Goal: Answer question/provide support

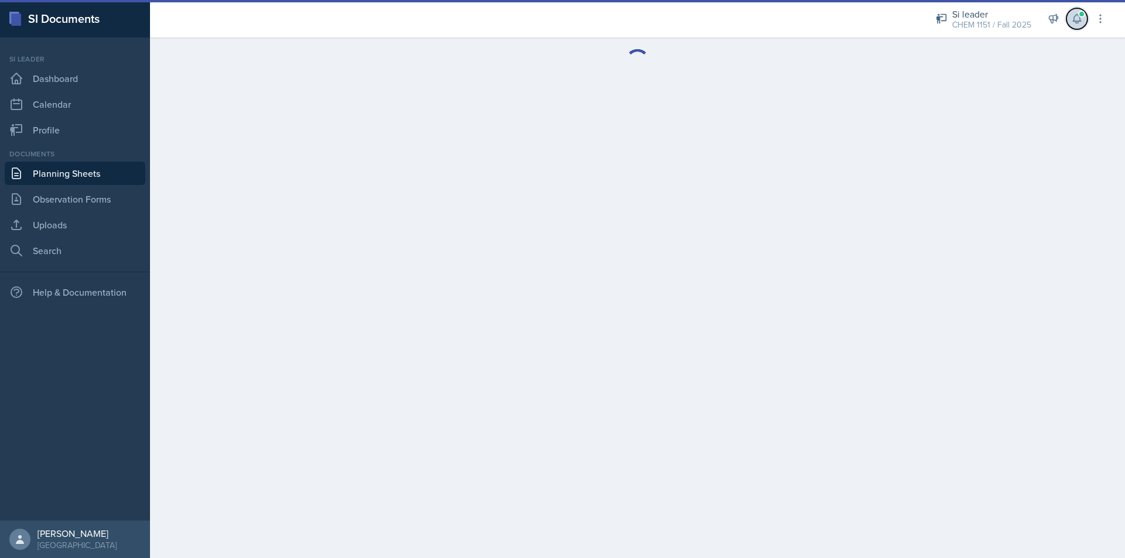
click at [1070, 21] on button at bounding box center [1076, 18] width 21 height 21
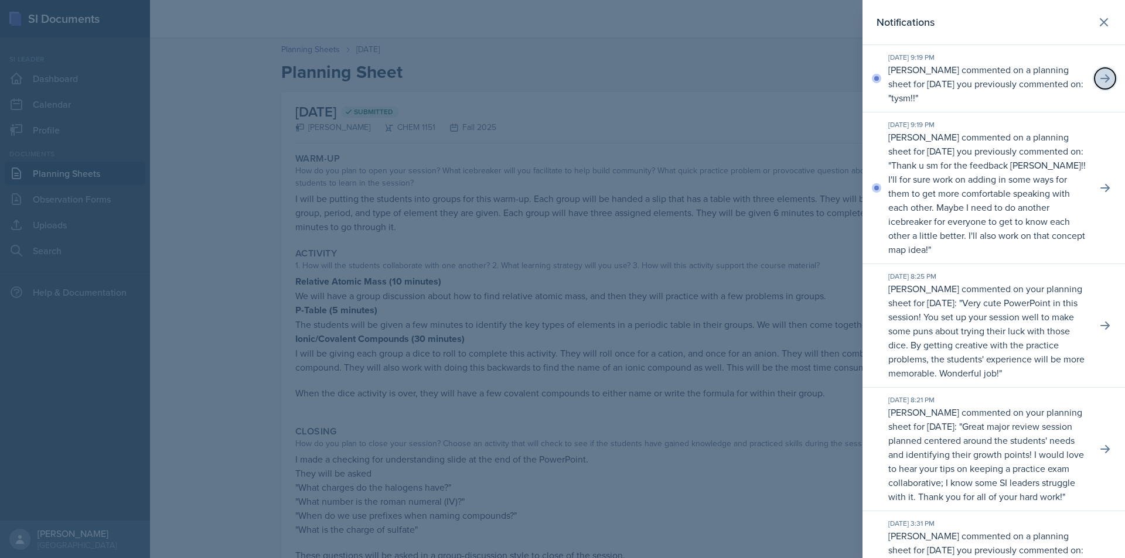
click at [1099, 80] on icon at bounding box center [1105, 79] width 12 height 12
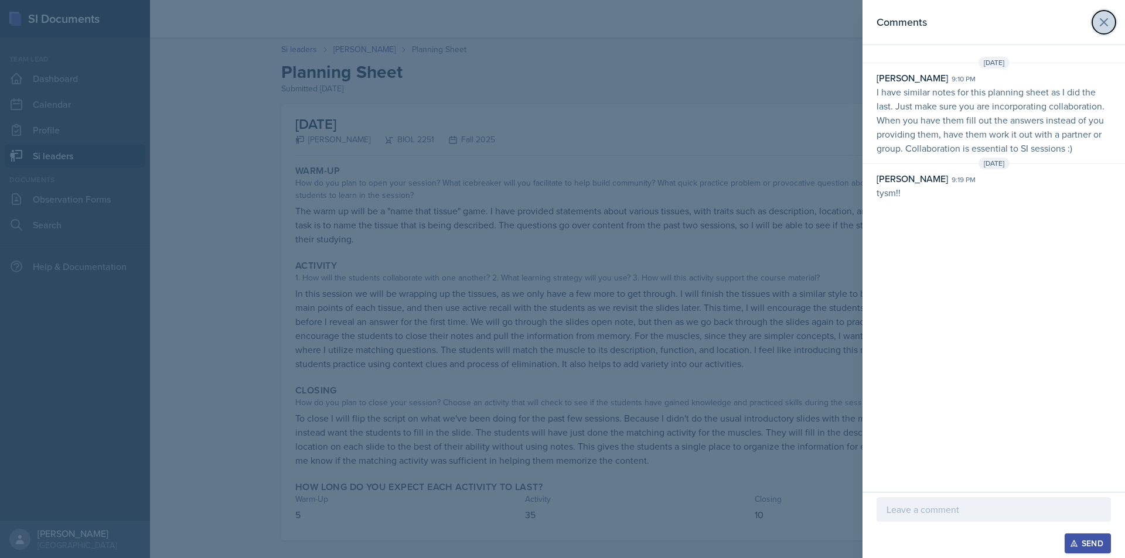
click at [1097, 28] on icon at bounding box center [1104, 22] width 14 height 14
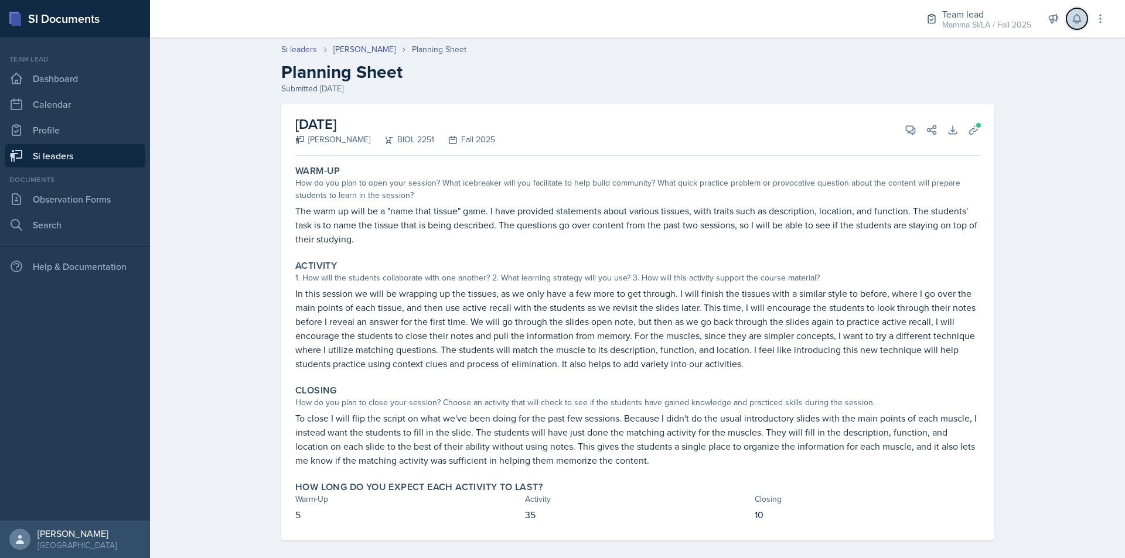
click at [1082, 22] on icon at bounding box center [1077, 19] width 12 height 12
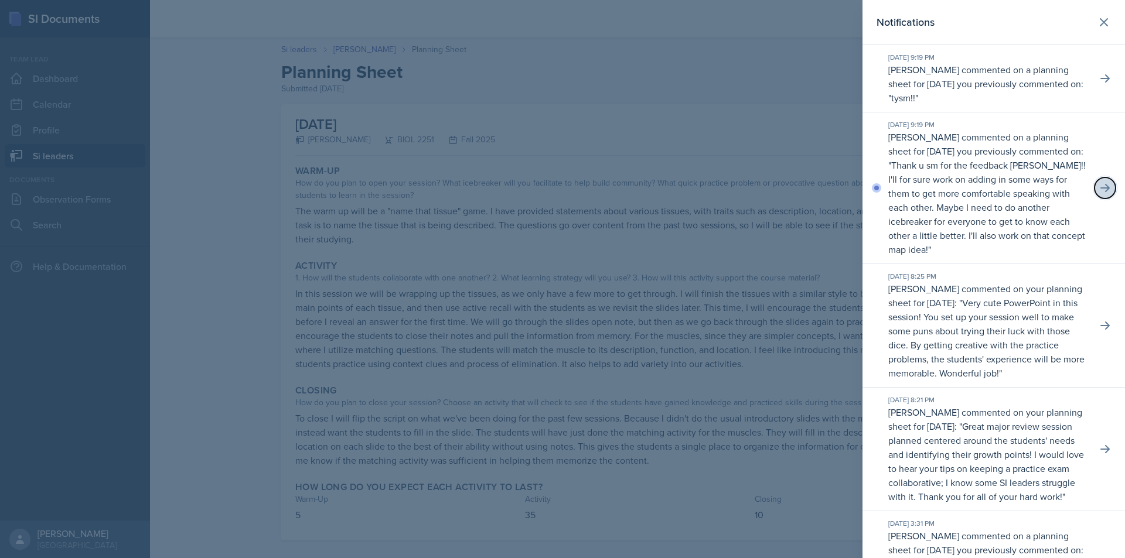
click at [1099, 183] on icon at bounding box center [1105, 188] width 12 height 12
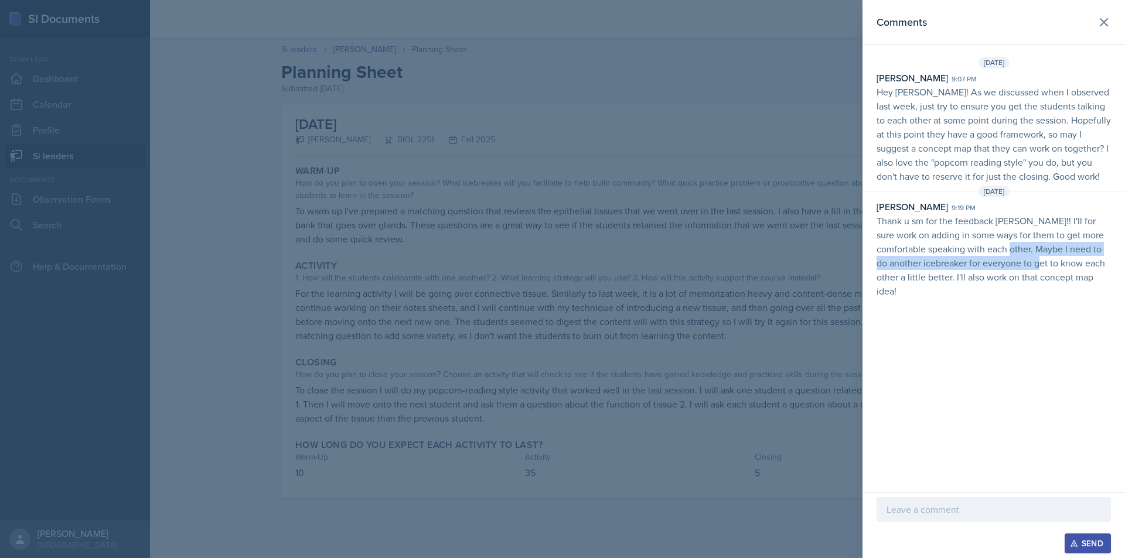
drag, startPoint x: 1018, startPoint y: 257, endPoint x: 1027, endPoint y: 257, distance: 8.8
click at [1025, 257] on p "Thank u sm for the feedback [PERSON_NAME]!! I'll for sure work on adding in som…" at bounding box center [994, 256] width 234 height 84
click at [1031, 257] on p "Thank u sm for the feedback [PERSON_NAME]!! I'll for sure work on adding in som…" at bounding box center [994, 256] width 234 height 84
drag, startPoint x: 947, startPoint y: 270, endPoint x: 962, endPoint y: 271, distance: 14.7
click at [959, 271] on p "Thank u sm for the feedback [PERSON_NAME]!! I'll for sure work on adding in som…" at bounding box center [994, 256] width 234 height 84
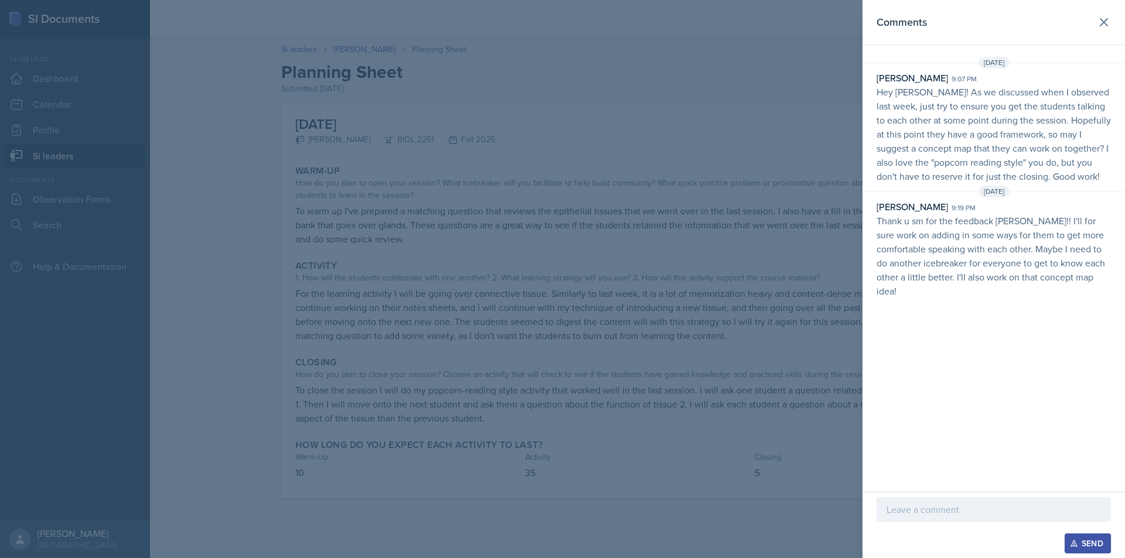
click at [979, 271] on p "Thank u sm for the feedback [PERSON_NAME]!! I'll for sure work on adding in som…" at bounding box center [994, 256] width 234 height 84
drag, startPoint x: 918, startPoint y: 273, endPoint x: 970, endPoint y: 276, distance: 52.2
click at [955, 275] on p "Thank u sm for the feedback [PERSON_NAME]!! I'll for sure work on adding in som…" at bounding box center [994, 256] width 234 height 84
click at [974, 276] on p "Thank u sm for the feedback [PERSON_NAME]!! I'll for sure work on adding in som…" at bounding box center [994, 256] width 234 height 84
drag, startPoint x: 943, startPoint y: 274, endPoint x: 989, endPoint y: 275, distance: 45.7
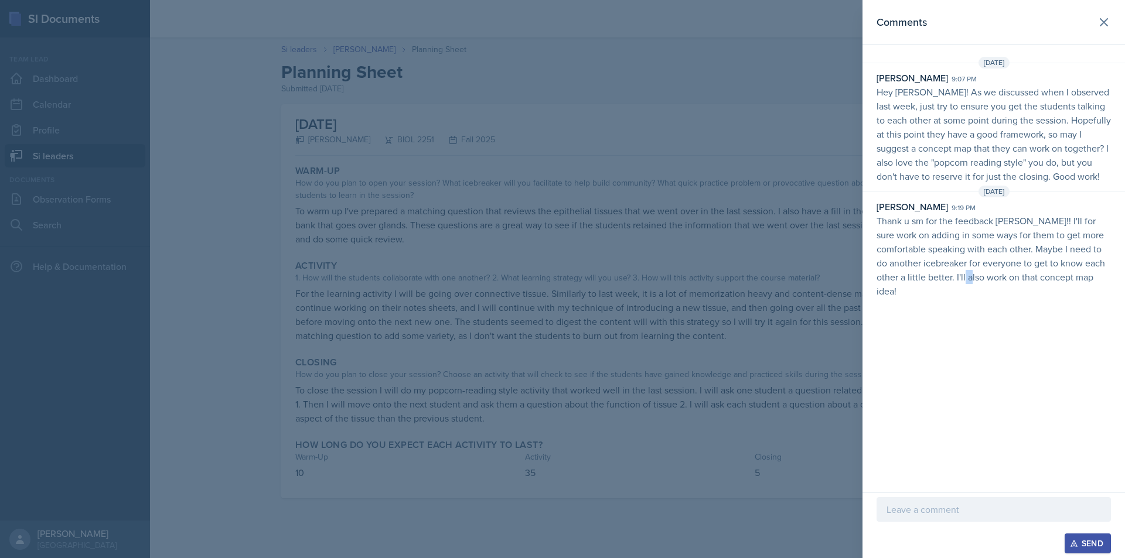
click at [976, 275] on p "Thank u sm for the feedback [PERSON_NAME]!! I'll for sure work on adding in som…" at bounding box center [994, 256] width 234 height 84
click at [989, 275] on p "Thank u sm for the feedback [PERSON_NAME]!! I'll for sure work on adding in som…" at bounding box center [994, 256] width 234 height 84
drag, startPoint x: 1007, startPoint y: 133, endPoint x: 1065, endPoint y: 137, distance: 57.5
click at [1053, 137] on p "Hey Stone! As we discussed when I observed last week, just try to ensure you ge…" at bounding box center [994, 134] width 234 height 98
click at [1065, 137] on p "Hey Stone! As we discussed when I observed last week, just try to ensure you ge…" at bounding box center [994, 134] width 234 height 98
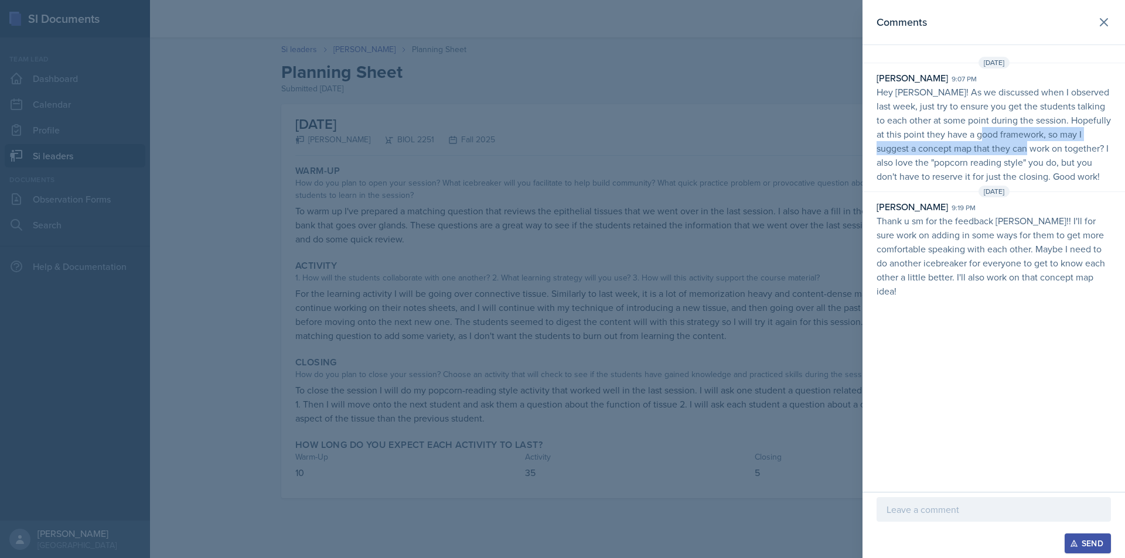
drag, startPoint x: 1015, startPoint y: 141, endPoint x: 1032, endPoint y: 142, distance: 16.4
click at [1030, 142] on p "Hey Stone! As we discussed when I observed last week, just try to ensure you ge…" at bounding box center [994, 134] width 234 height 98
click at [1036, 142] on p "Hey Stone! As we discussed when I observed last week, just try to ensure you ge…" at bounding box center [994, 134] width 234 height 98
drag, startPoint x: 983, startPoint y: 148, endPoint x: 1026, endPoint y: 154, distance: 43.8
click at [1017, 153] on p "Hey Stone! As we discussed when I observed last week, just try to ensure you ge…" at bounding box center [994, 134] width 234 height 98
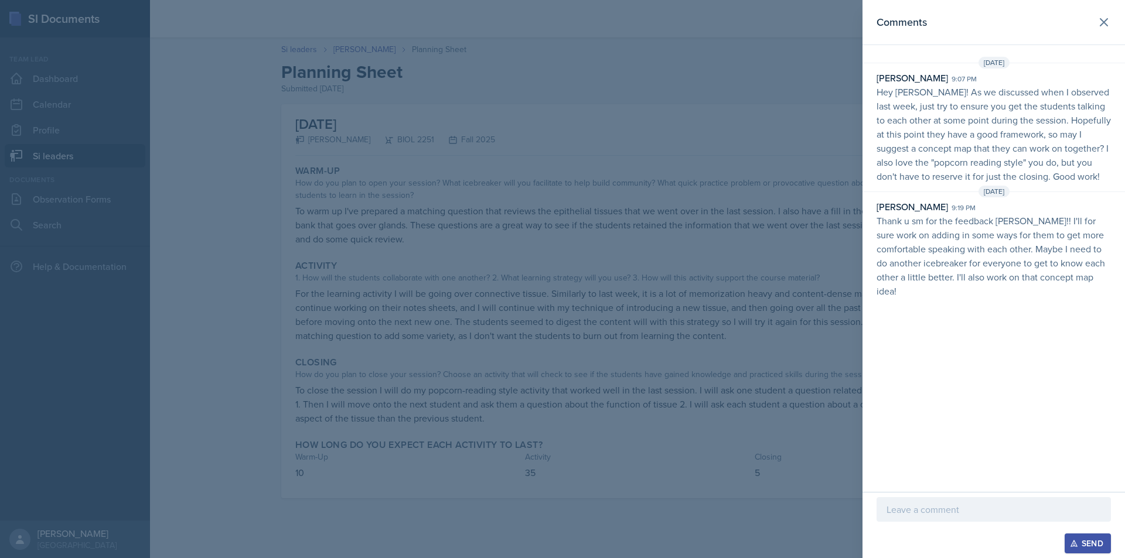
click at [1026, 154] on p "Hey Stone! As we discussed when I observed last week, just try to ensure you ge…" at bounding box center [994, 134] width 234 height 98
drag, startPoint x: 1021, startPoint y: 154, endPoint x: 1048, endPoint y: 154, distance: 27.0
click at [1044, 154] on p "Hey Stone! As we discussed when I observed last week, just try to ensure you ge…" at bounding box center [994, 134] width 234 height 98
click at [1048, 154] on p "Hey Stone! As we discussed when I observed last week, just try to ensure you ge…" at bounding box center [994, 134] width 234 height 98
click at [997, 164] on p "Hey Stone! As we discussed when I observed last week, just try to ensure you ge…" at bounding box center [994, 134] width 234 height 98
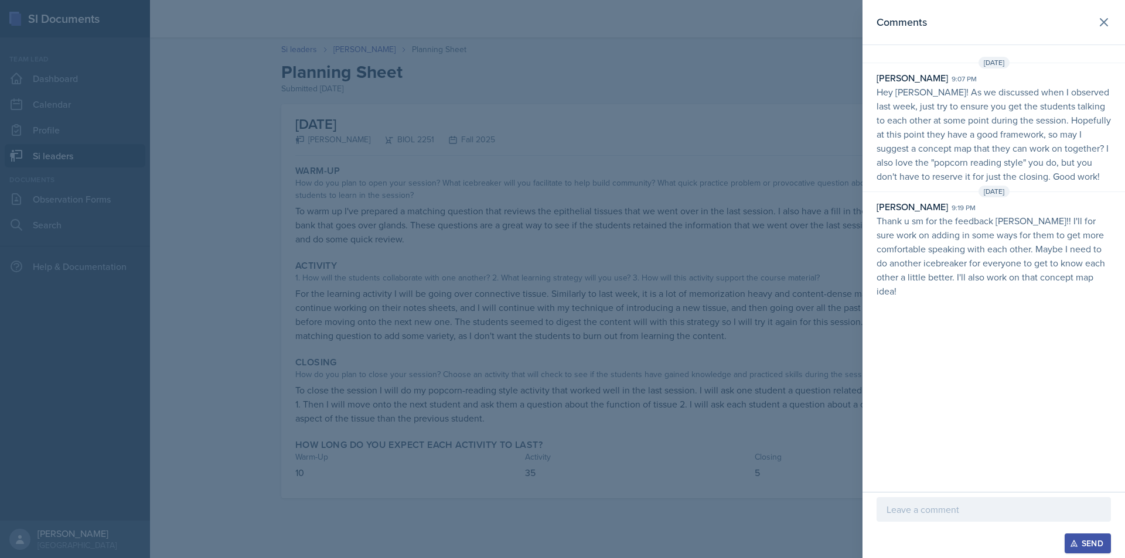
click at [1003, 164] on p "Hey Stone! As we discussed when I observed last week, just try to ensure you ge…" at bounding box center [994, 134] width 234 height 98
drag, startPoint x: 1003, startPoint y: 164, endPoint x: 1028, endPoint y: 164, distance: 25.8
click at [1028, 164] on p "Hey Stone! As we discussed when I observed last week, just try to ensure you ge…" at bounding box center [994, 134] width 234 height 98
drag, startPoint x: 973, startPoint y: 163, endPoint x: 1008, endPoint y: 165, distance: 35.8
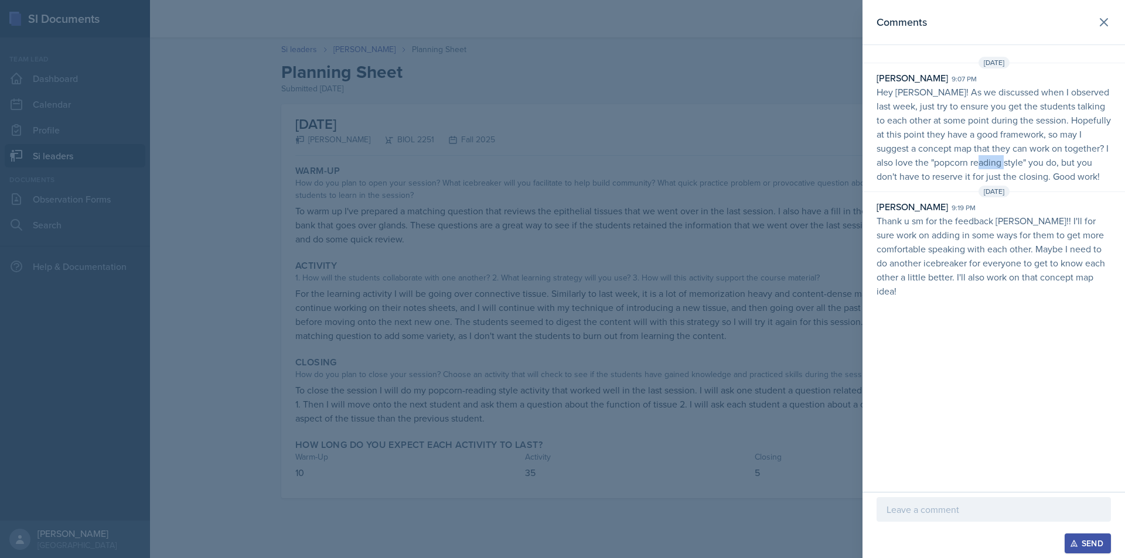
click at [1008, 165] on p "Hey Stone! As we discussed when I observed last week, just try to ensure you ge…" at bounding box center [994, 134] width 234 height 98
click at [1012, 165] on p "Hey Stone! As we discussed when I observed last week, just try to ensure you ge…" at bounding box center [994, 134] width 234 height 98
click at [1059, 162] on p "Hey Stone! As we discussed when I observed last week, just try to ensure you ge…" at bounding box center [994, 134] width 234 height 98
click at [1099, 26] on icon at bounding box center [1104, 22] width 14 height 14
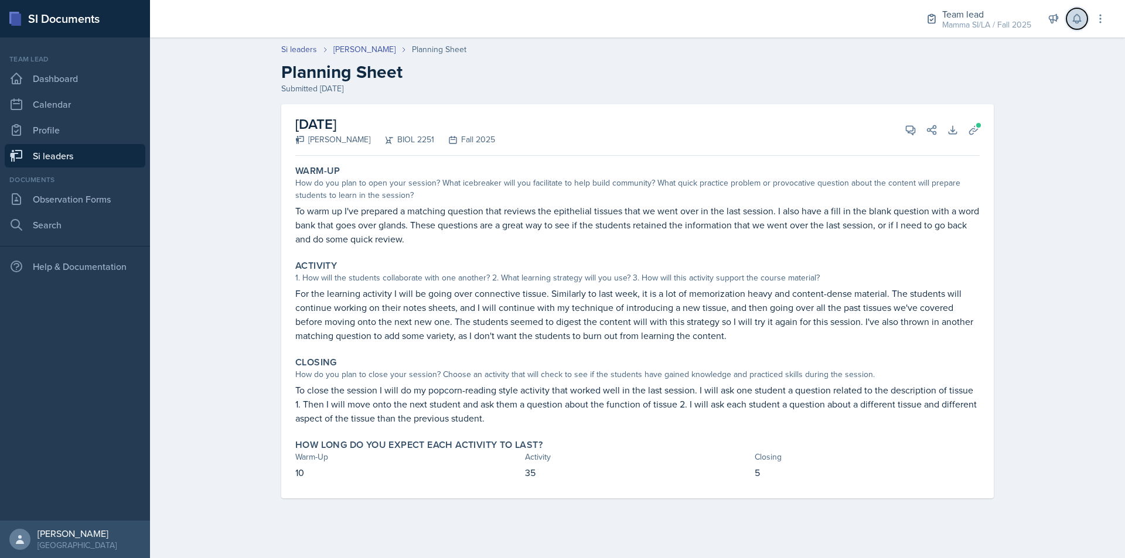
click at [1078, 28] on button at bounding box center [1076, 18] width 21 height 21
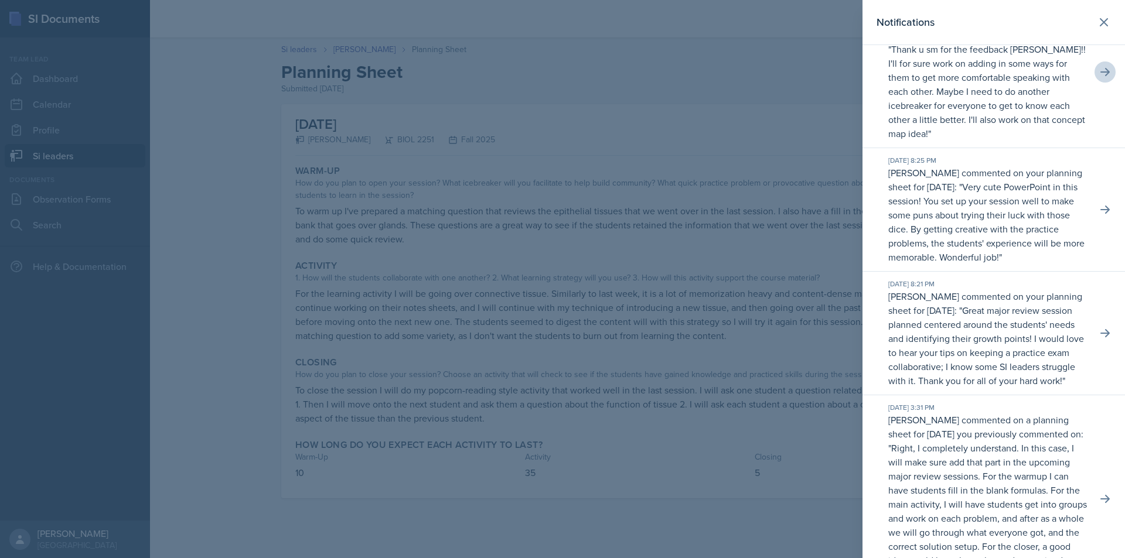
scroll to position [117, 0]
click at [1089, 343] on div "Sep 15th, 2025 8:21 PM Nakiya Ham-Bloomquist commented on your planning sheet f…" at bounding box center [993, 333] width 262 height 124
click at [1099, 338] on icon at bounding box center [1105, 332] width 12 height 12
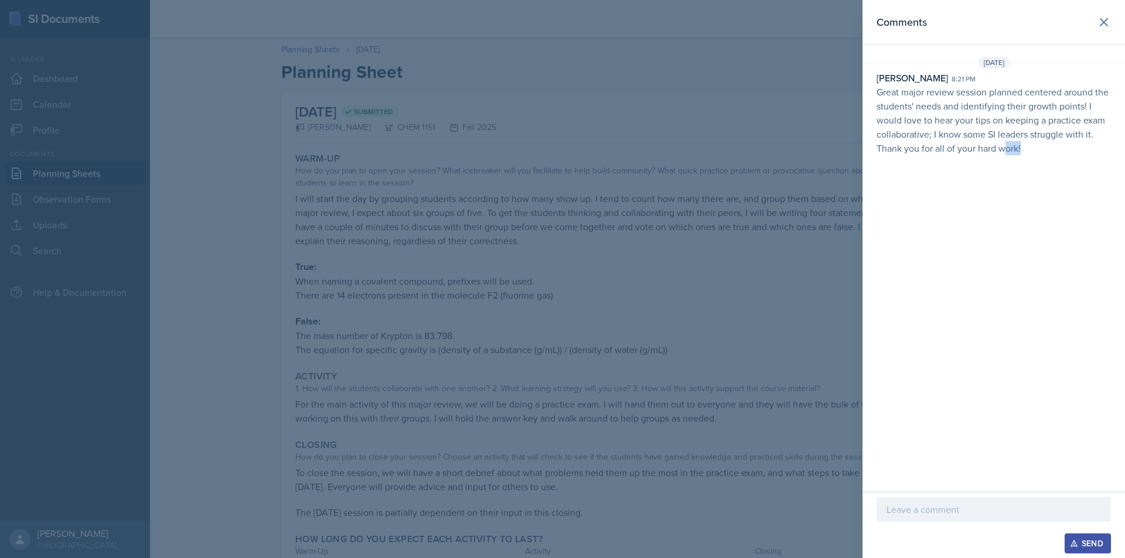
drag, startPoint x: 1039, startPoint y: 154, endPoint x: 1007, endPoint y: 146, distance: 32.7
click at [1007, 146] on p "Great major review session planned centered around the students' needs and iden…" at bounding box center [994, 120] width 234 height 70
click at [1008, 144] on p "Great major review session planned centered around the students' needs and iden…" at bounding box center [994, 120] width 234 height 70
click at [1011, 144] on p "Great major review session planned centered around the students' needs and iden…" at bounding box center [994, 120] width 234 height 70
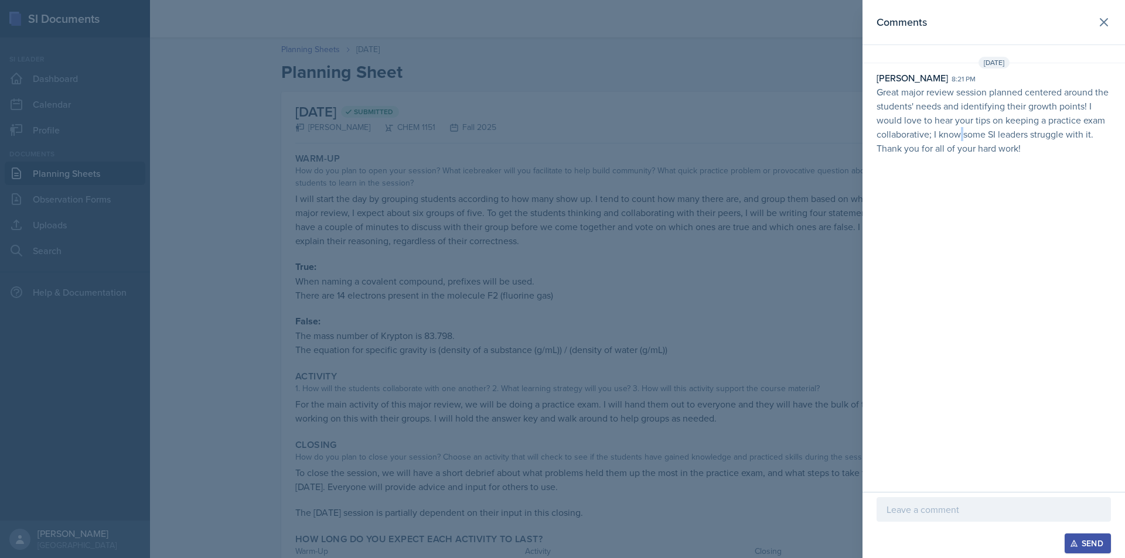
drag, startPoint x: 959, startPoint y: 134, endPoint x: 1010, endPoint y: 141, distance: 52.0
click at [997, 140] on p "Great major review session planned centered around the students' needs and iden…" at bounding box center [994, 120] width 234 height 70
click at [1010, 141] on p "Great major review session planned centered around the students' needs and iden…" at bounding box center [994, 120] width 234 height 70
drag, startPoint x: 979, startPoint y: 134, endPoint x: 993, endPoint y: 135, distance: 14.7
click at [991, 135] on p "Great major review session planned centered around the students' needs and iden…" at bounding box center [994, 120] width 234 height 70
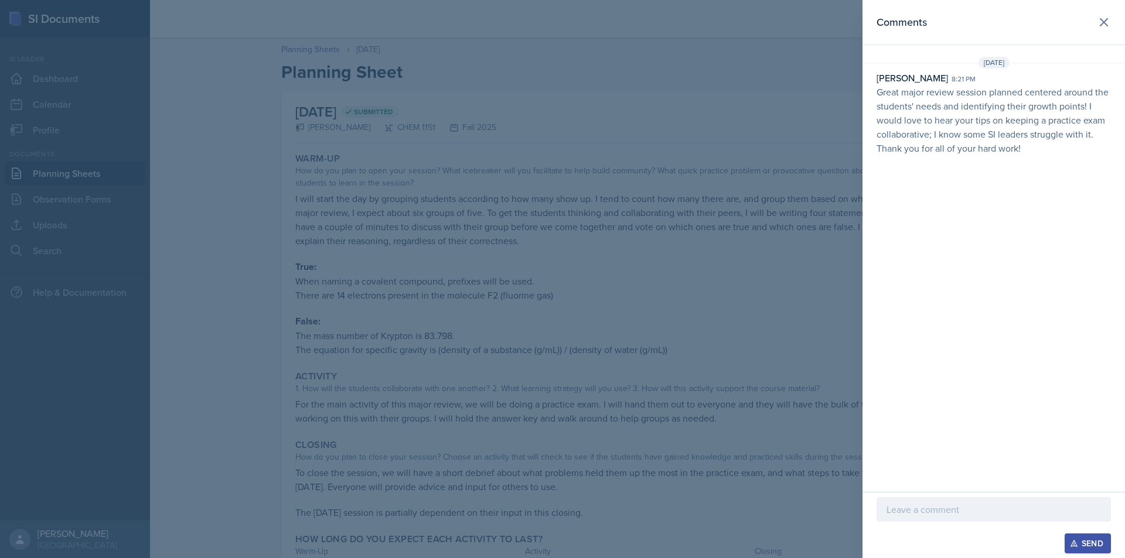
click at [997, 135] on p "Great major review session planned centered around the students' needs and iden…" at bounding box center [994, 120] width 234 height 70
click at [1041, 143] on p "Great major review session planned centered around the students' needs and iden…" at bounding box center [994, 120] width 234 height 70
click at [1042, 143] on p "Great major review session planned centered around the students' needs and iden…" at bounding box center [994, 120] width 234 height 70
click at [1024, 147] on p "Great major review session planned centered around the students' needs and iden…" at bounding box center [994, 120] width 234 height 70
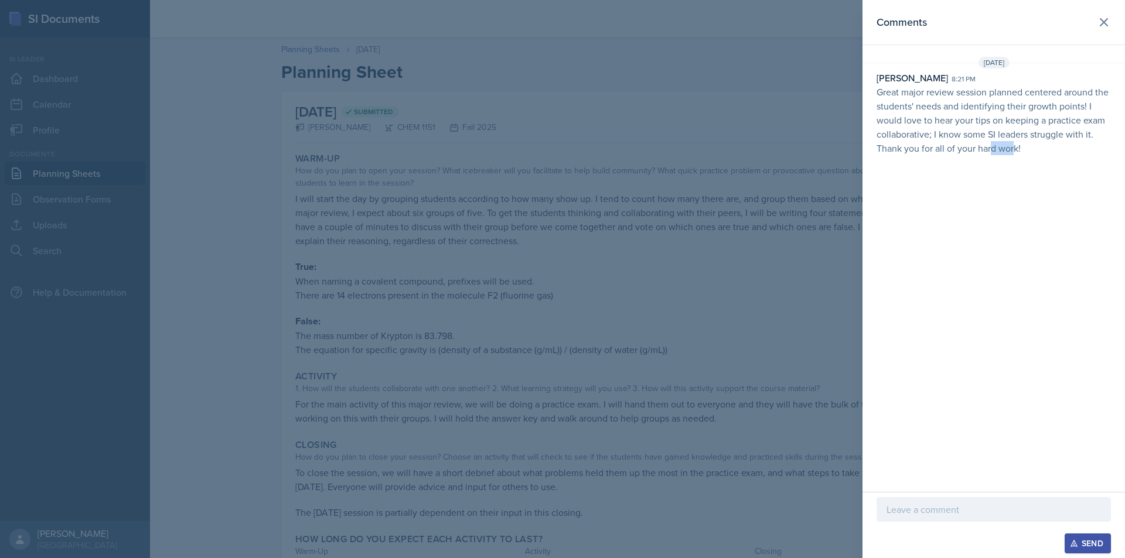
drag, startPoint x: 1000, startPoint y: 144, endPoint x: 1027, endPoint y: 147, distance: 27.2
click at [1027, 147] on p "Great major review session planned centered around the students' needs and iden…" at bounding box center [994, 120] width 234 height 70
drag, startPoint x: 997, startPoint y: 504, endPoint x: 1025, endPoint y: 513, distance: 28.9
click at [1005, 507] on p at bounding box center [994, 510] width 214 height 14
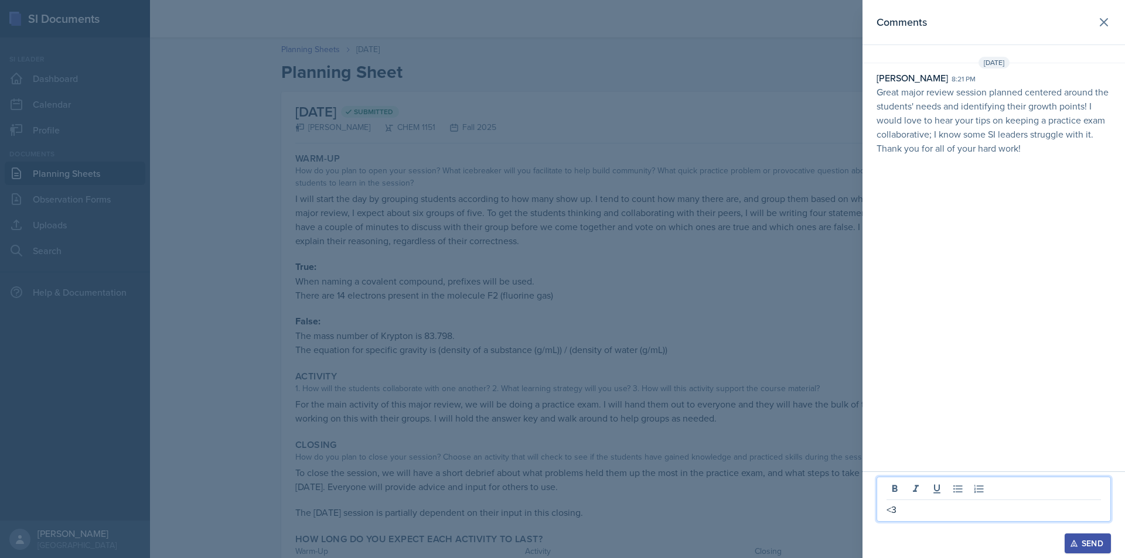
drag, startPoint x: 900, startPoint y: 514, endPoint x: 887, endPoint y: 511, distance: 13.8
click at [887, 511] on p "<3" at bounding box center [994, 510] width 214 height 14
click at [911, 514] on p "<3" at bounding box center [994, 510] width 214 height 14
drag, startPoint x: 891, startPoint y: 512, endPoint x: 870, endPoint y: 510, distance: 21.1
click at [868, 510] on div "<3 Send" at bounding box center [993, 515] width 262 height 87
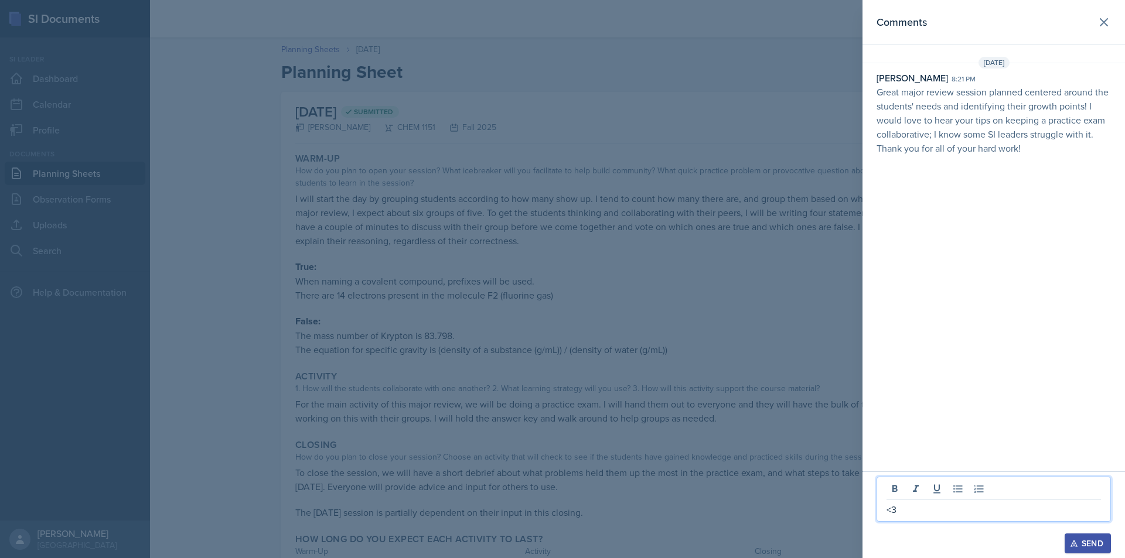
click at [871, 510] on div "<3 Send" at bounding box center [993, 515] width 262 height 87
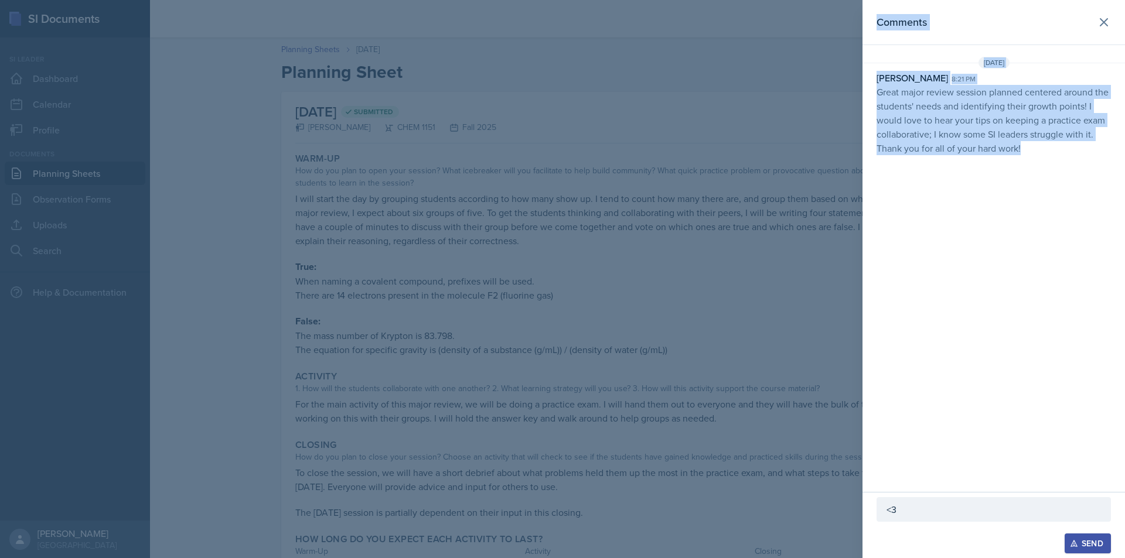
drag, startPoint x: 904, startPoint y: 519, endPoint x: 831, endPoint y: 514, distance: 72.8
click at [831, 514] on div "Comments Sep 15th, 2025 Nakiya Ham-Bloomquist 8:21 pm Great major review sessio…" at bounding box center [562, 279] width 1125 height 558
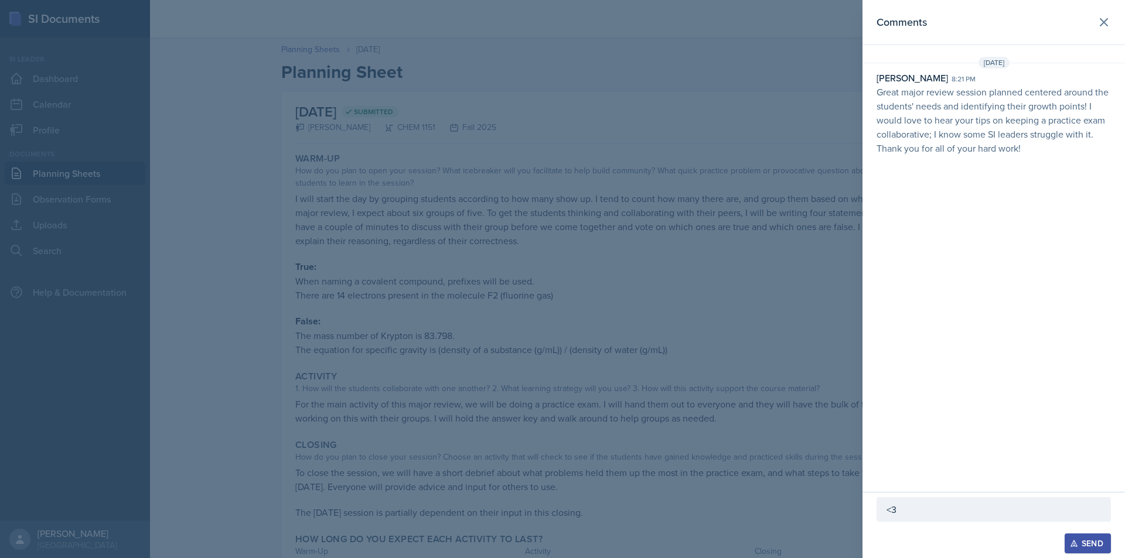
click at [903, 514] on p "<3" at bounding box center [994, 510] width 214 height 14
click at [878, 514] on div "<3" at bounding box center [994, 499] width 234 height 45
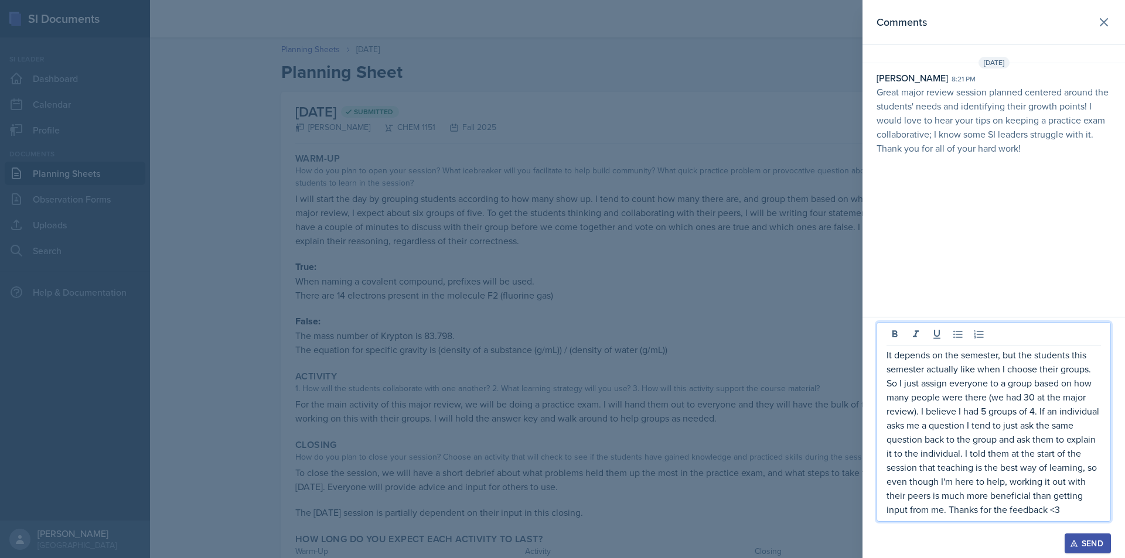
click at [1027, 429] on p "It depends on the semester, but the students this semester actually like when I…" at bounding box center [994, 432] width 214 height 169
click at [956, 371] on p "It depends on the semester, but the students this semester actually like when I…" at bounding box center [994, 432] width 214 height 169
click at [957, 371] on p "It depends on the semester, but the students this semester actually like when I…" at bounding box center [994, 432] width 214 height 169
drag, startPoint x: 945, startPoint y: 370, endPoint x: 998, endPoint y: 376, distance: 53.0
click at [998, 376] on p "It depends on the semester, but the students this semester actually like when I…" at bounding box center [994, 432] width 214 height 169
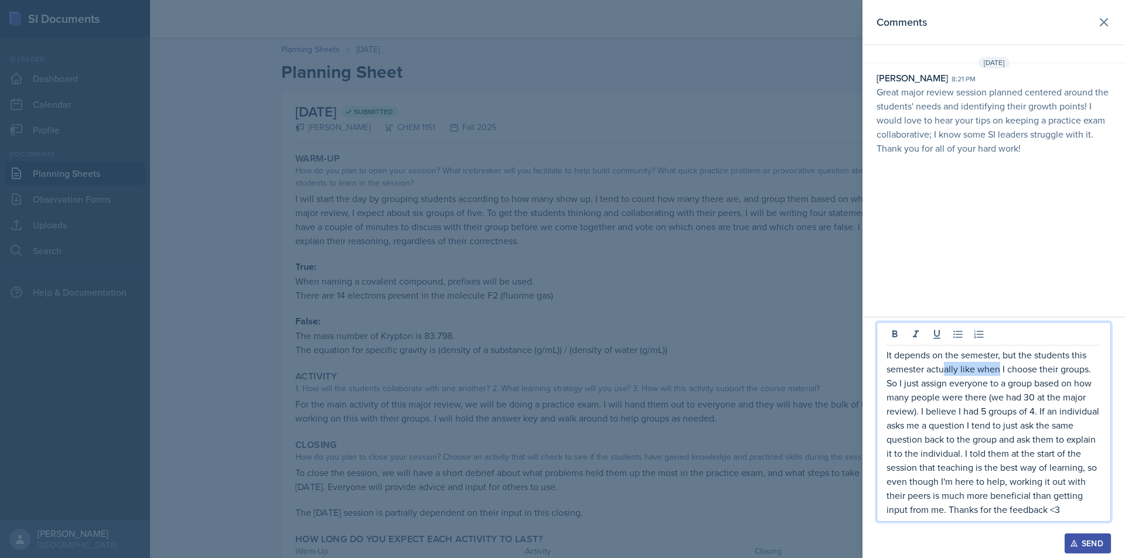
click at [998, 376] on p "It depends on the semester, but the students this semester actually like when I…" at bounding box center [994, 432] width 214 height 169
drag, startPoint x: 964, startPoint y: 377, endPoint x: 988, endPoint y: 379, distance: 24.1
click at [987, 379] on p "It depends on the semester, but the students this semester actually like when I…" at bounding box center [994, 432] width 214 height 169
click at [932, 377] on p "It depends on the semester, but the students this semester actually like when I…" at bounding box center [994, 432] width 214 height 169
click at [992, 380] on p "It depends on the semester, but the students this semester actually like when I…" at bounding box center [994, 432] width 214 height 169
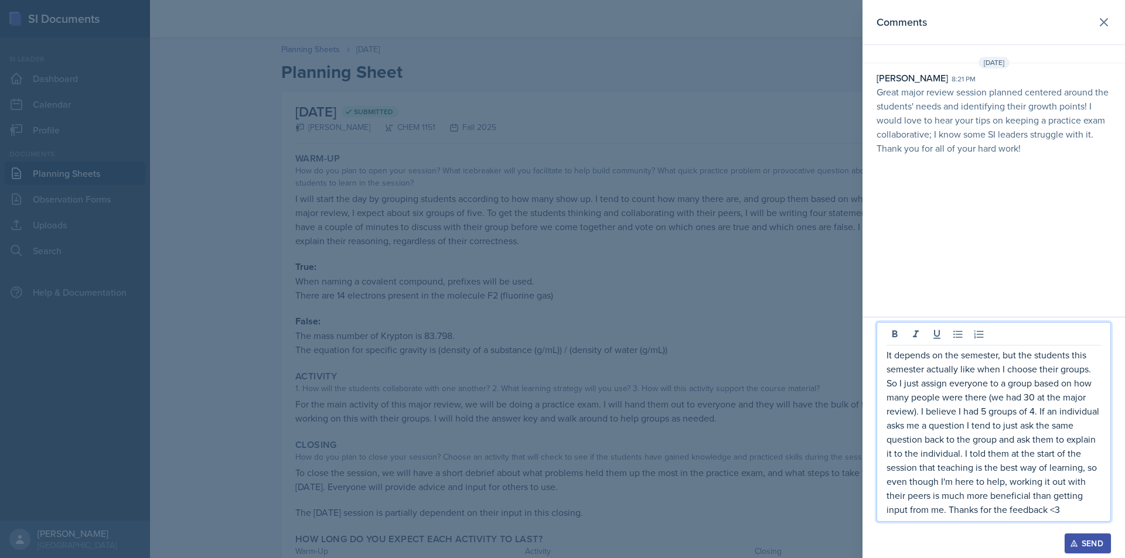
click at [1001, 381] on p "It depends on the semester, but the students this semester actually like when I…" at bounding box center [994, 432] width 214 height 169
click at [1017, 393] on p "It depends on the semester, but the students this semester actually like when I…" at bounding box center [994, 432] width 214 height 169
click at [1021, 398] on p "It depends on the semester, but the students this semester actually like when I…" at bounding box center [994, 432] width 214 height 169
drag, startPoint x: 982, startPoint y: 398, endPoint x: 1029, endPoint y: 407, distance: 47.8
click at [1029, 407] on p "It depends on the semester, but the students this semester actually like when I…" at bounding box center [994, 432] width 214 height 169
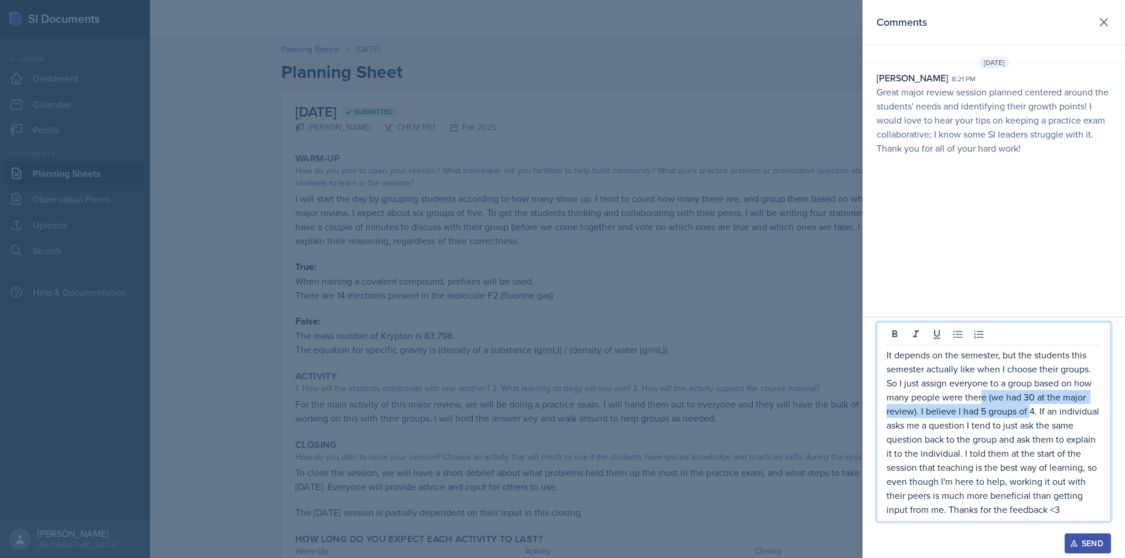
click at [1029, 407] on p "It depends on the semester, but the students this semester actually like when I…" at bounding box center [994, 432] width 214 height 169
drag, startPoint x: 1011, startPoint y: 408, endPoint x: 1018, endPoint y: 410, distance: 7.1
click at [1018, 410] on p "It depends on the semester, but the students this semester actually like when I…" at bounding box center [994, 432] width 214 height 169
drag, startPoint x: 990, startPoint y: 408, endPoint x: 1031, endPoint y: 412, distance: 40.6
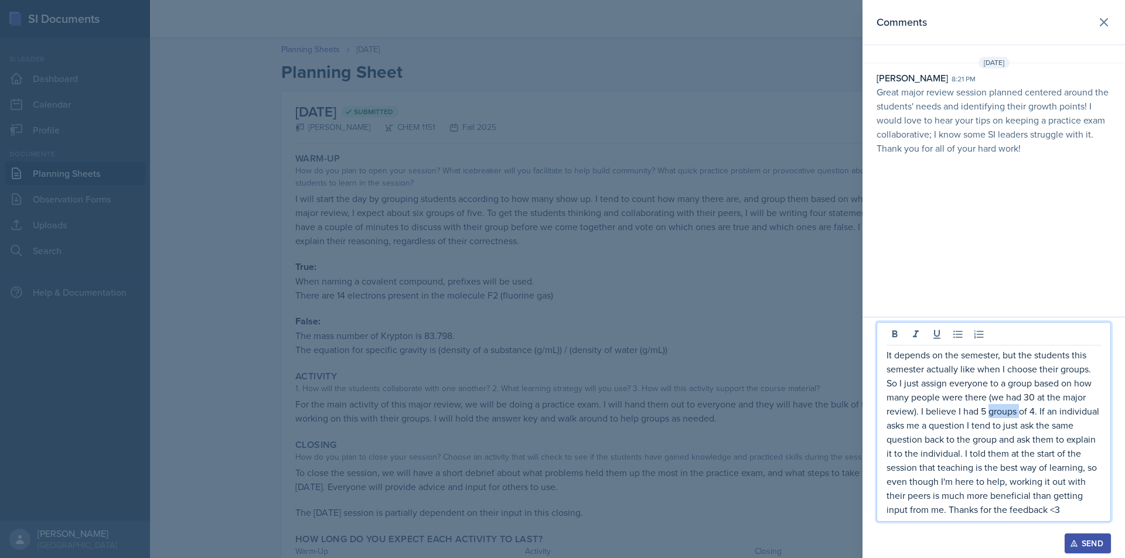
click at [1027, 412] on p "It depends on the semester, but the students this semester actually like when I…" at bounding box center [994, 432] width 214 height 169
click at [1031, 412] on p "It depends on the semester, but the students this semester actually like when I…" at bounding box center [994, 432] width 214 height 169
click at [1031, 411] on p "It depends on the semester, but the students this semester actually like when I…" at bounding box center [994, 432] width 214 height 169
click at [1022, 410] on p "It depends on the semester, but the students this semester actually like when I…" at bounding box center [994, 432] width 214 height 169
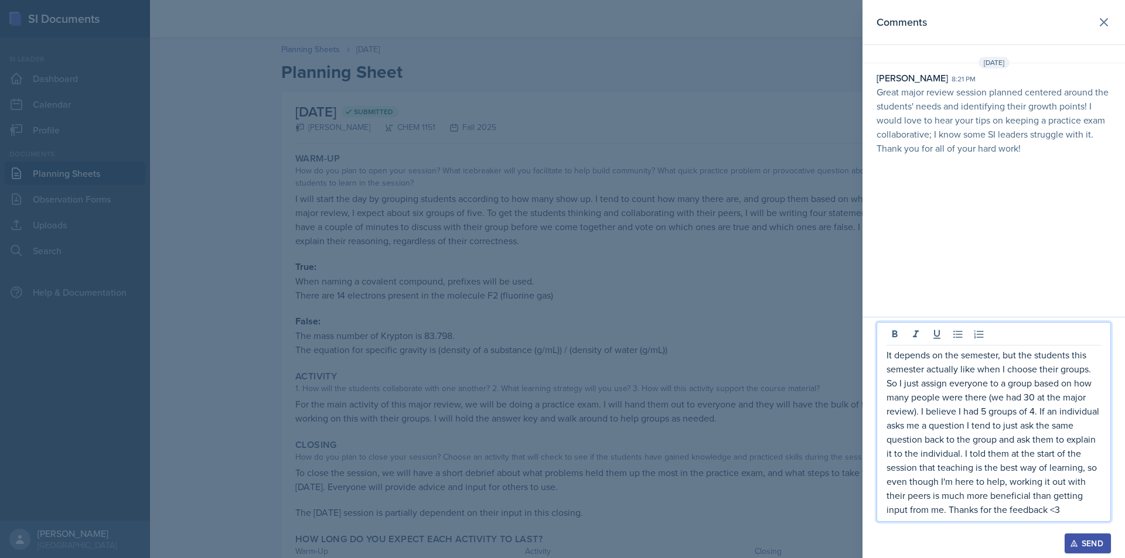
click at [1029, 410] on p "It depends on the semester, but the students this semester actually like when I…" at bounding box center [994, 432] width 214 height 169
click at [1031, 410] on p "It depends on the semester, but the students this semester actually like when I…" at bounding box center [994, 432] width 214 height 169
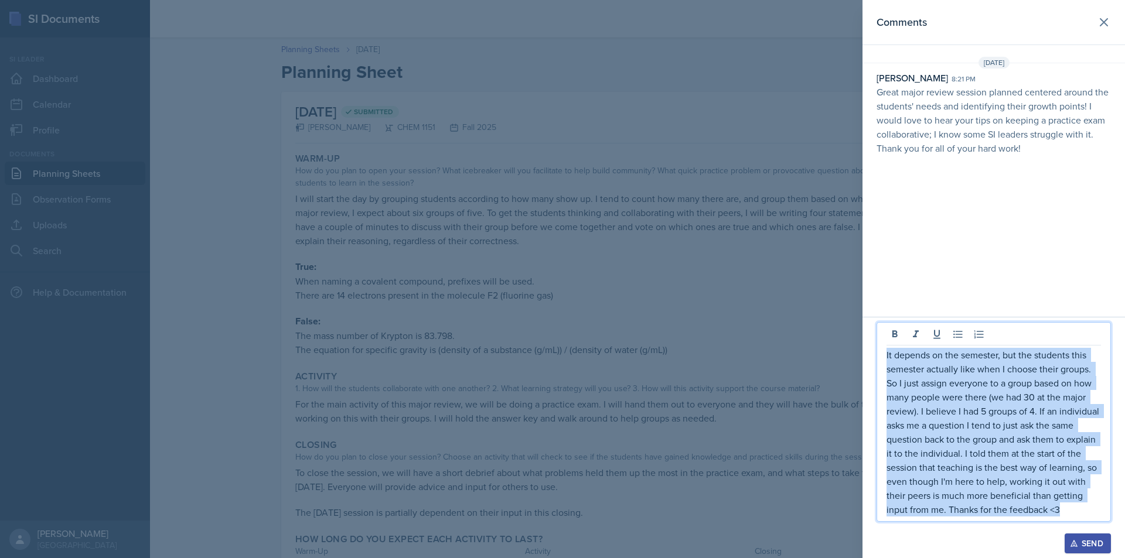
click at [1027, 410] on p "It depends on the semester, but the students this semester actually like when I…" at bounding box center [994, 432] width 214 height 169
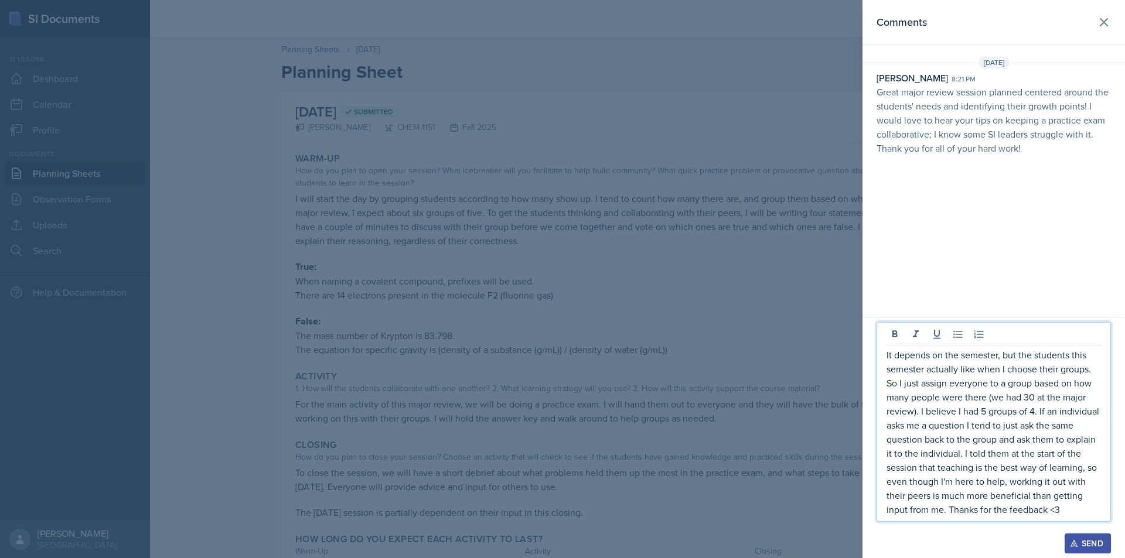
click at [995, 411] on p "It depends on the semester, but the students this semester actually like when I…" at bounding box center [994, 432] width 214 height 169
click at [991, 412] on p "It depends on the semester, but the students this semester actually like when I…" at bounding box center [994, 432] width 214 height 169
click at [1047, 415] on p "It depends on the semester, but the students this semester actually like when I…" at bounding box center [994, 432] width 214 height 169
click at [981, 408] on p "It depends on the semester, but the students this semester actually like when I…" at bounding box center [994, 432] width 214 height 169
click at [987, 410] on p "It depends on the semester, but the students this semester actually like when I…" at bounding box center [994, 432] width 214 height 169
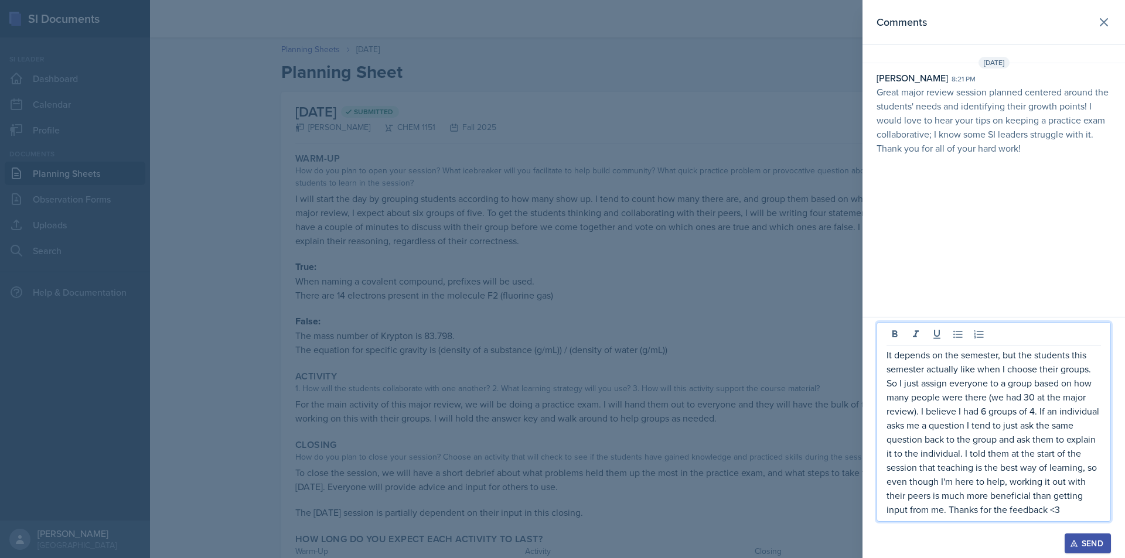
click at [1034, 416] on p "It depends on the semester, but the students this semester actually like when I…" at bounding box center [994, 432] width 214 height 169
click at [987, 439] on p "It depends on the semester, but the students this semester actually like when I…" at bounding box center [994, 432] width 214 height 169
click at [986, 425] on p "It depends on the semester, but the students this semester actually like when I…" at bounding box center [994, 432] width 214 height 169
click at [960, 445] on p "It depends on the semester, but the students this semester actually like when I…" at bounding box center [994, 432] width 214 height 169
click at [997, 458] on p "It depends on the semester, but the students this semester actually like when I…" at bounding box center [994, 432] width 214 height 169
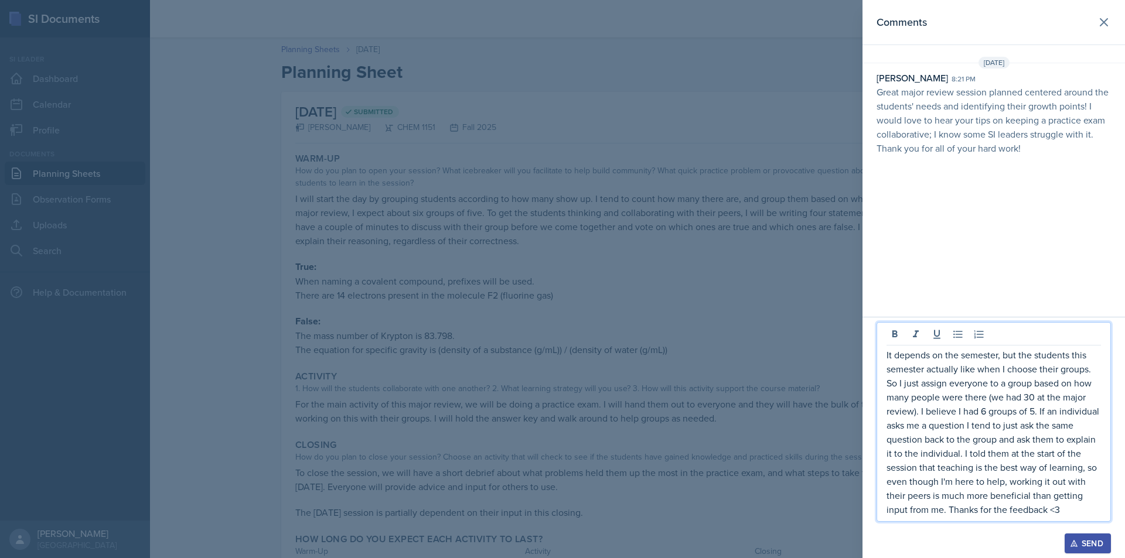
click at [1088, 536] on button "Send" at bounding box center [1088, 544] width 46 height 20
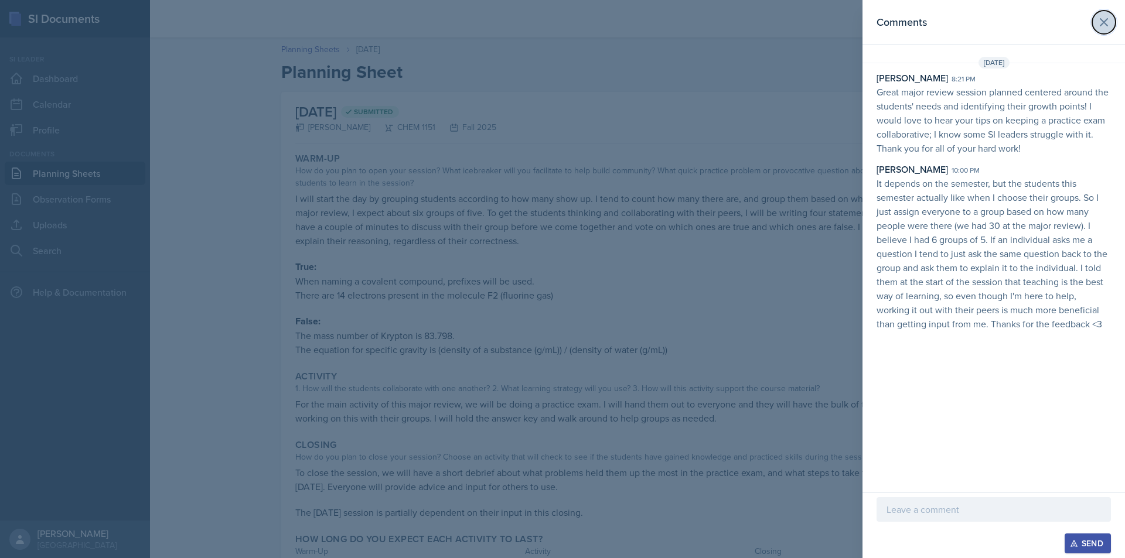
click at [1112, 21] on button at bounding box center [1103, 22] width 23 height 23
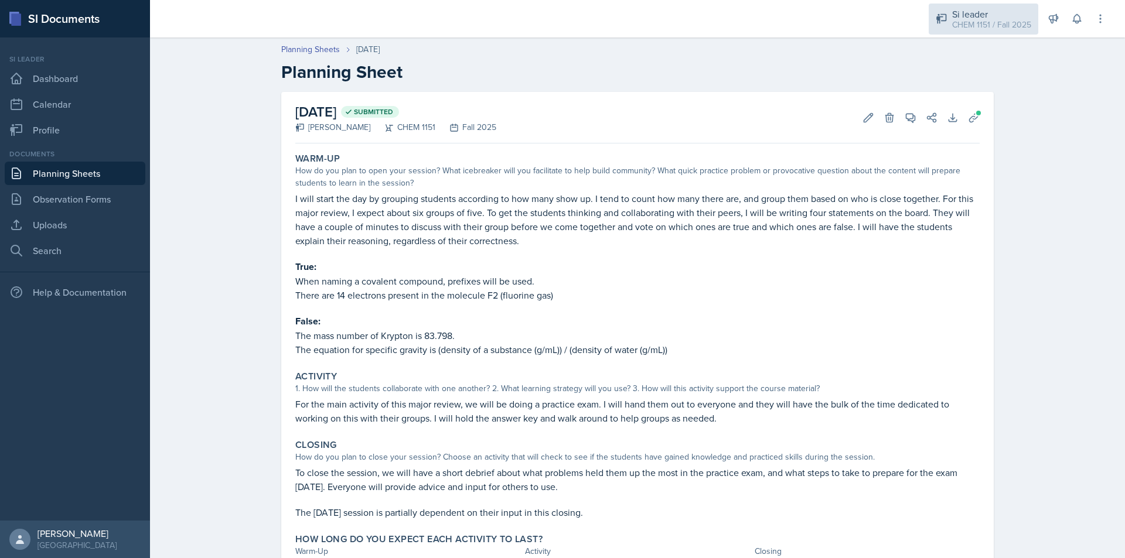
click at [986, 27] on div "CHEM 1151 / Fall 2025" at bounding box center [991, 25] width 79 height 12
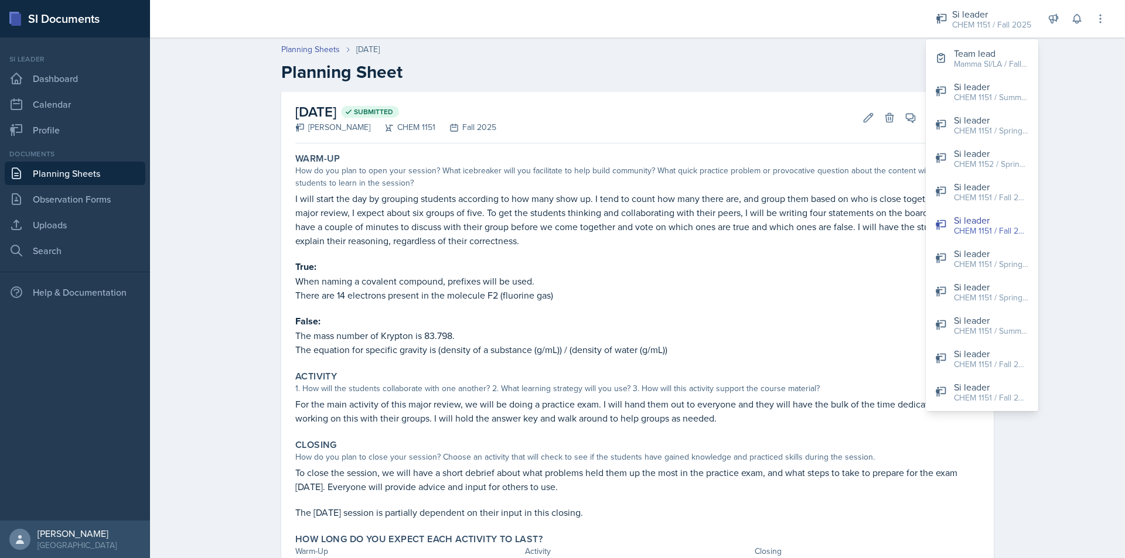
click at [821, 161] on div "Warm-Up" at bounding box center [637, 159] width 684 height 12
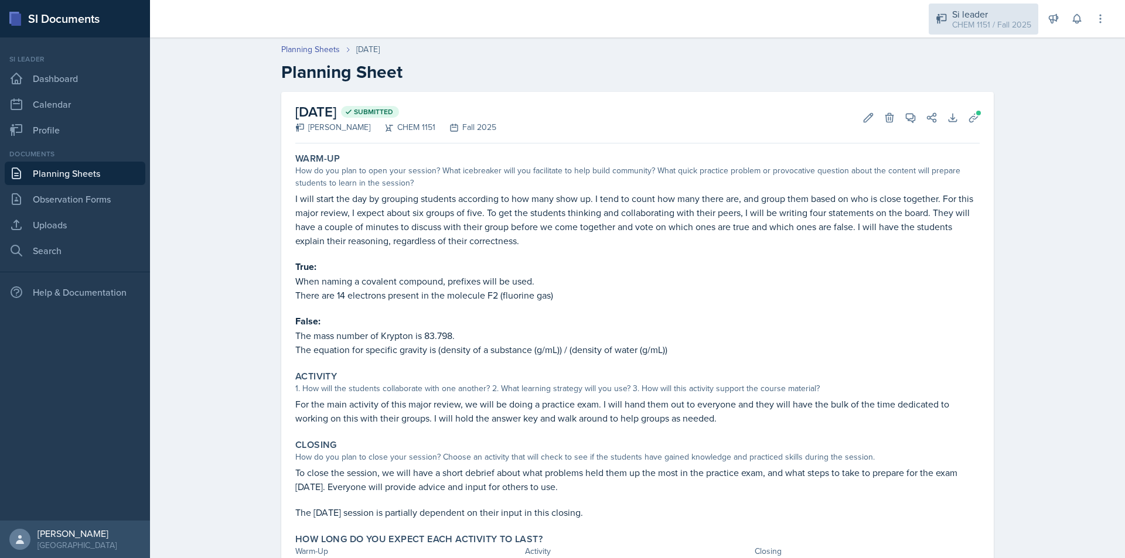
click at [1014, 21] on div "CHEM 1151 / Fall 2025" at bounding box center [991, 25] width 79 height 12
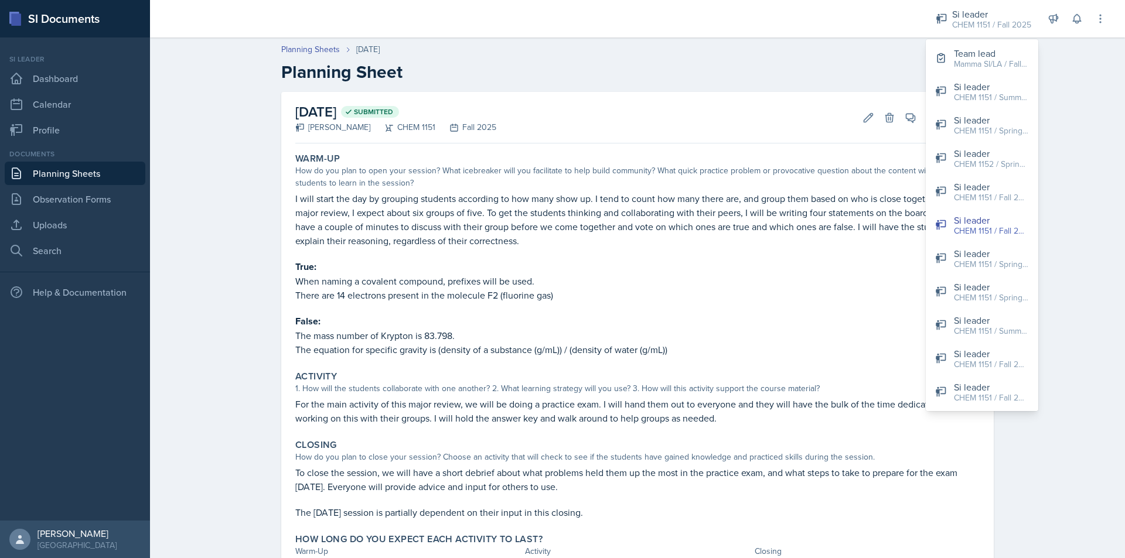
click at [1076, 87] on header "Planning Sheets Sep 15th, 2025 Planning Sheet" at bounding box center [637, 63] width 975 height 63
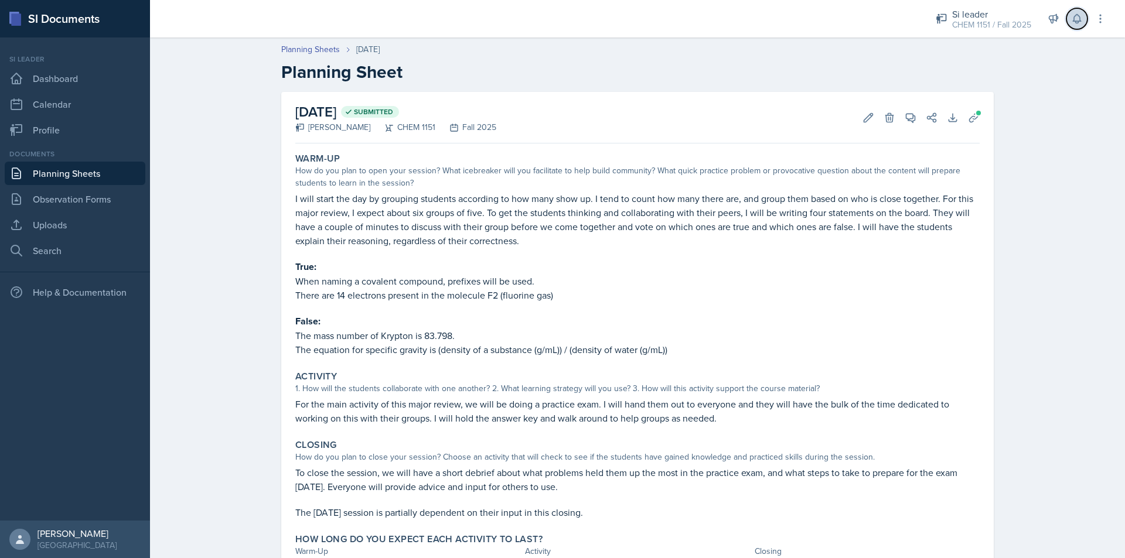
click at [1078, 26] on button at bounding box center [1076, 18] width 21 height 21
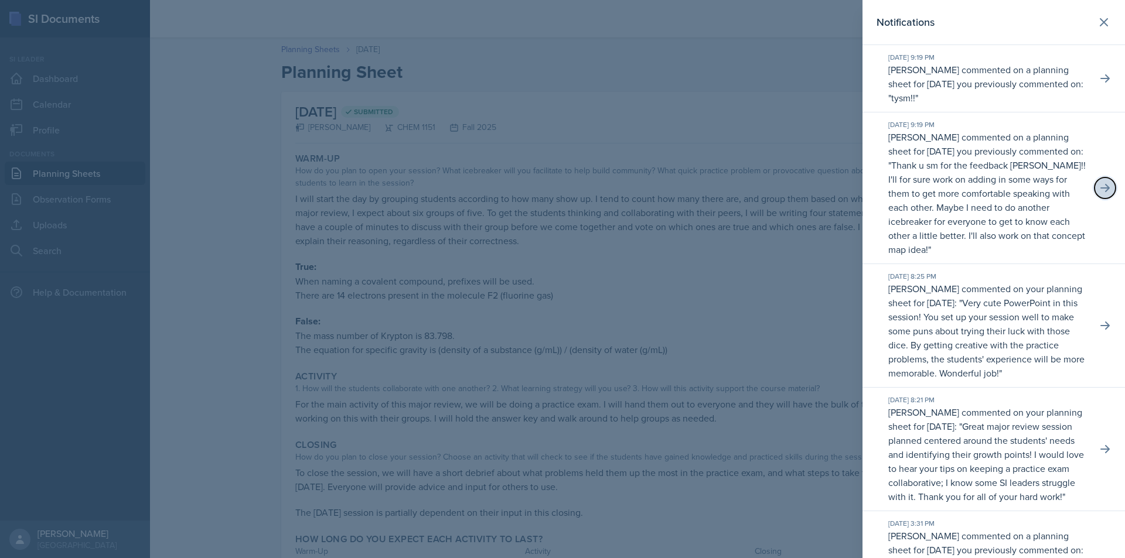
click at [1100, 184] on icon at bounding box center [1105, 188] width 12 height 12
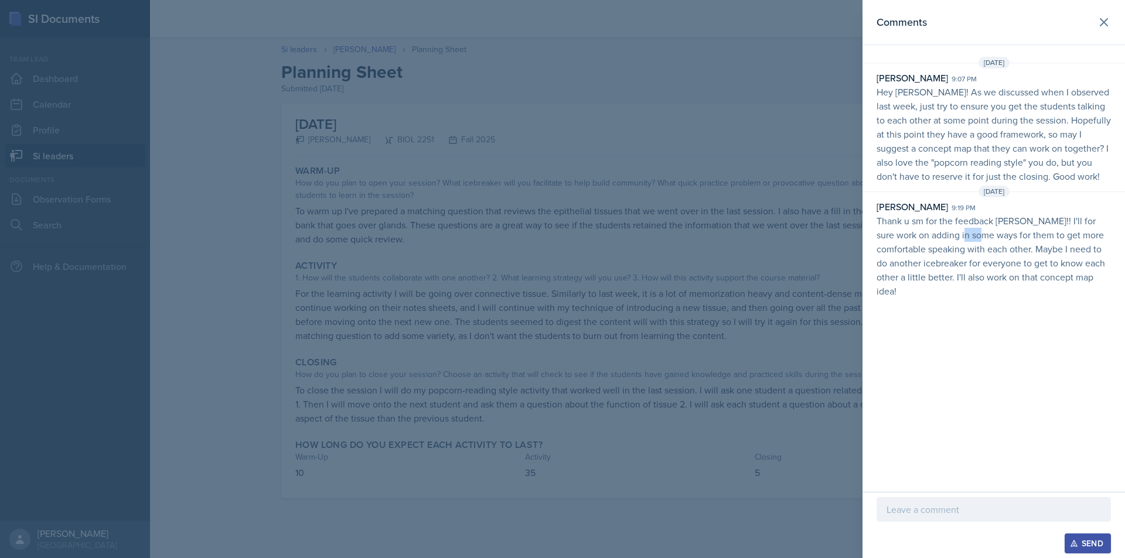
drag, startPoint x: 974, startPoint y: 239, endPoint x: 994, endPoint y: 241, distance: 20.0
click at [990, 241] on p "Thank u sm for the feedback [PERSON_NAME]!! I'll for sure work on adding in som…" at bounding box center [994, 256] width 234 height 84
click at [990, 239] on p "Thank u sm for the feedback [PERSON_NAME]!! I'll for sure work on adding in som…" at bounding box center [994, 256] width 234 height 84
drag, startPoint x: 902, startPoint y: 231, endPoint x: 949, endPoint y: 234, distance: 47.6
click at [944, 234] on p "Thank u sm for the feedback [PERSON_NAME]!! I'll for sure work on adding in som…" at bounding box center [994, 256] width 234 height 84
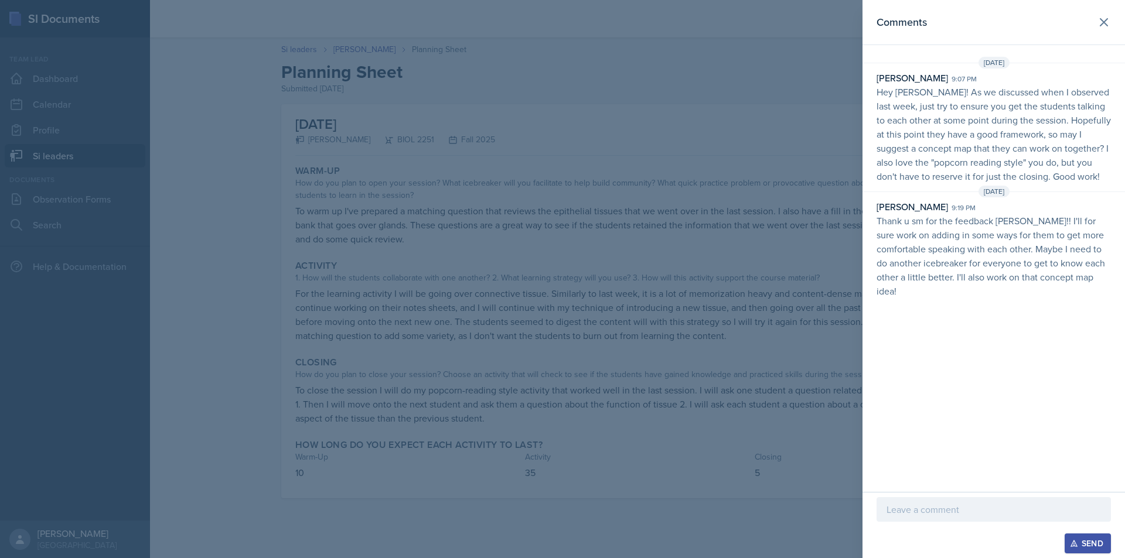
click at [967, 235] on p "Thank u sm for the feedback [PERSON_NAME]!! I'll for sure work on adding in som…" at bounding box center [994, 256] width 234 height 84
drag, startPoint x: 905, startPoint y: 230, endPoint x: 988, endPoint y: 237, distance: 83.5
click at [957, 234] on p "Thank u sm for the feedback [PERSON_NAME]!! I'll for sure work on adding in som…" at bounding box center [994, 256] width 234 height 84
click at [989, 237] on p "Thank u sm for the feedback [PERSON_NAME]!! I'll for sure work on adding in som…" at bounding box center [994, 256] width 234 height 84
drag, startPoint x: 933, startPoint y: 234, endPoint x: 1021, endPoint y: 243, distance: 88.3
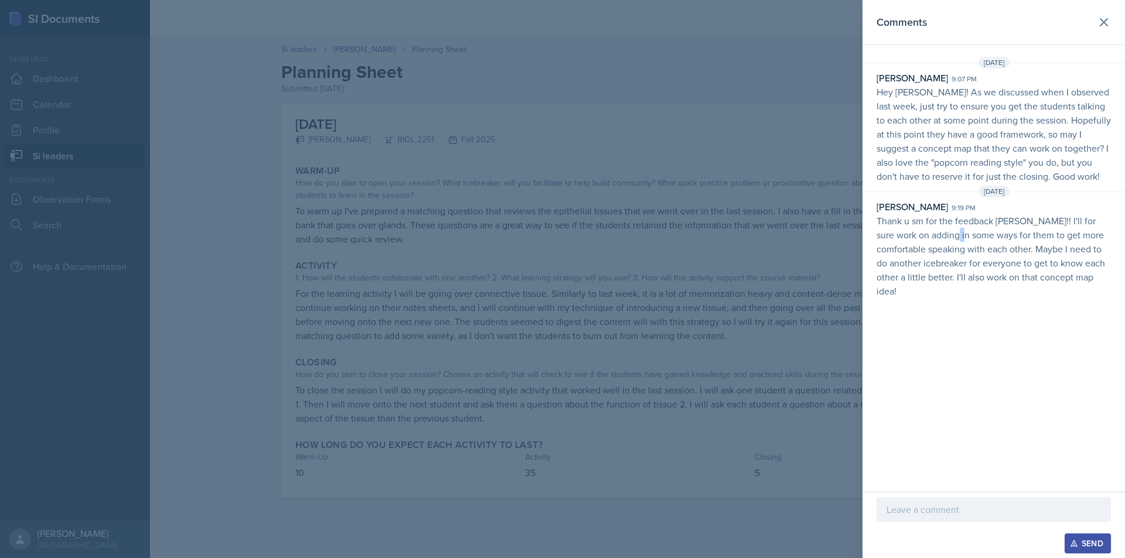
click at [1012, 242] on p "Thank u sm for the feedback [PERSON_NAME]!! I'll for sure work on adding in som…" at bounding box center [994, 256] width 234 height 84
click at [1021, 243] on p "Thank u sm for the feedback [PERSON_NAME]!! I'll for sure work on adding in som…" at bounding box center [994, 256] width 234 height 84
drag, startPoint x: 918, startPoint y: 237, endPoint x: 958, endPoint y: 237, distance: 40.4
click at [957, 237] on p "Thank u sm for the feedback [PERSON_NAME]!! I'll for sure work on adding in som…" at bounding box center [994, 256] width 234 height 84
click at [958, 237] on p "Thank u sm for the feedback [PERSON_NAME]!! I'll for sure work on adding in som…" at bounding box center [994, 256] width 234 height 84
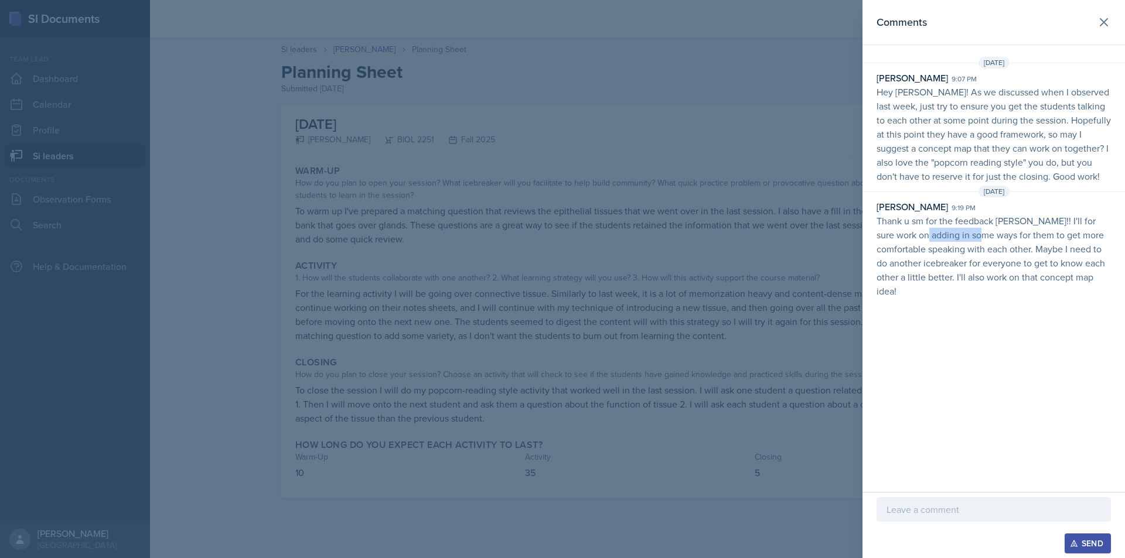
drag, startPoint x: 904, startPoint y: 236, endPoint x: 962, endPoint y: 236, distance: 58.0
click at [962, 236] on p "Thank u sm for the feedback [PERSON_NAME]!! I'll for sure work on adding in som…" at bounding box center [994, 256] width 234 height 84
drag, startPoint x: 925, startPoint y: 107, endPoint x: 949, endPoint y: 114, distance: 24.5
click at [949, 114] on p "Hey Stone! As we discussed when I observed last week, just try to ensure you ge…" at bounding box center [994, 134] width 234 height 98
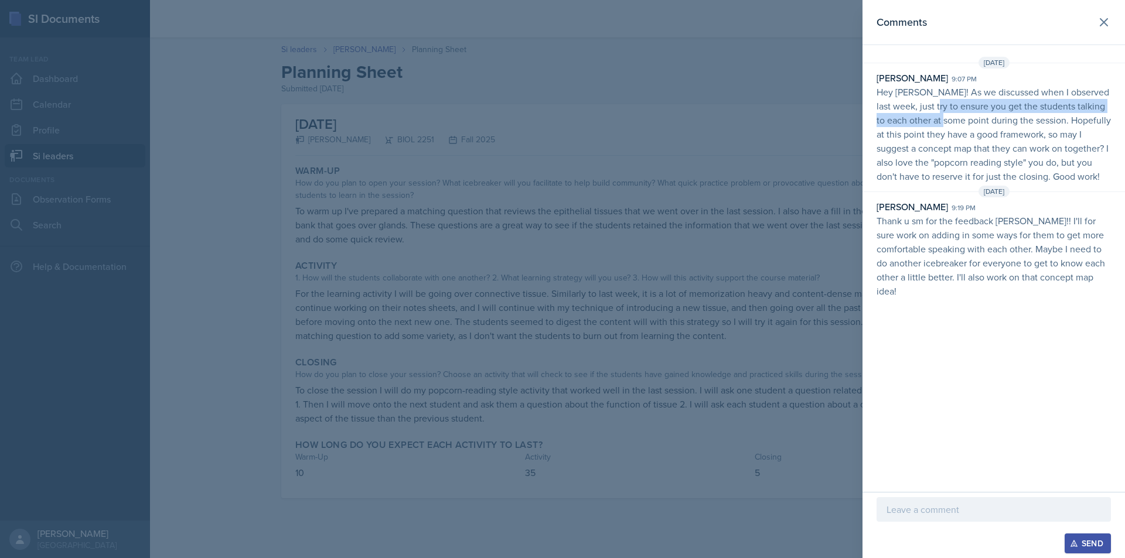
click at [949, 114] on p "Hey Stone! As we discussed when I observed last week, just try to ensure you ge…" at bounding box center [994, 134] width 234 height 98
drag, startPoint x: 938, startPoint y: 99, endPoint x: 966, endPoint y: 110, distance: 30.2
click at [966, 110] on p "Hey Stone! As we discussed when I observed last week, just try to ensure you ge…" at bounding box center [994, 134] width 234 height 98
click at [966, 107] on p "Hey Stone! As we discussed when I observed last week, just try to ensure you ge…" at bounding box center [994, 134] width 234 height 98
drag, startPoint x: 941, startPoint y: 106, endPoint x: 967, endPoint y: 108, distance: 26.5
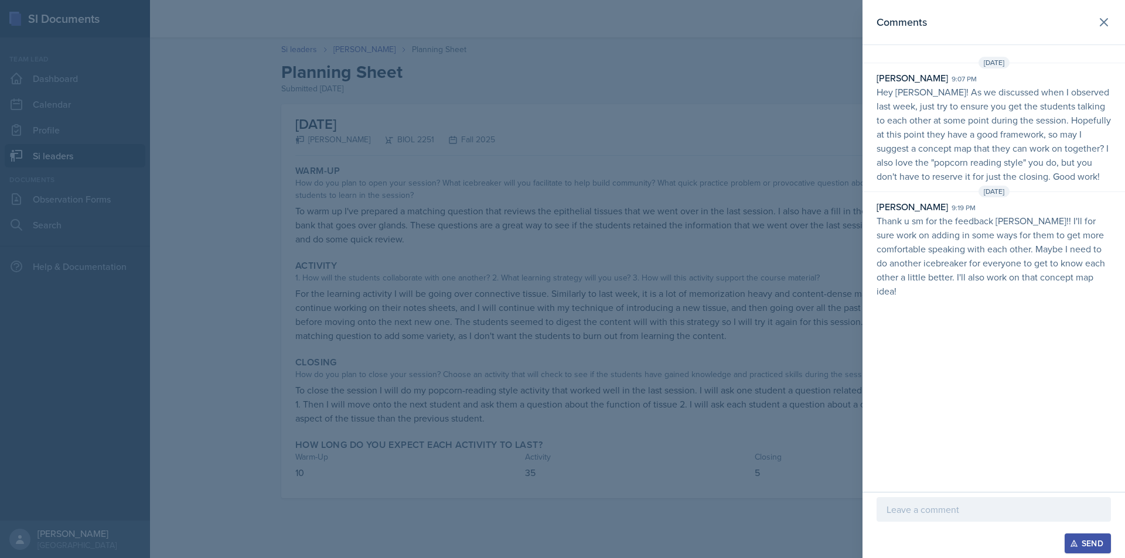
click at [957, 108] on p "Hey Stone! As we discussed when I observed last week, just try to ensure you ge…" at bounding box center [994, 134] width 234 height 98
click at [967, 108] on p "Hey Stone! As we discussed when I observed last week, just try to ensure you ge…" at bounding box center [994, 134] width 234 height 98
drag, startPoint x: 936, startPoint y: 112, endPoint x: 951, endPoint y: 117, distance: 15.9
click at [951, 117] on p "Hey Stone! As we discussed when I observed last week, just try to ensure you ge…" at bounding box center [994, 134] width 234 height 98
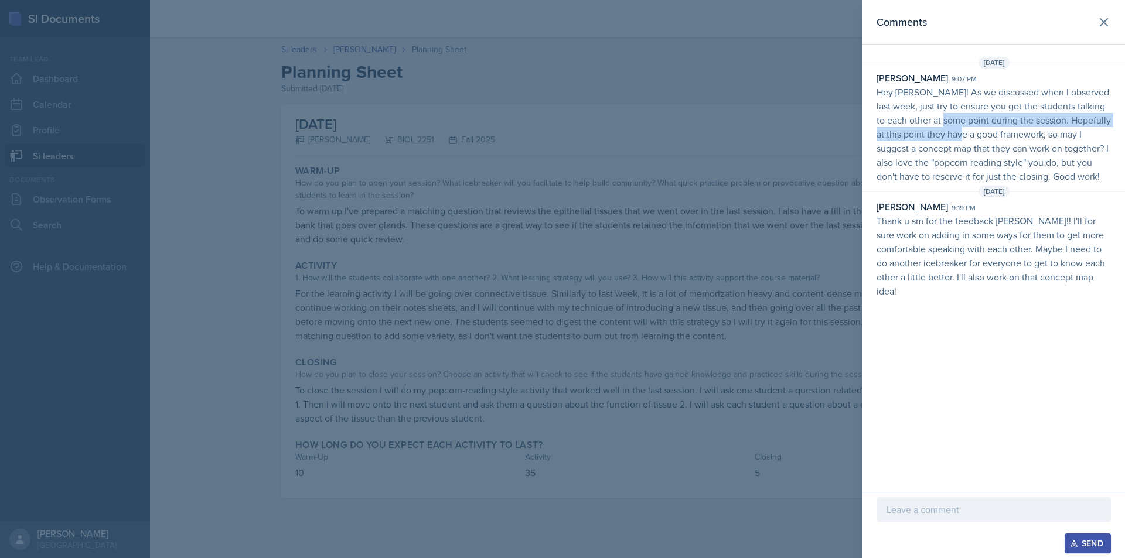
drag, startPoint x: 949, startPoint y: 122, endPoint x: 970, endPoint y: 129, distance: 21.5
click at [970, 129] on p "Hey Stone! As we discussed when I observed last week, just try to ensure you ge…" at bounding box center [994, 134] width 234 height 98
drag, startPoint x: 956, startPoint y: 136, endPoint x: 984, endPoint y: 140, distance: 29.0
click at [982, 140] on p "Hey Stone! As we discussed when I observed last week, just try to ensure you ge…" at bounding box center [994, 134] width 234 height 98
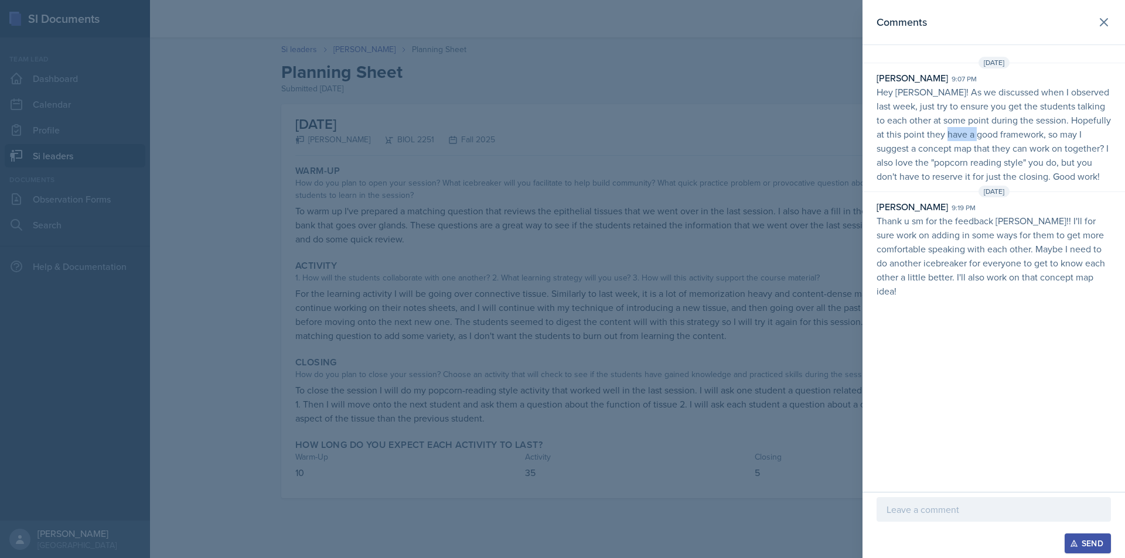
click at [984, 140] on p "Hey Stone! As we discussed when I observed last week, just try to ensure you ge…" at bounding box center [994, 134] width 234 height 98
drag, startPoint x: 961, startPoint y: 139, endPoint x: 983, endPoint y: 139, distance: 22.3
click at [976, 139] on p "Hey Stone! As we discussed when I observed last week, just try to ensure you ge…" at bounding box center [994, 134] width 234 height 98
drag, startPoint x: 923, startPoint y: 138, endPoint x: 954, endPoint y: 139, distance: 31.1
click at [949, 139] on p "Hey Stone! As we discussed when I observed last week, just try to ensure you ge…" at bounding box center [994, 134] width 234 height 98
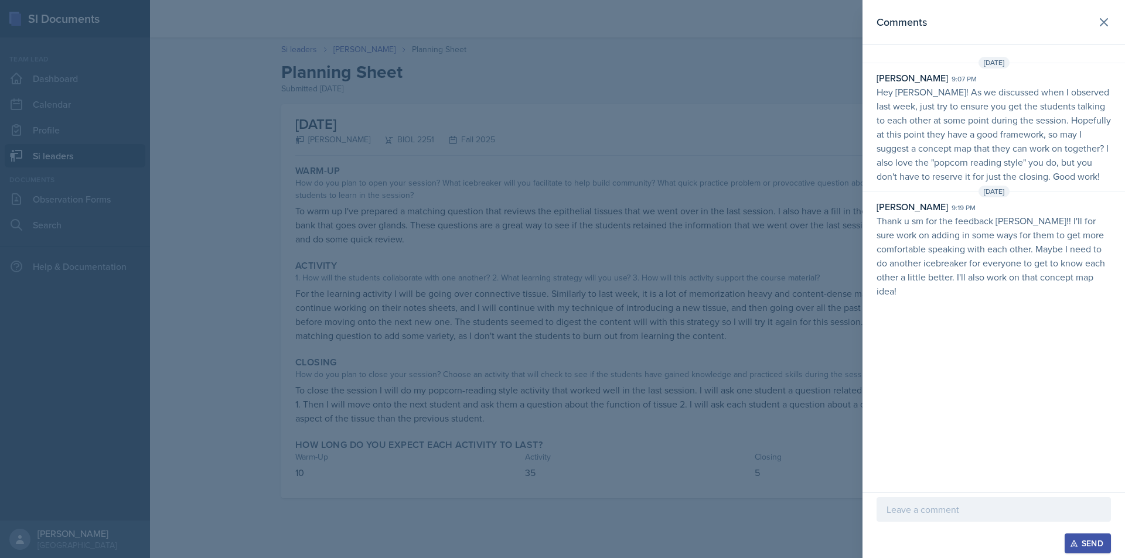
click at [954, 139] on p "Hey Stone! As we discussed when I observed last week, just try to ensure you ge…" at bounding box center [994, 134] width 234 height 98
drag, startPoint x: 964, startPoint y: 138, endPoint x: 992, endPoint y: 138, distance: 27.5
click at [992, 138] on p "Hey Stone! As we discussed when I observed last week, just try to ensure you ge…" at bounding box center [994, 134] width 234 height 98
drag, startPoint x: 992, startPoint y: 138, endPoint x: 1021, endPoint y: 138, distance: 29.3
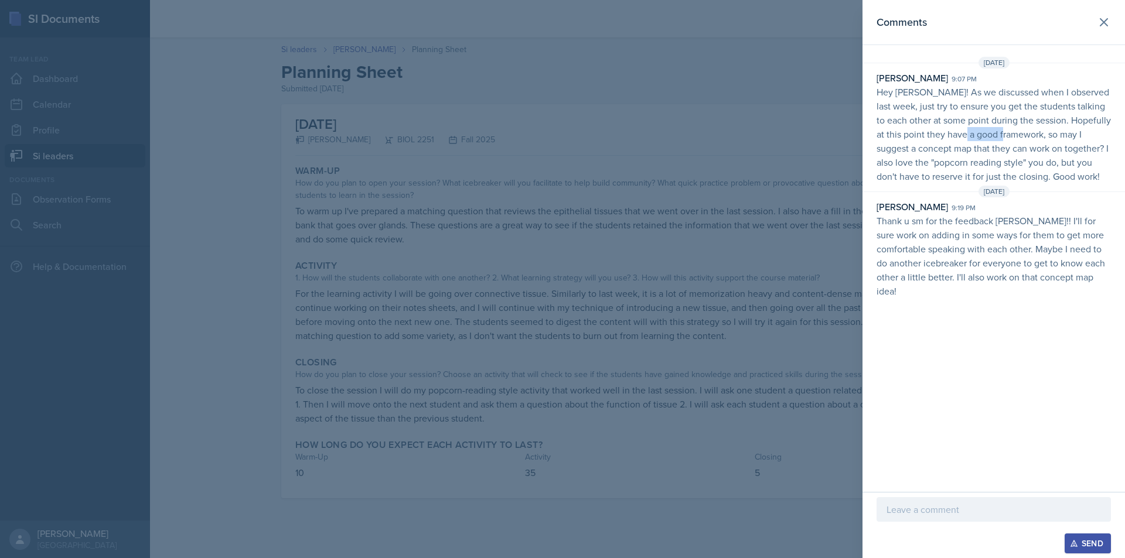
click at [1020, 138] on p "Hey Stone! As we discussed when I observed last week, just try to ensure you ge…" at bounding box center [994, 134] width 234 height 98
click at [1021, 138] on p "Hey Stone! As we discussed when I observed last week, just try to ensure you ge…" at bounding box center [994, 134] width 234 height 98
drag, startPoint x: 1021, startPoint y: 138, endPoint x: 1106, endPoint y: 146, distance: 84.7
click at [1080, 142] on p "Hey Stone! As we discussed when I observed last week, just try to ensure you ge…" at bounding box center [994, 134] width 234 height 98
click at [1107, 146] on p "Hey Stone! As we discussed when I observed last week, just try to ensure you ge…" at bounding box center [994, 134] width 234 height 98
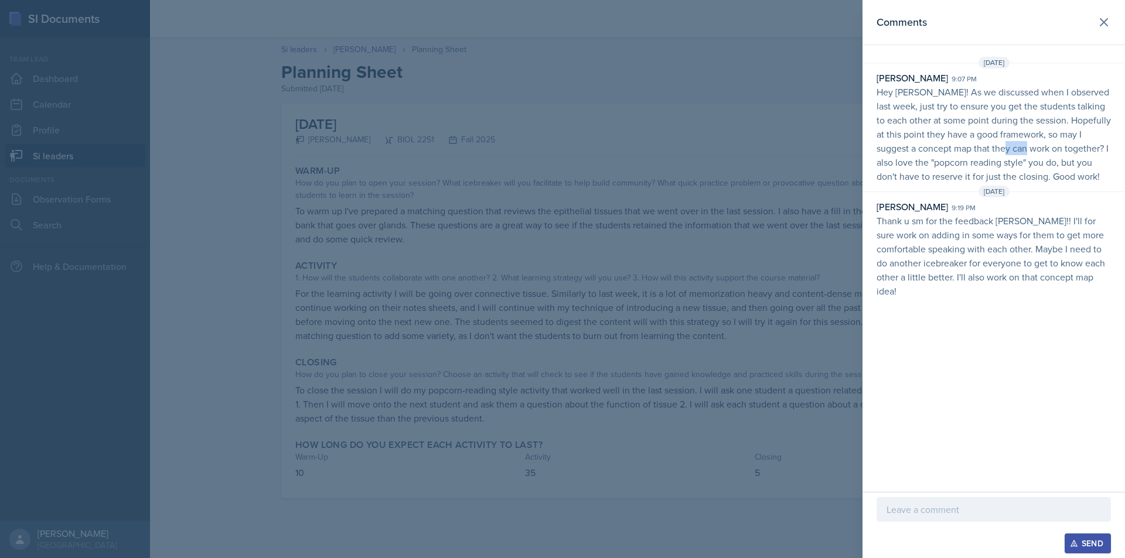
drag, startPoint x: 1000, startPoint y: 153, endPoint x: 1021, endPoint y: 153, distance: 21.1
click at [1021, 153] on p "Hey Stone! As we discussed when I observed last week, just try to ensure you ge…" at bounding box center [994, 134] width 234 height 98
click at [1102, 24] on icon at bounding box center [1103, 22] width 7 height 7
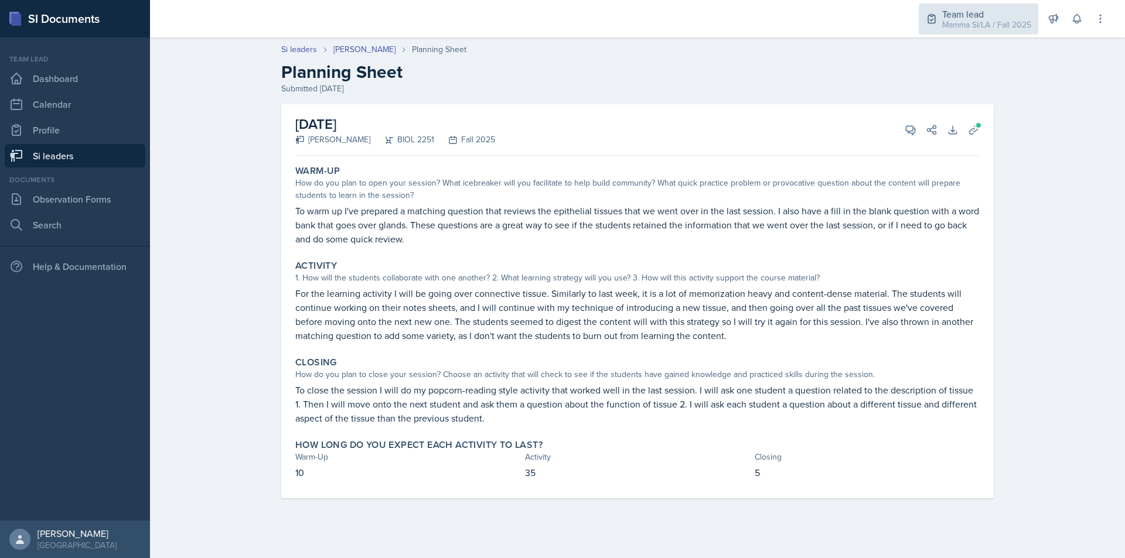
click at [1001, 20] on div "Mamma SI/LA / Fall 2025" at bounding box center [986, 25] width 89 height 12
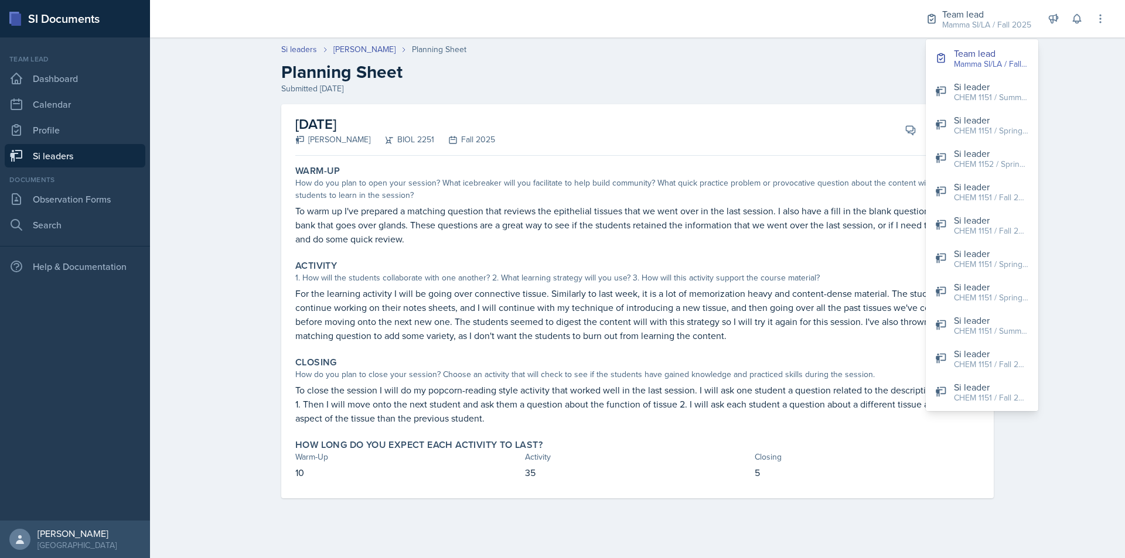
click at [1082, 57] on header "Si leaders Stone Zhang Planning Sheet Planning Sheet Submitted Sep 13th, 2025" at bounding box center [637, 69] width 975 height 75
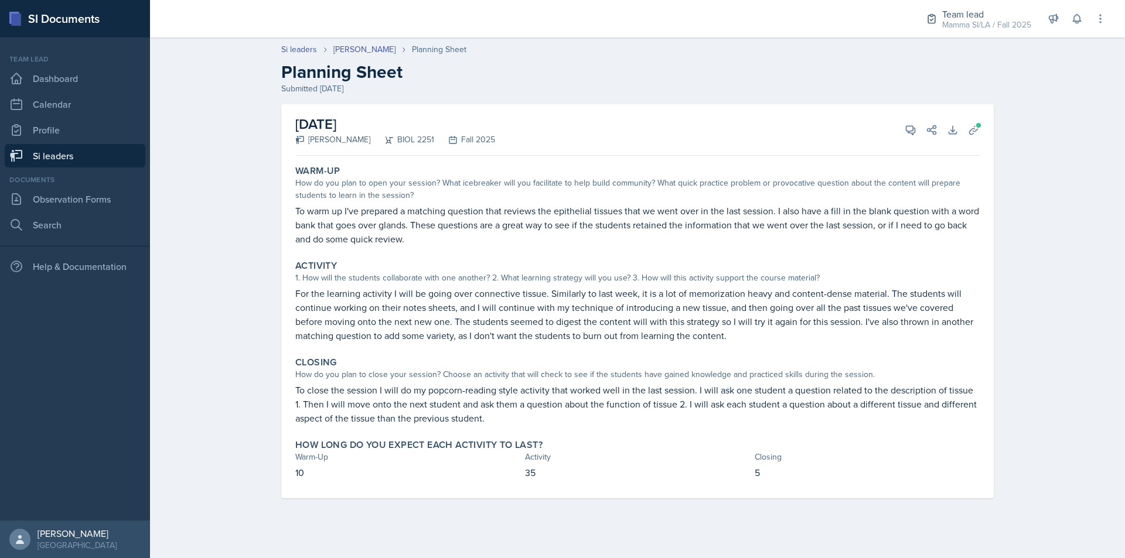
click at [1076, 33] on div "Team lead Mamma SI/LA / Fall 2025 Team lead Mamma SI/LA / Fall 2025 Si leader C…" at bounding box center [1007, 18] width 197 height 37
click at [1076, 30] on div "Team lead Mamma SI/LA / Fall 2025 Team lead Mamma SI/LA / Fall 2025 Si leader C…" at bounding box center [1007, 18] width 197 height 37
click at [1076, 23] on icon at bounding box center [1077, 19] width 12 height 12
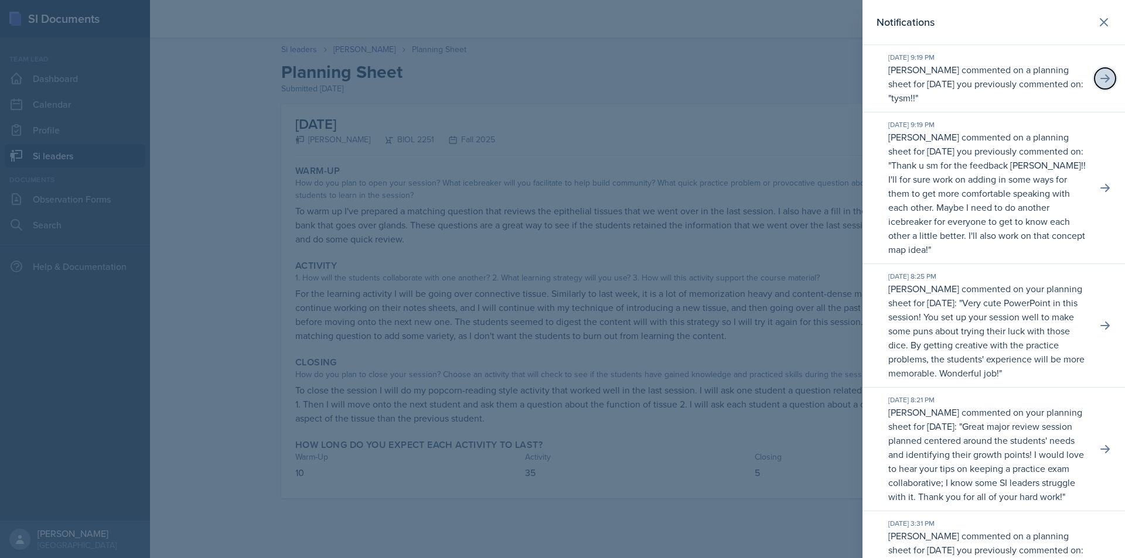
click at [1099, 76] on icon at bounding box center [1105, 79] width 12 height 12
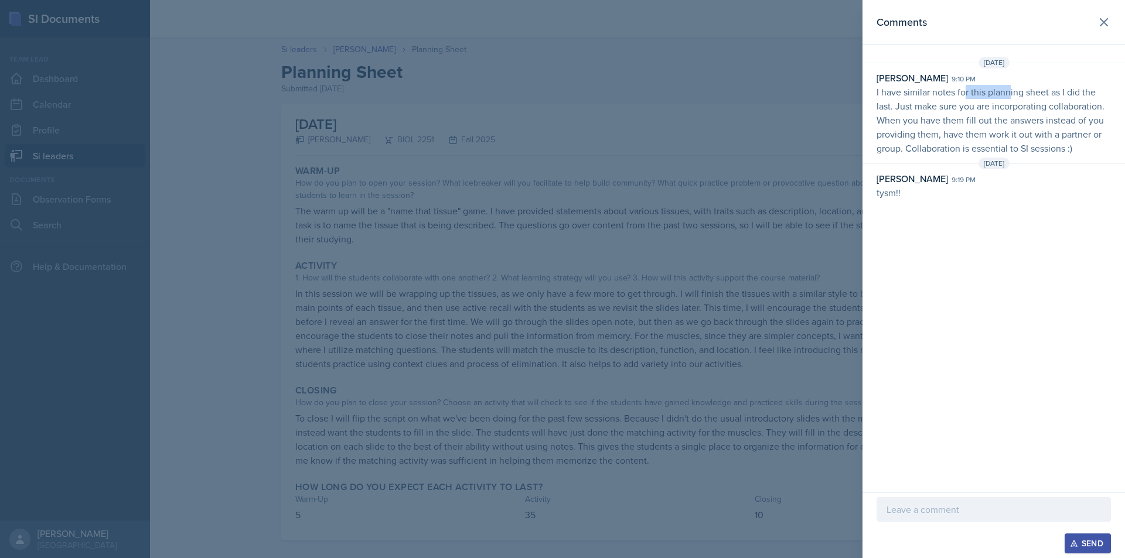
click at [1010, 96] on p "I have similar notes for this planning sheet as I did the last. Just make sure …" at bounding box center [994, 120] width 234 height 70
drag, startPoint x: 1003, startPoint y: 109, endPoint x: 1039, endPoint y: 111, distance: 36.4
click at [1038, 111] on p "I have similar notes for this planning sheet as I did the last. Just make sure …" at bounding box center [994, 120] width 234 height 70
click at [1039, 111] on p "I have similar notes for this planning sheet as I did the last. Just make sure …" at bounding box center [994, 120] width 234 height 70
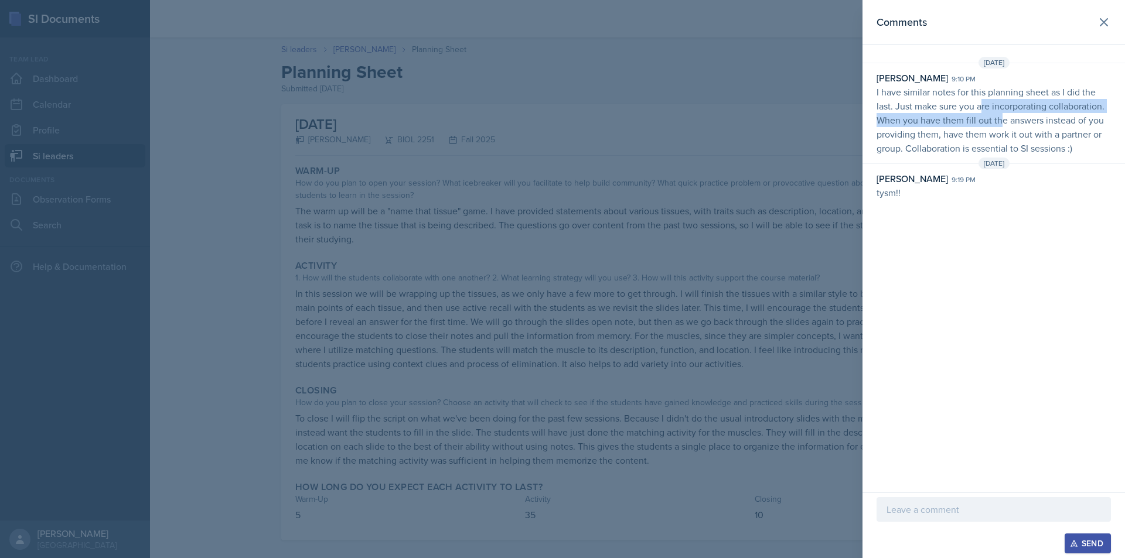
click at [1044, 116] on p "I have similar notes for this planning sheet as I did the last. Just make sure …" at bounding box center [994, 120] width 234 height 70
click at [1061, 117] on p "I have similar notes for this planning sheet as I did the last. Just make sure …" at bounding box center [994, 120] width 234 height 70
click at [1024, 119] on p "I have similar notes for this planning sheet as I did the last. Just make sure …" at bounding box center [994, 120] width 234 height 70
click at [1027, 119] on p "I have similar notes for this planning sheet as I did the last. Just make sure …" at bounding box center [994, 120] width 234 height 70
click at [1000, 120] on p "I have similar notes for this planning sheet as I did the last. Just make sure …" at bounding box center [994, 120] width 234 height 70
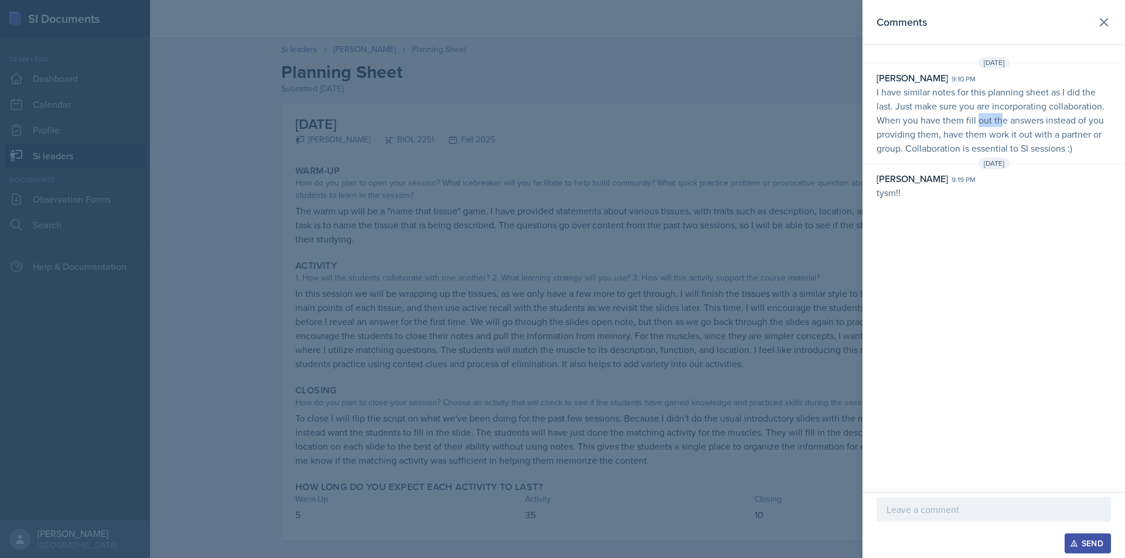
click at [1003, 120] on p "I have similar notes for this planning sheet as I did the last. Just make sure …" at bounding box center [994, 120] width 234 height 70
drag, startPoint x: 980, startPoint y: 120, endPoint x: 1001, endPoint y: 120, distance: 20.5
click at [995, 120] on p "I have similar notes for this planning sheet as I did the last. Just make sure …" at bounding box center [994, 120] width 234 height 70
click at [1001, 120] on p "I have similar notes for this planning sheet as I did the last. Just make sure …" at bounding box center [994, 120] width 234 height 70
drag, startPoint x: 1001, startPoint y: 120, endPoint x: 1023, endPoint y: 119, distance: 21.7
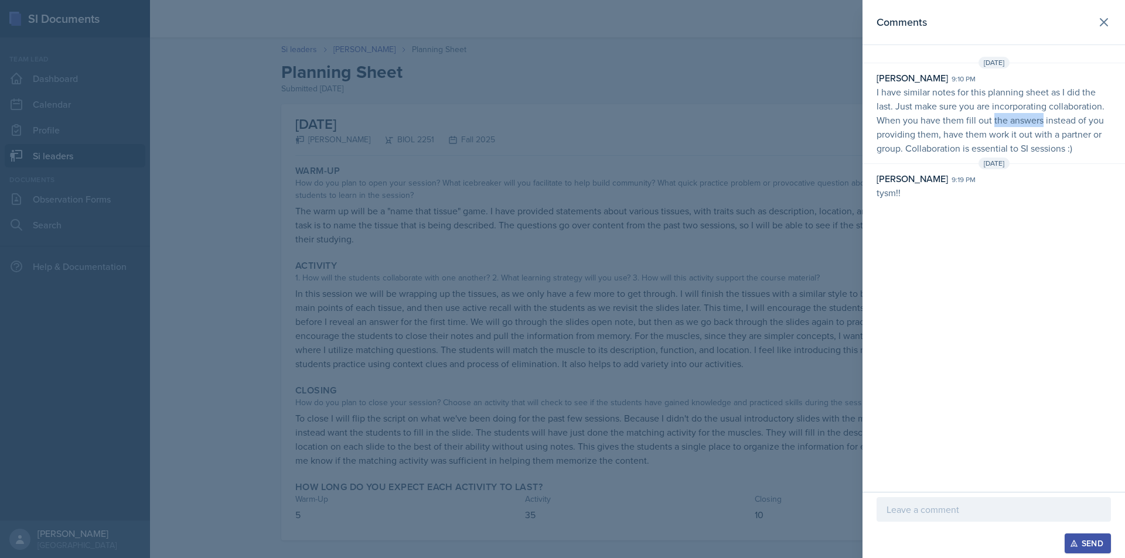
click at [1022, 119] on p "I have similar notes for this planning sheet as I did the last. Just make sure …" at bounding box center [994, 120] width 234 height 70
click at [1023, 119] on p "I have similar notes for this planning sheet as I did the last. Just make sure …" at bounding box center [994, 120] width 234 height 70
click at [1107, 26] on icon at bounding box center [1104, 22] width 14 height 14
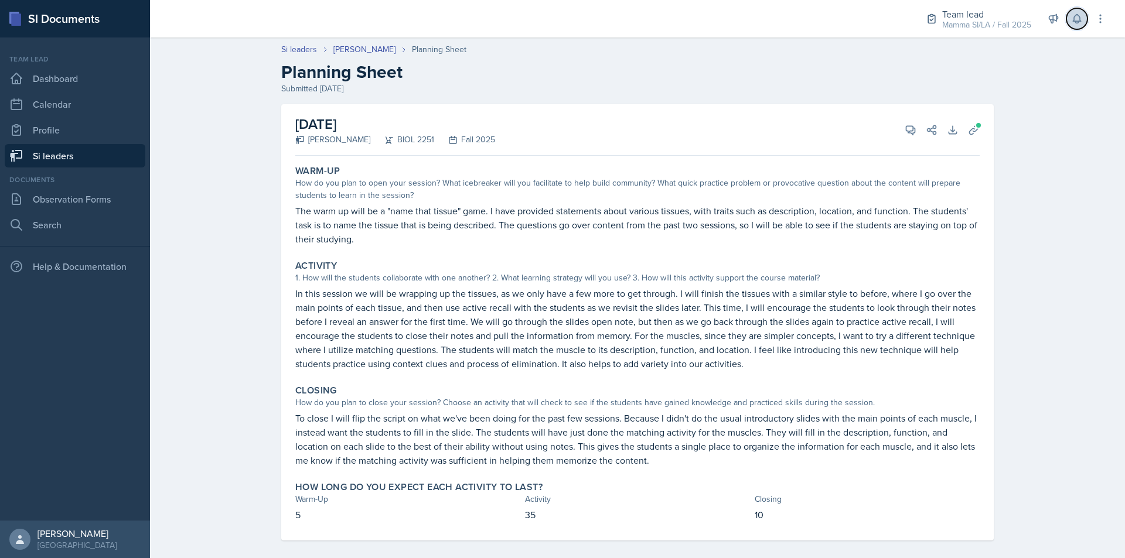
click at [1075, 23] on icon at bounding box center [1077, 19] width 12 height 12
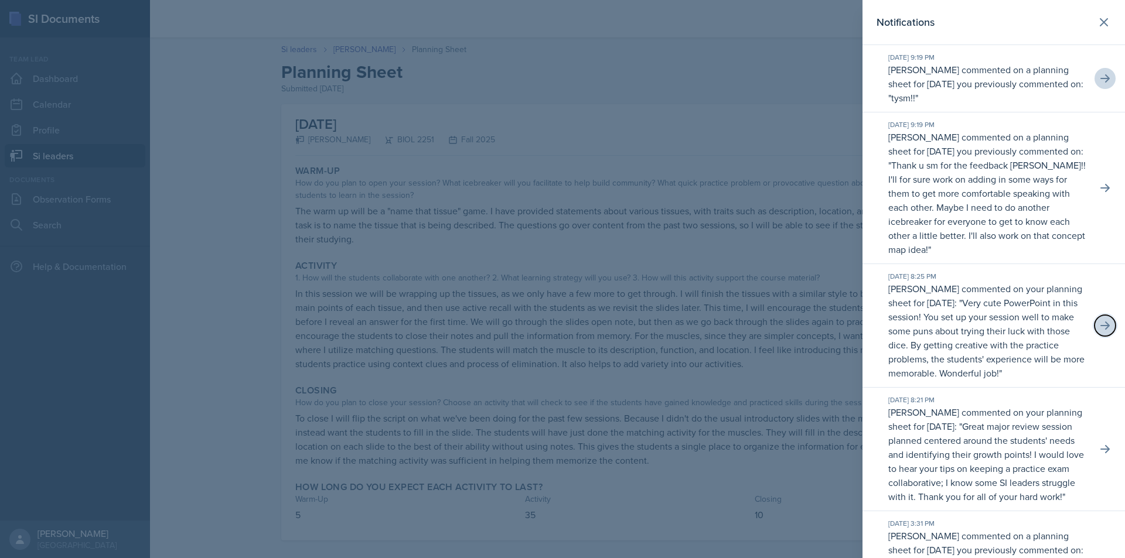
click at [1100, 328] on icon at bounding box center [1105, 326] width 12 height 12
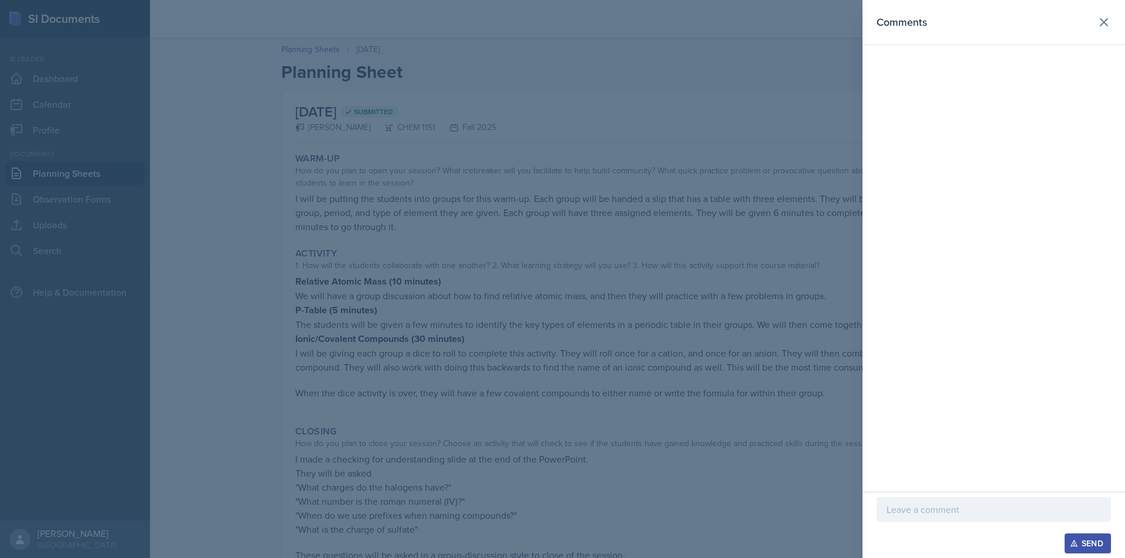
click at [1089, 28] on div "Comments" at bounding box center [994, 22] width 234 height 16
click at [1102, 28] on icon at bounding box center [1104, 22] width 14 height 14
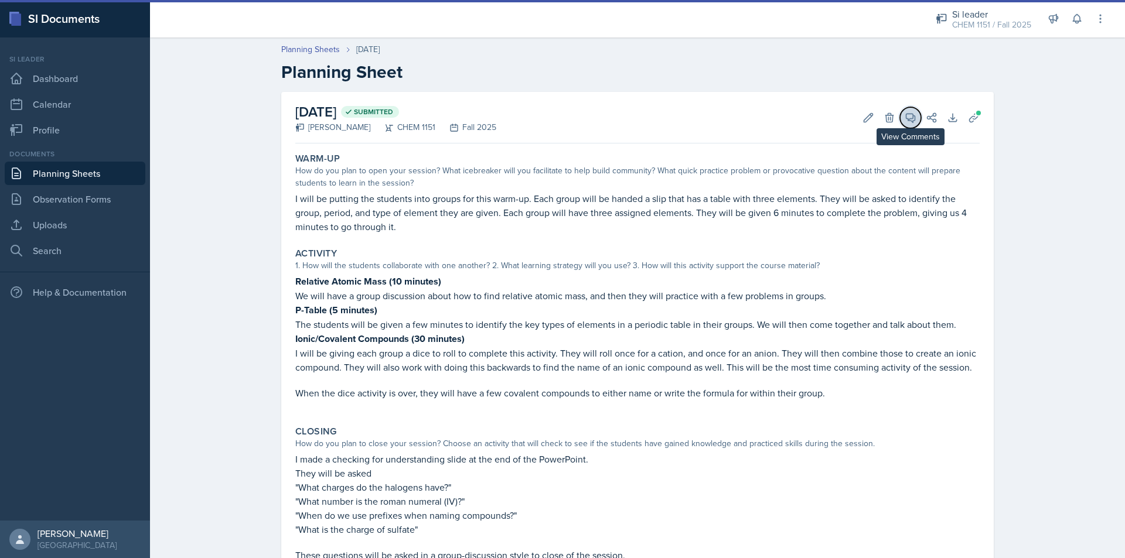
click at [912, 114] on span at bounding box center [915, 114] width 6 height 6
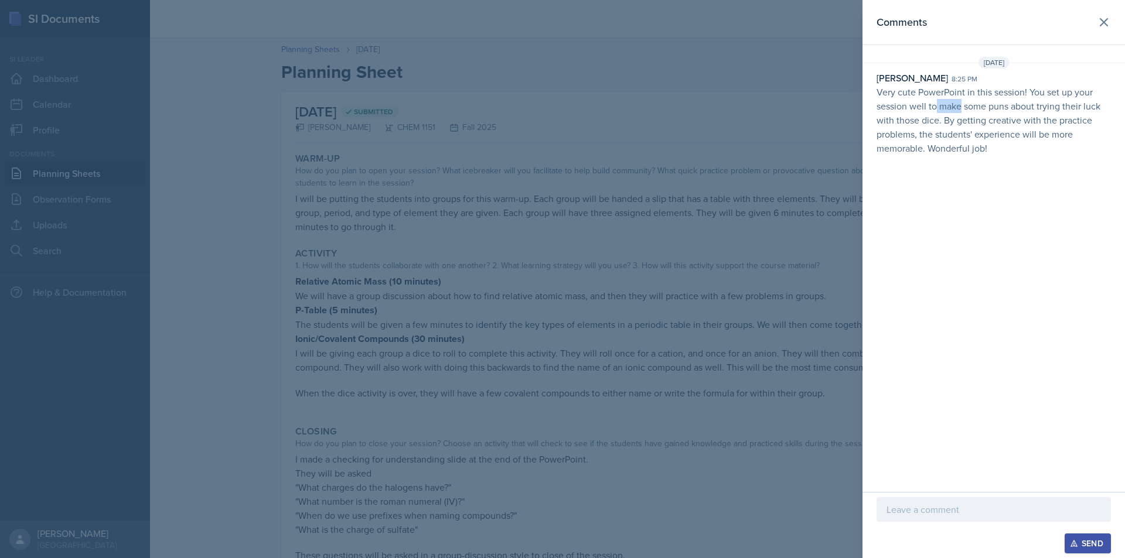
click at [964, 107] on p "Very cute PowerPoint in this session! You set up your session well to make some…" at bounding box center [994, 120] width 234 height 70
click at [987, 108] on p "Very cute PowerPoint in this session! You set up your session well to make some…" at bounding box center [994, 120] width 234 height 70
click at [977, 493] on div "Send" at bounding box center [993, 525] width 262 height 66
click at [990, 508] on p at bounding box center [994, 510] width 214 height 14
click at [732, 304] on div at bounding box center [562, 279] width 1125 height 558
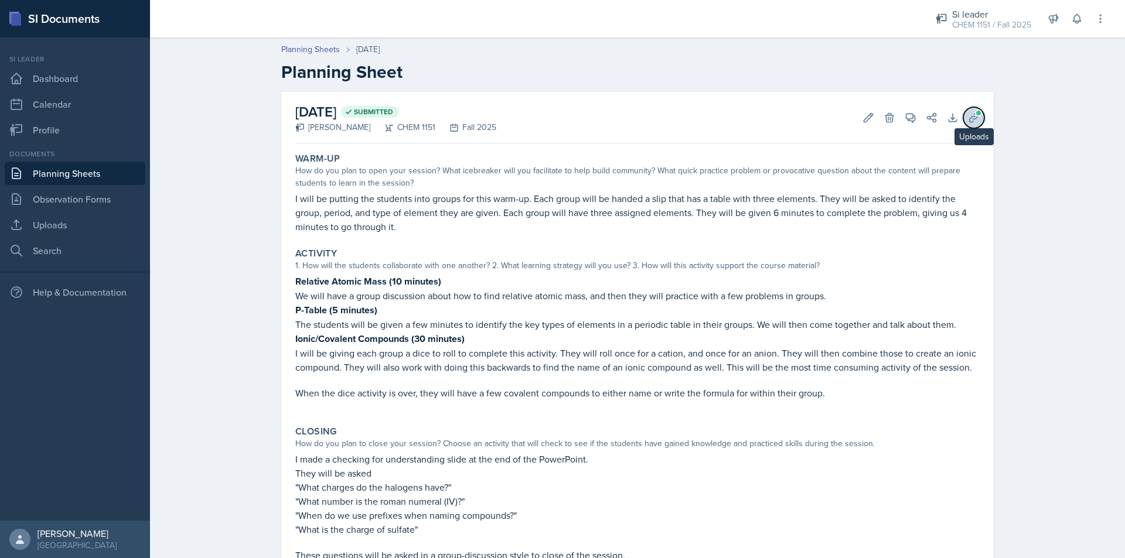
click at [972, 116] on icon at bounding box center [974, 118] width 12 height 12
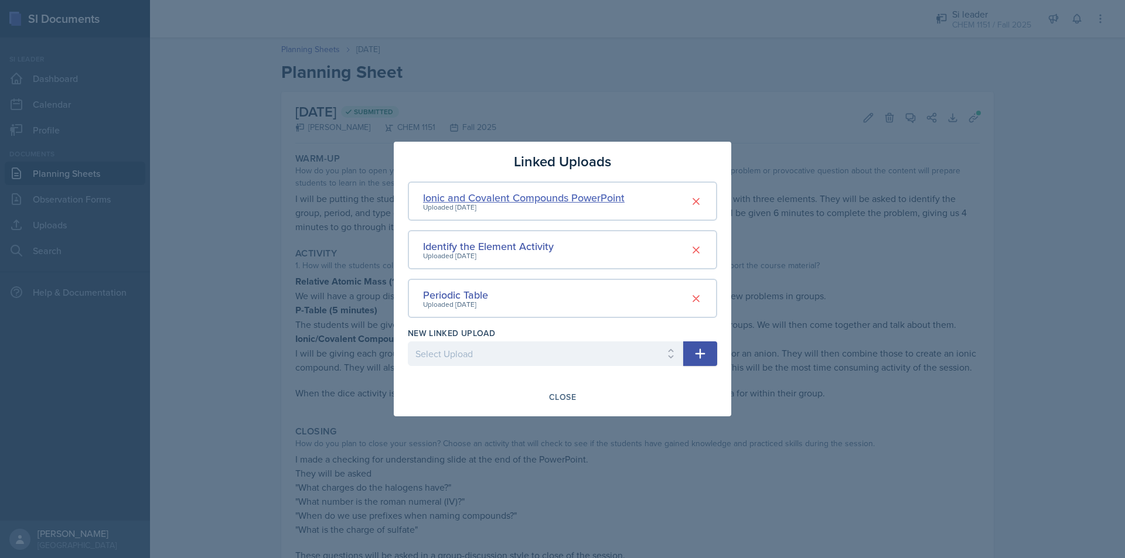
click at [522, 203] on div "Ionic and Covalent Compounds PowerPoint" at bounding box center [524, 198] width 202 height 16
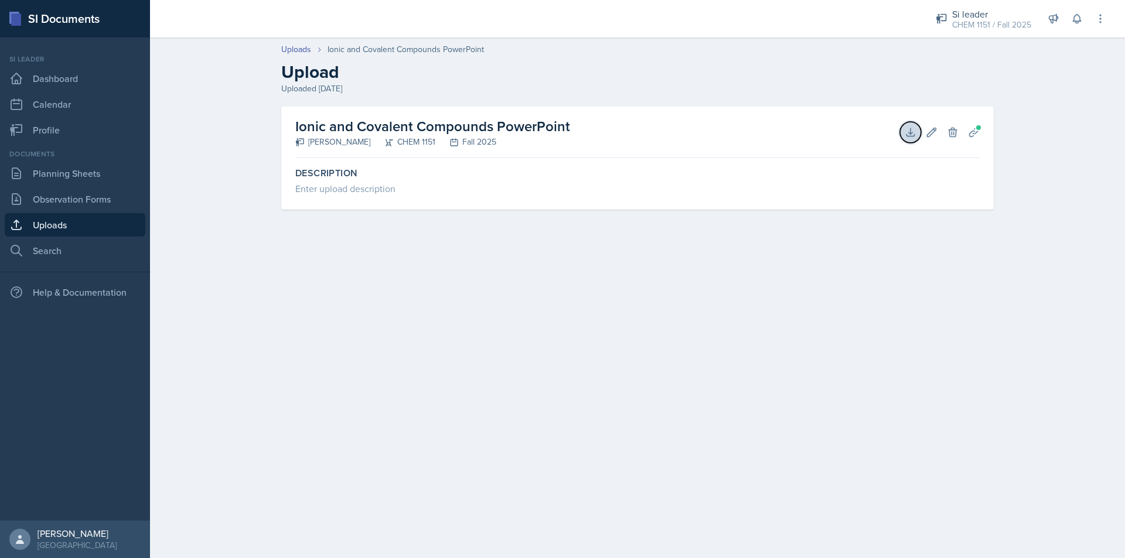
click at [911, 141] on button "Download" at bounding box center [910, 132] width 21 height 21
click at [124, 224] on link "Uploads" at bounding box center [75, 224] width 141 height 23
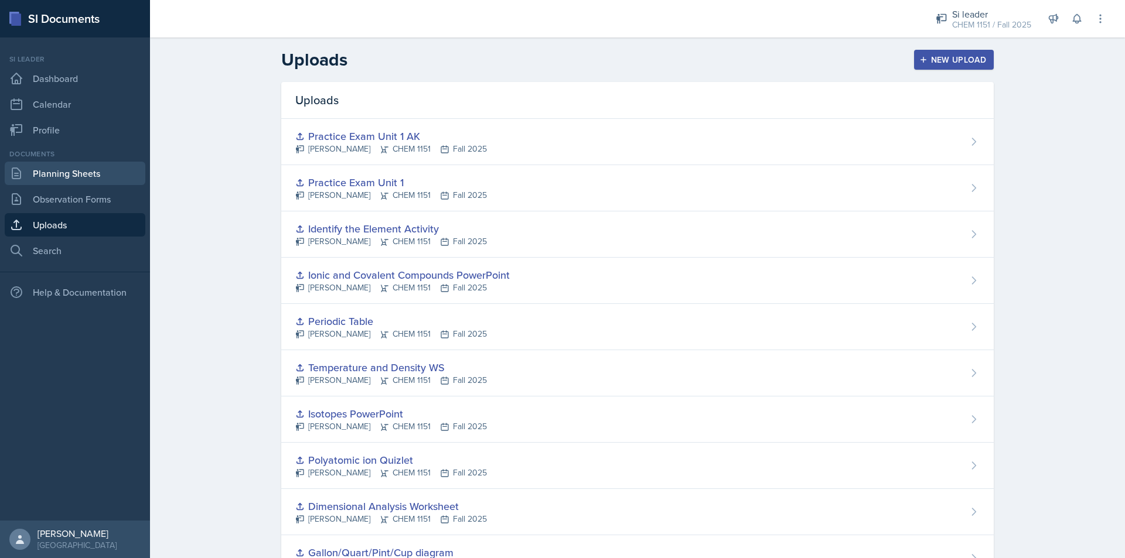
click at [83, 180] on link "Planning Sheets" at bounding box center [75, 173] width 141 height 23
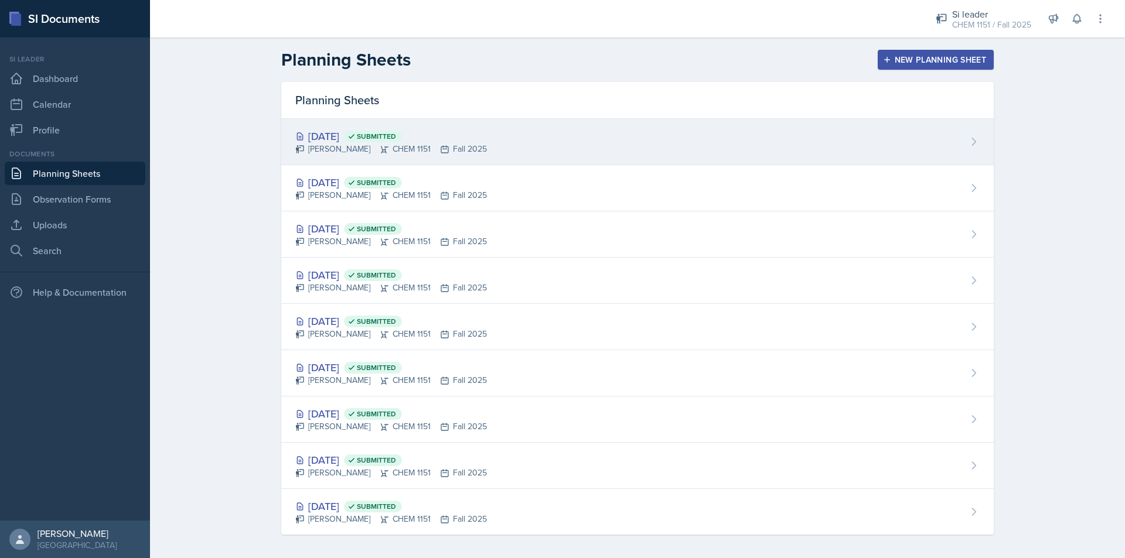
click at [353, 145] on div "Kristy Bennett CHEM 1151 Fall 2025" at bounding box center [391, 149] width 192 height 12
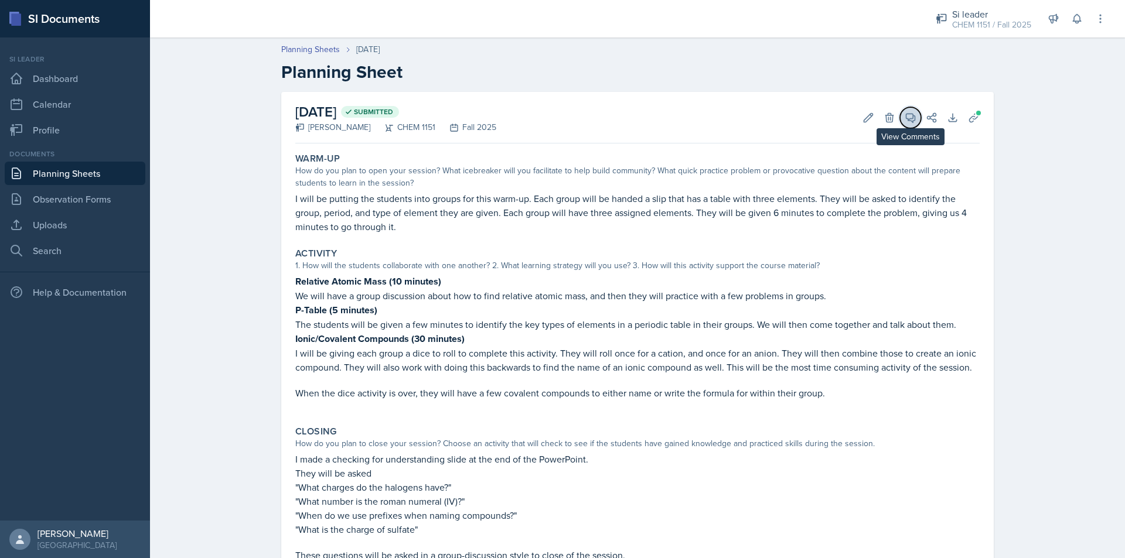
click at [909, 120] on icon at bounding box center [911, 118] width 12 height 12
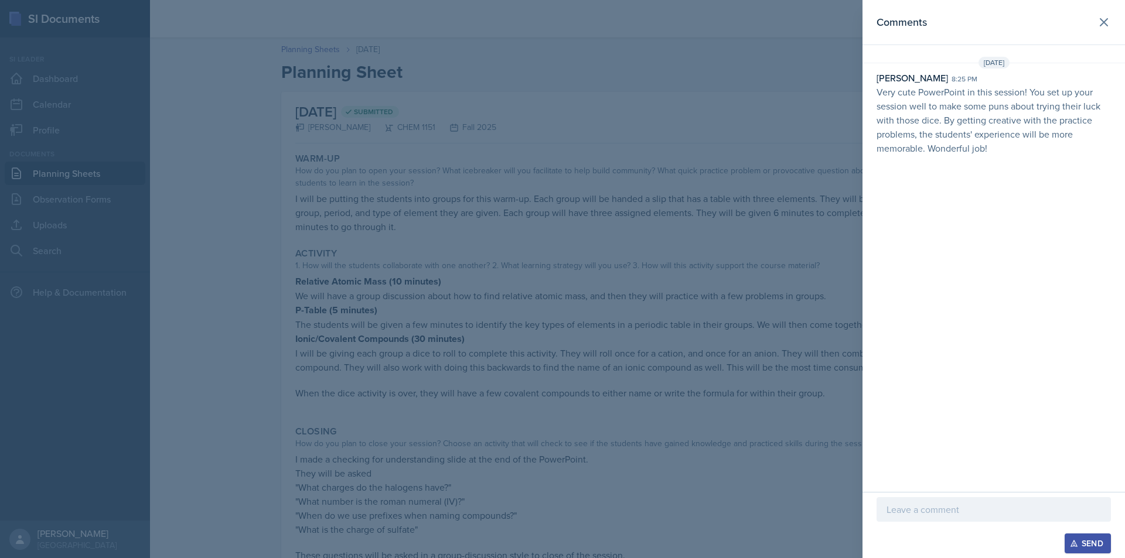
click at [996, 534] on div "Send" at bounding box center [994, 544] width 234 height 20
click at [994, 520] on div at bounding box center [994, 509] width 234 height 25
click at [1068, 539] on button "Send" at bounding box center [1088, 544] width 46 height 20
drag, startPoint x: 1032, startPoint y: 91, endPoint x: 1061, endPoint y: 91, distance: 29.3
click at [1061, 91] on p "Very cute PowerPoint in this session! You set up your session well to make some…" at bounding box center [994, 120] width 234 height 70
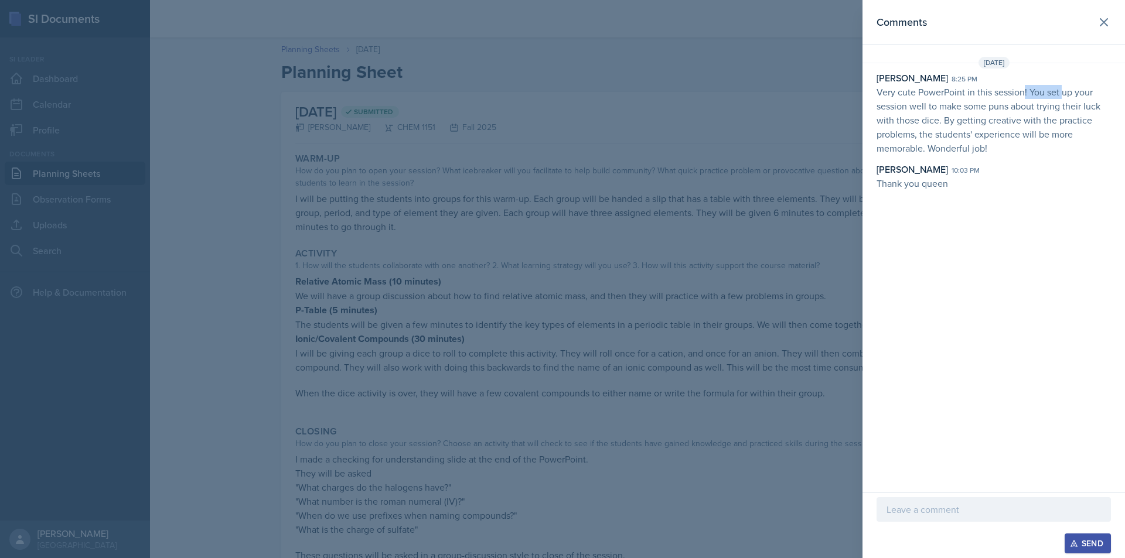
click at [1061, 91] on p "Very cute PowerPoint in this session! You set up your session well to make some…" at bounding box center [994, 120] width 234 height 70
drag, startPoint x: 1017, startPoint y: 94, endPoint x: 1054, endPoint y: 96, distance: 36.4
click at [1049, 96] on p "Very cute PowerPoint in this session! You set up your session well to make some…" at bounding box center [994, 120] width 234 height 70
click at [1054, 96] on p "Very cute PowerPoint in this session! You set up your session well to make some…" at bounding box center [994, 120] width 234 height 70
click at [1016, 104] on p "Very cute PowerPoint in this session! You set up your session well to make some…" at bounding box center [994, 120] width 234 height 70
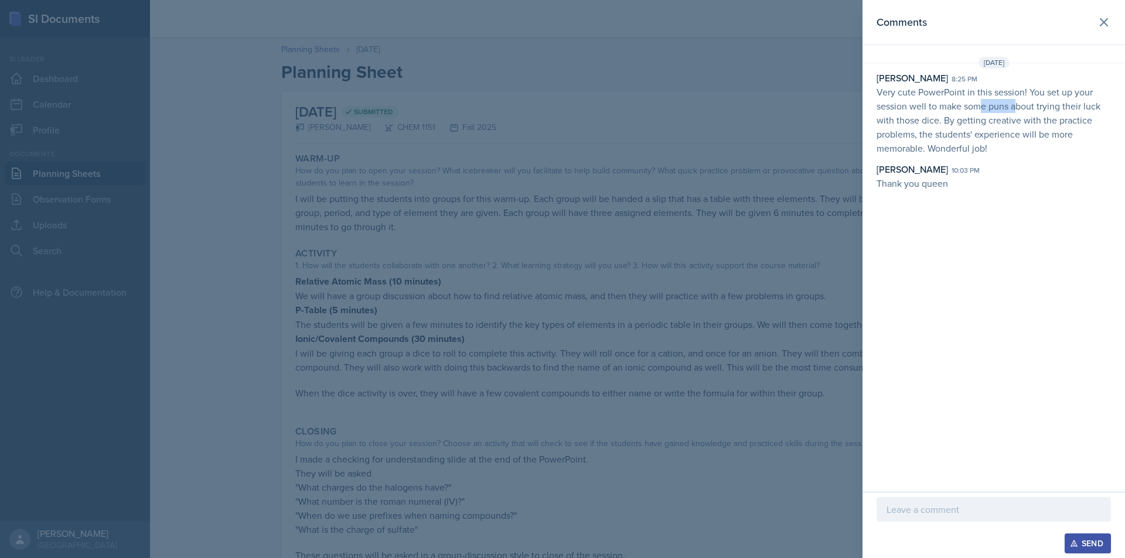
click at [1017, 104] on p "Very cute PowerPoint in this session! You set up your session well to make some…" at bounding box center [994, 120] width 234 height 70
click at [1003, 113] on p "Very cute PowerPoint in this session! You set up your session well to make some…" at bounding box center [994, 120] width 234 height 70
click at [1019, 113] on p "Very cute PowerPoint in this session! You set up your session well to make some…" at bounding box center [994, 120] width 234 height 70
drag, startPoint x: 950, startPoint y: 111, endPoint x: 995, endPoint y: 114, distance: 44.6
click at [991, 114] on p "Very cute PowerPoint in this session! You set up your session well to make some…" at bounding box center [994, 120] width 234 height 70
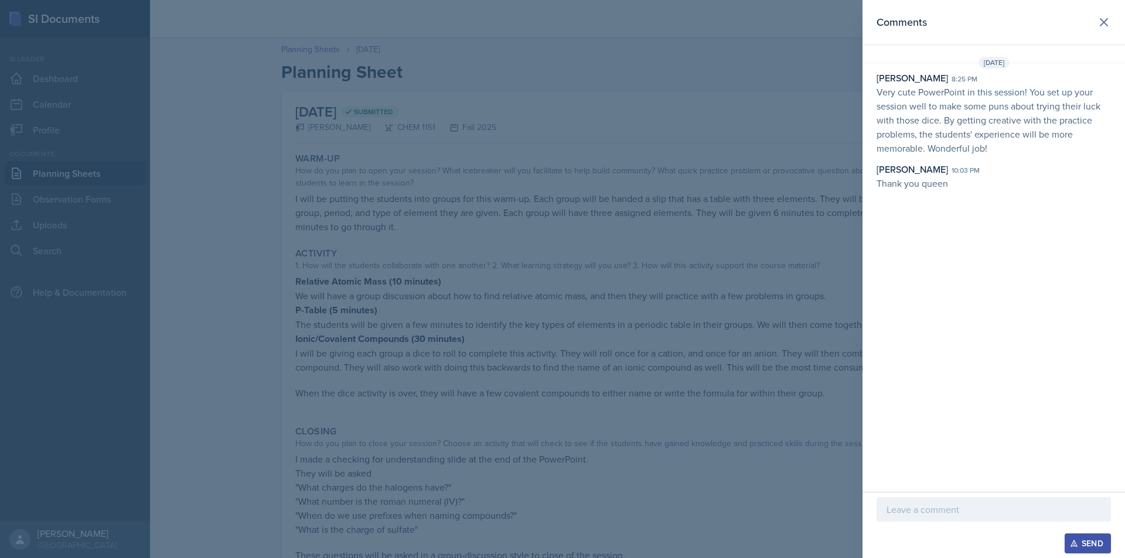
click at [1000, 114] on p "Very cute PowerPoint in this session! You set up your session well to make some…" at bounding box center [994, 120] width 234 height 70
click at [986, 120] on p "Very cute PowerPoint in this session! You set up your session well to make some…" at bounding box center [994, 120] width 234 height 70
click at [988, 120] on p "Very cute PowerPoint in this session! You set up your session well to make some…" at bounding box center [994, 120] width 234 height 70
drag, startPoint x: 952, startPoint y: 120, endPoint x: 981, endPoint y: 120, distance: 29.3
click at [981, 120] on p "Very cute PowerPoint in this session! You set up your session well to make some…" at bounding box center [994, 120] width 234 height 70
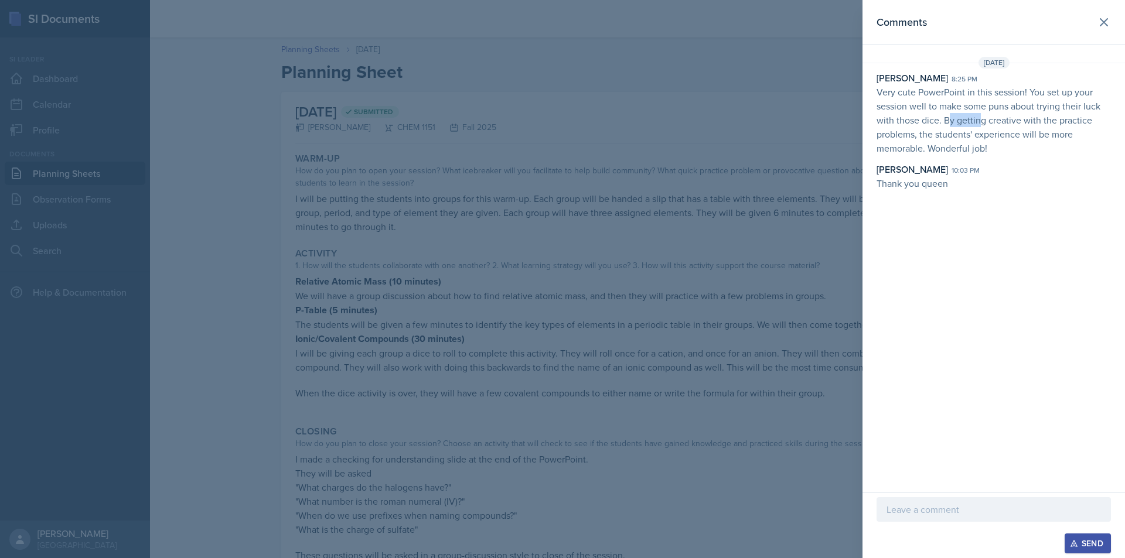
click at [982, 120] on p "Very cute PowerPoint in this session! You set up your session well to make some…" at bounding box center [994, 120] width 234 height 70
drag, startPoint x: 960, startPoint y: 119, endPoint x: 986, endPoint y: 121, distance: 26.4
click at [986, 121] on p "Very cute PowerPoint in this session! You set up your session well to make some…" at bounding box center [994, 120] width 234 height 70
click at [982, 123] on p "Very cute PowerPoint in this session! You set up your session well to make some…" at bounding box center [994, 120] width 234 height 70
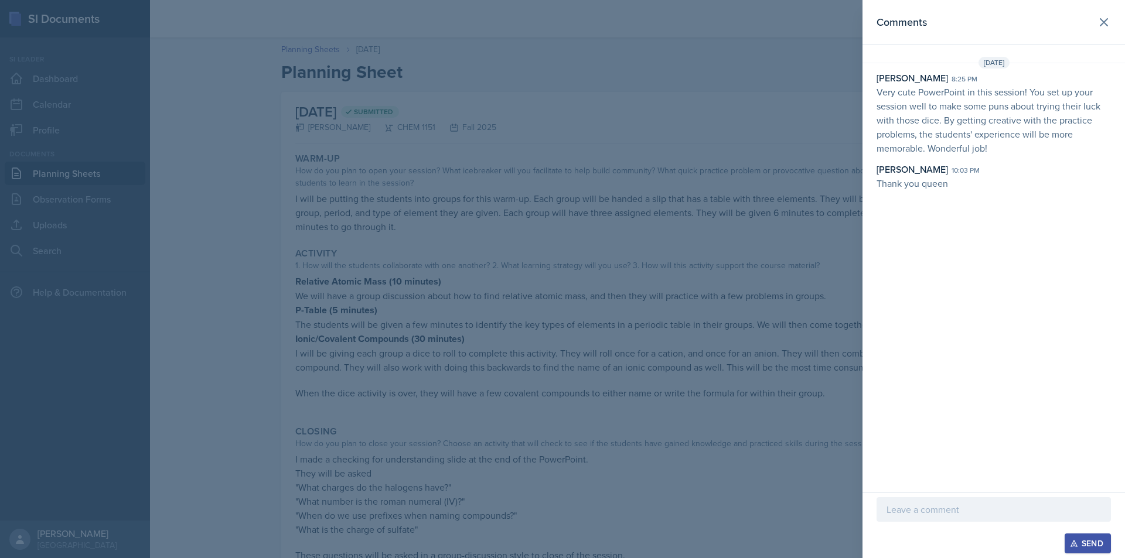
click at [983, 123] on p "Very cute PowerPoint in this session! You set up your session well to make some…" at bounding box center [994, 120] width 234 height 70
drag, startPoint x: 959, startPoint y: 122, endPoint x: 984, endPoint y: 122, distance: 24.6
click at [981, 122] on p "Very cute PowerPoint in this session! You set up your session well to make some…" at bounding box center [994, 120] width 234 height 70
click at [984, 122] on p "Very cute PowerPoint in this session! You set up your session well to make some…" at bounding box center [994, 120] width 234 height 70
drag, startPoint x: 947, startPoint y: 121, endPoint x: 991, endPoint y: 121, distance: 43.4
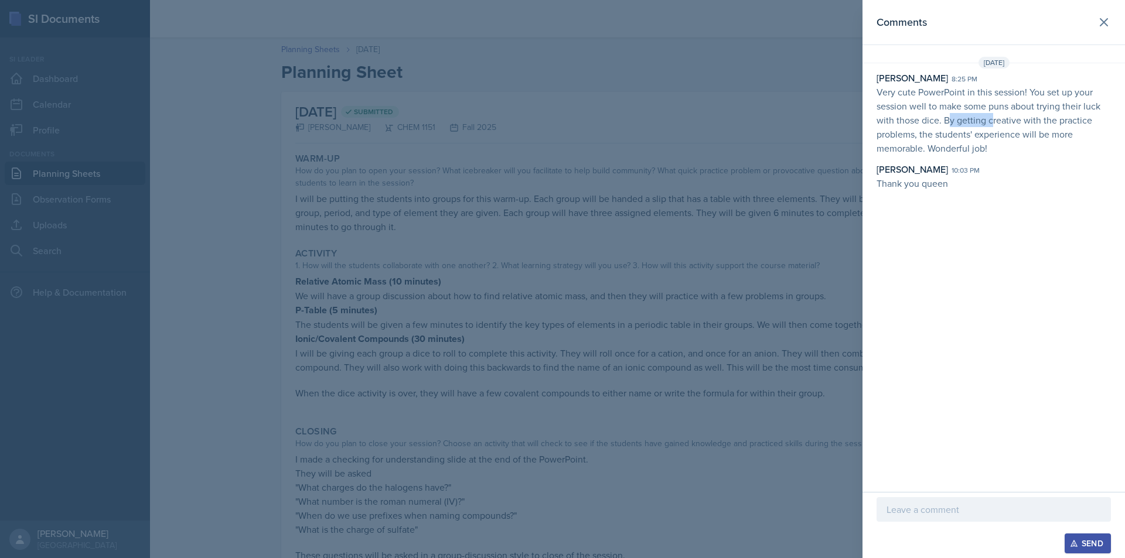
click at [991, 121] on p "Very cute PowerPoint in this session! You set up your session well to make some…" at bounding box center [994, 120] width 234 height 70
click at [952, 123] on p "Very cute PowerPoint in this session! You set up your session well to make some…" at bounding box center [994, 120] width 234 height 70
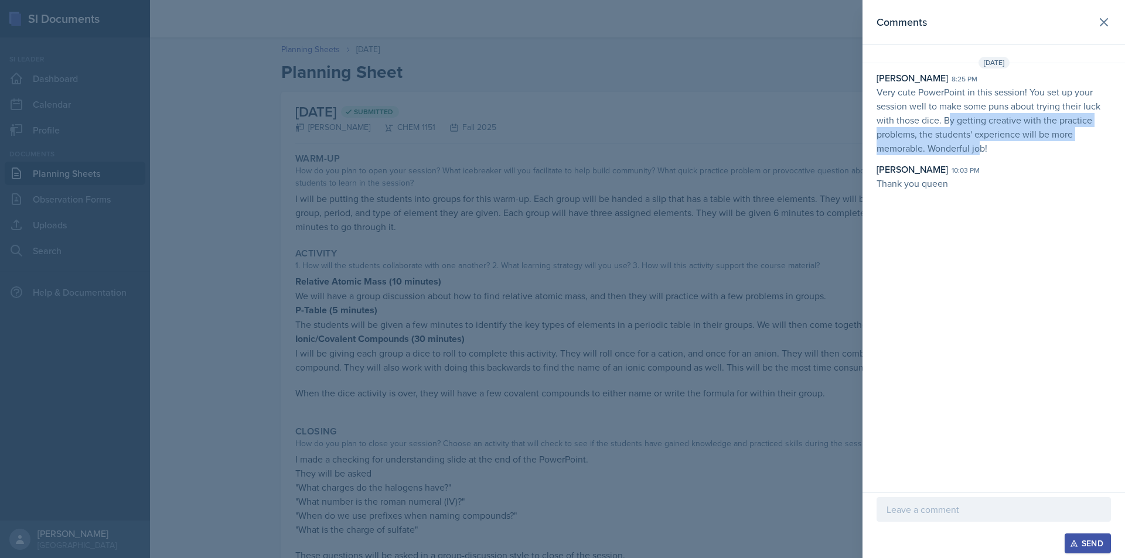
drag, startPoint x: 949, startPoint y: 122, endPoint x: 981, endPoint y: 145, distance: 40.0
click at [981, 145] on p "Very cute PowerPoint in this session! You set up your session well to make some…" at bounding box center [994, 120] width 234 height 70
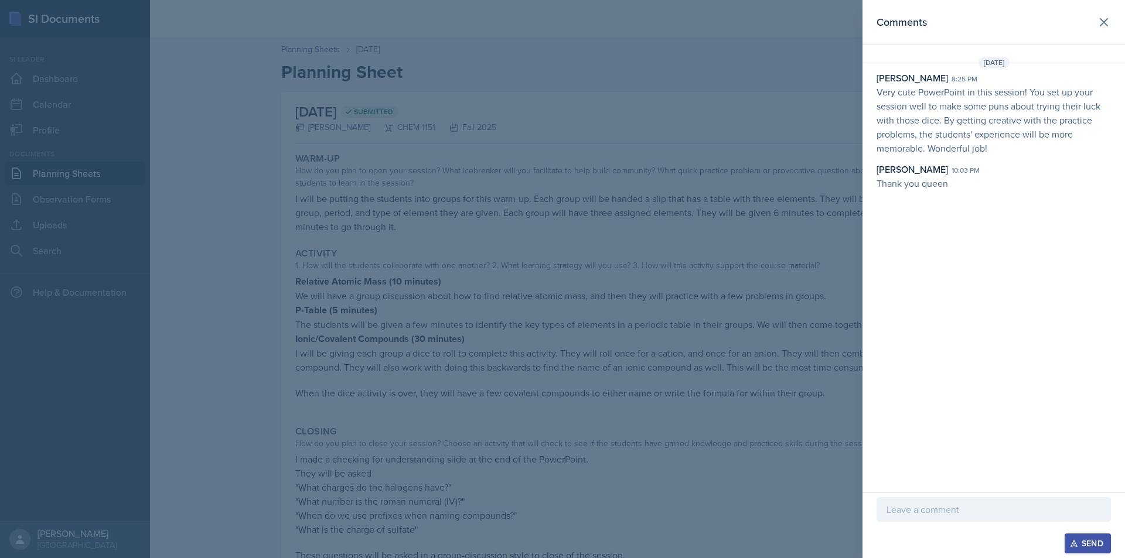
click at [1013, 152] on p "Very cute PowerPoint in this session! You set up your session well to make some…" at bounding box center [994, 120] width 234 height 70
drag, startPoint x: 984, startPoint y: 142, endPoint x: 995, endPoint y: 146, distance: 12.4
click at [995, 146] on p "Very cute PowerPoint in this session! You set up your session well to make some…" at bounding box center [994, 120] width 234 height 70
click at [726, 257] on div at bounding box center [562, 279] width 1125 height 558
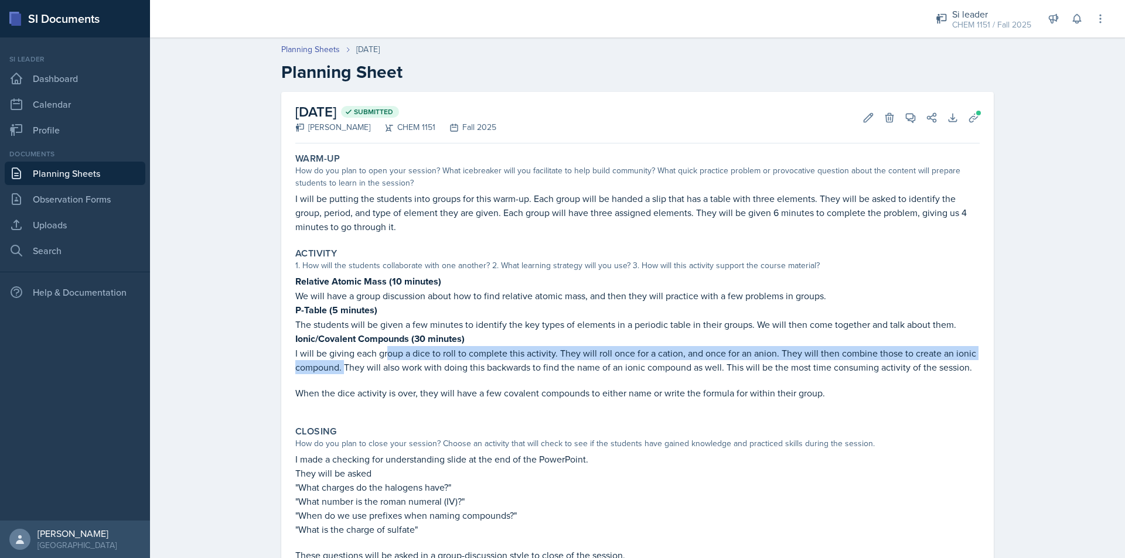
drag, startPoint x: 346, startPoint y: 362, endPoint x: 394, endPoint y: 357, distance: 48.9
click at [386, 358] on p "I will be giving each group a dice to roll to complete this activity. They will…" at bounding box center [637, 360] width 684 height 28
click at [394, 357] on p "I will be giving each group a dice to roll to complete this activity. They will…" at bounding box center [637, 360] width 684 height 28
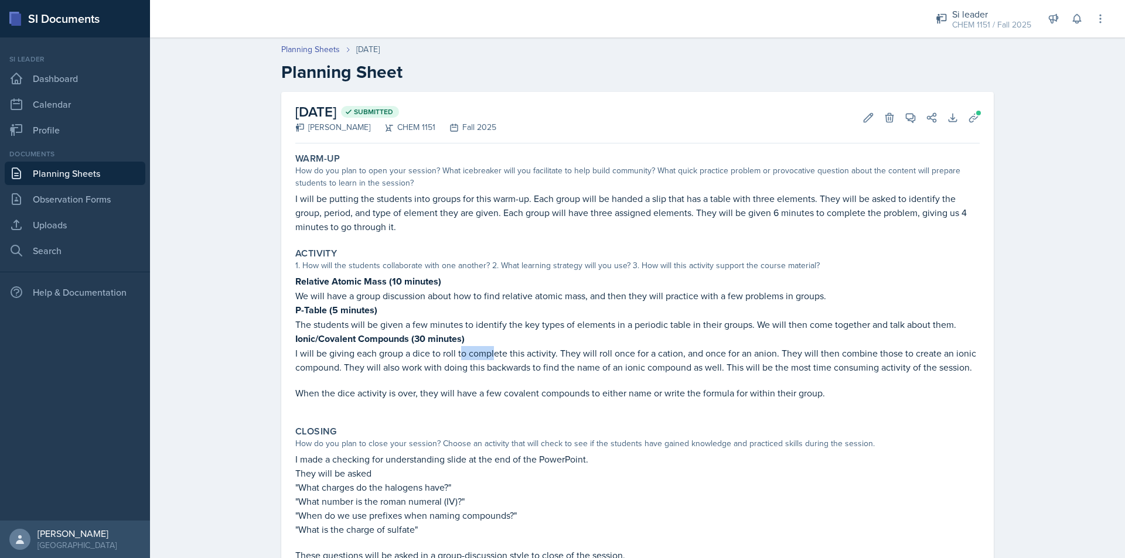
drag, startPoint x: 471, startPoint y: 357, endPoint x: 527, endPoint y: 357, distance: 56.2
click at [513, 357] on p "I will be giving each group a dice to roll to complete this activity. They will…" at bounding box center [637, 360] width 684 height 28
click at [527, 357] on p "I will be giving each group a dice to roll to complete this activity. They will…" at bounding box center [637, 360] width 684 height 28
drag, startPoint x: 574, startPoint y: 357, endPoint x: 596, endPoint y: 357, distance: 21.7
click at [595, 357] on p "I will be giving each group a dice to roll to complete this activity. They will…" at bounding box center [637, 360] width 684 height 28
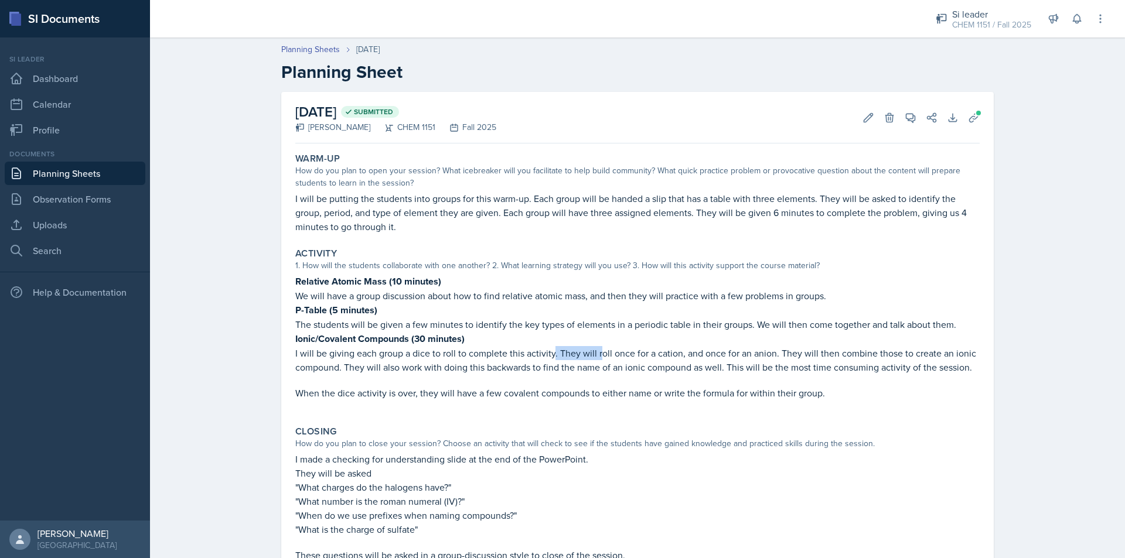
click at [596, 357] on p "I will be giving each group a dice to roll to complete this activity. They will…" at bounding box center [637, 360] width 684 height 28
drag, startPoint x: 596, startPoint y: 357, endPoint x: 615, endPoint y: 357, distance: 19.3
click at [606, 357] on p "I will be giving each group a dice to roll to complete this activity. They will…" at bounding box center [637, 360] width 684 height 28
click at [635, 357] on p "I will be giving each group a dice to roll to complete this activity. They will…" at bounding box center [637, 360] width 684 height 28
click at [704, 357] on p "I will be giving each group a dice to roll to complete this activity. They will…" at bounding box center [637, 360] width 684 height 28
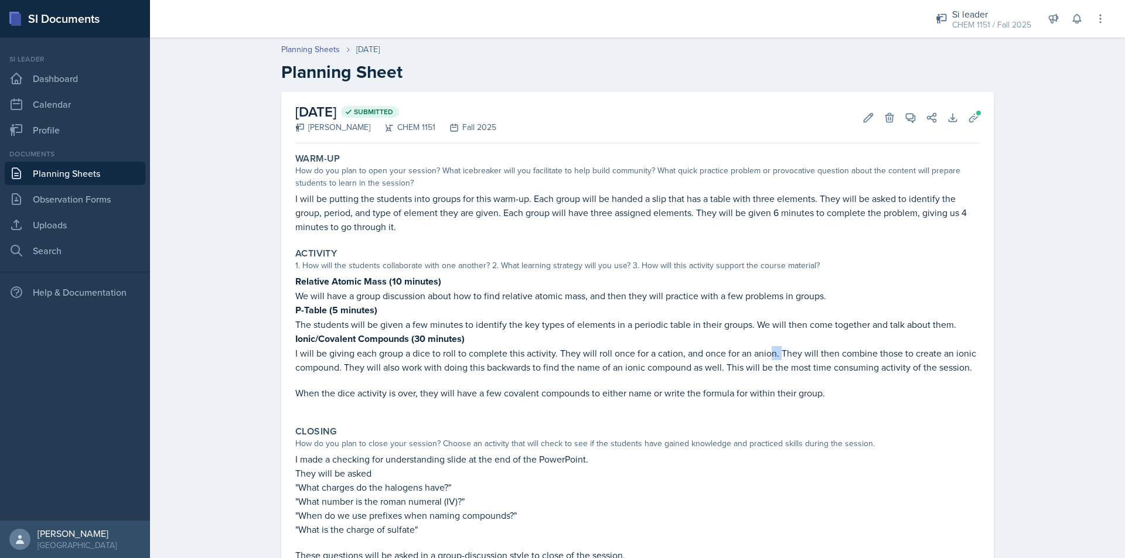
click at [780, 358] on p "I will be giving each group a dice to roll to complete this activity. They will…" at bounding box center [637, 360] width 684 height 28
click at [821, 357] on p "I will be giving each group a dice to roll to complete this activity. They will…" at bounding box center [637, 360] width 684 height 28
click at [842, 357] on p "I will be giving each group a dice to roll to complete this activity. They will…" at bounding box center [637, 360] width 684 height 28
click at [405, 367] on p "I will be giving each group a dice to roll to complete this activity. They will…" at bounding box center [637, 360] width 684 height 28
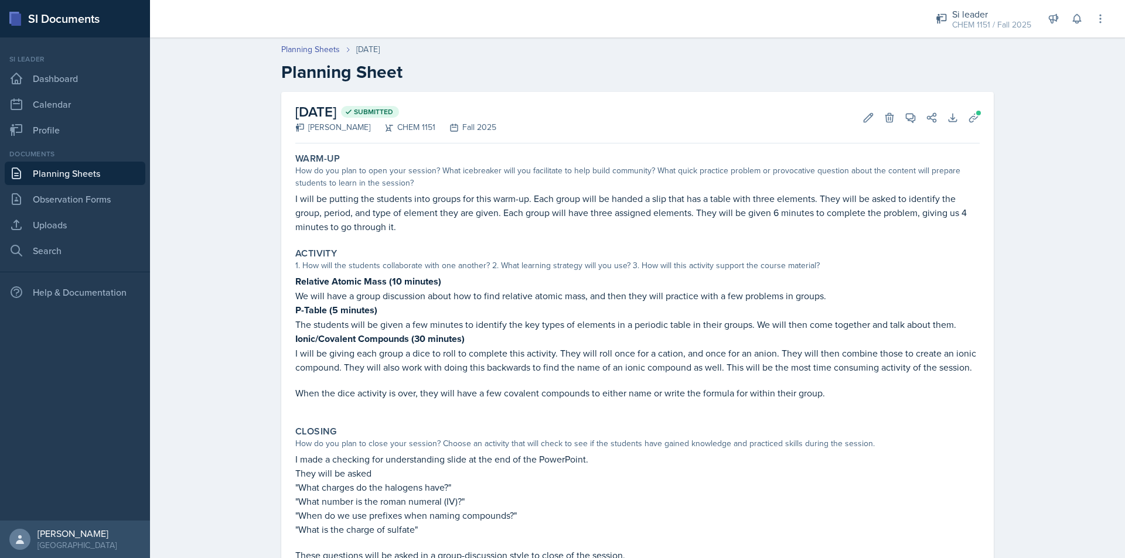
click at [426, 367] on p "I will be giving each group a dice to roll to complete this activity. They will…" at bounding box center [637, 360] width 684 height 28
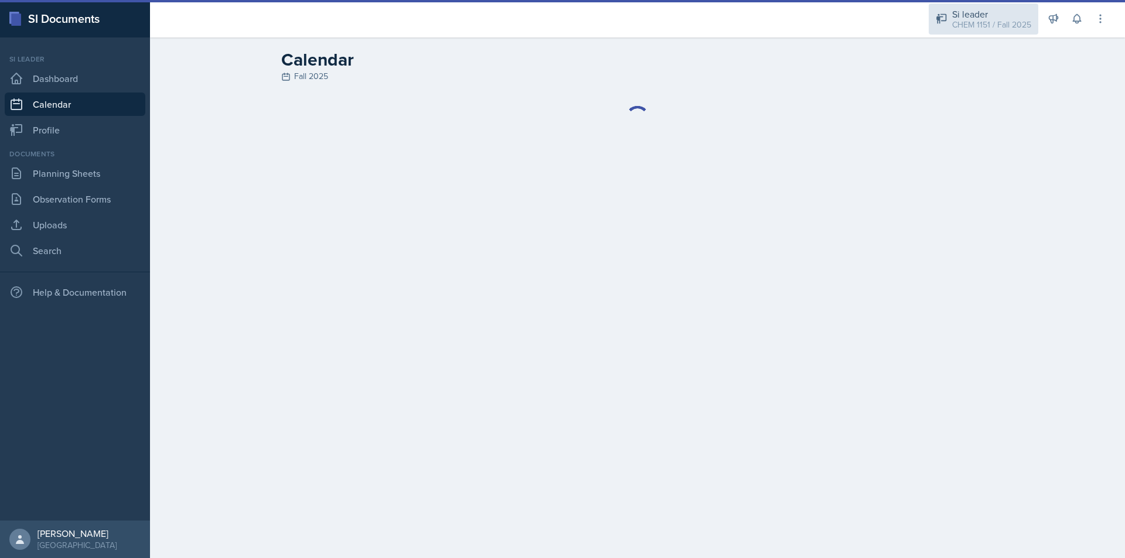
click at [980, 22] on div "CHEM 1151 / Fall 2025" at bounding box center [991, 25] width 79 height 12
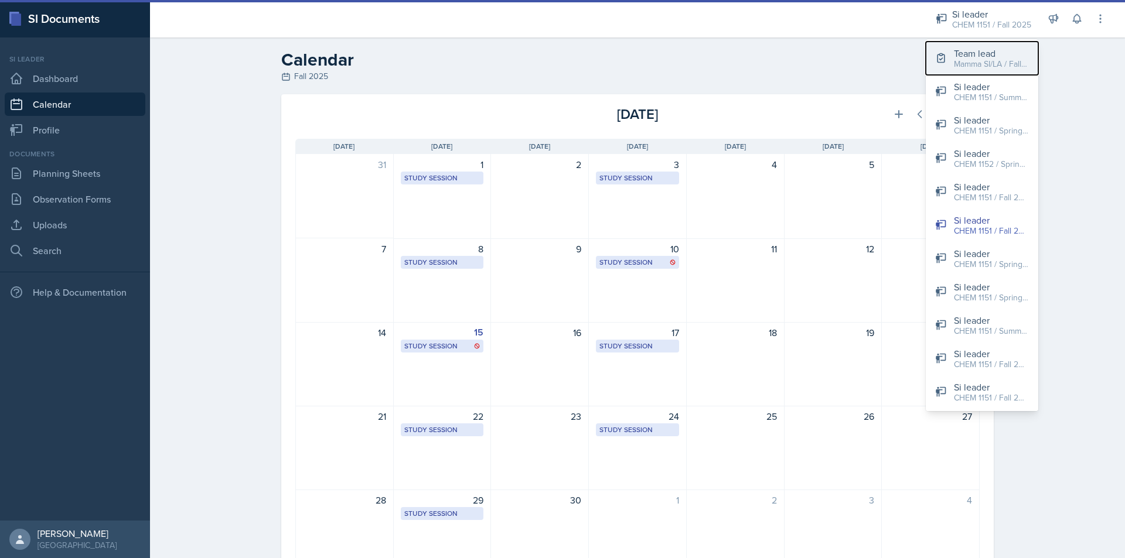
click at [980, 53] on div "Team lead" at bounding box center [991, 53] width 75 height 14
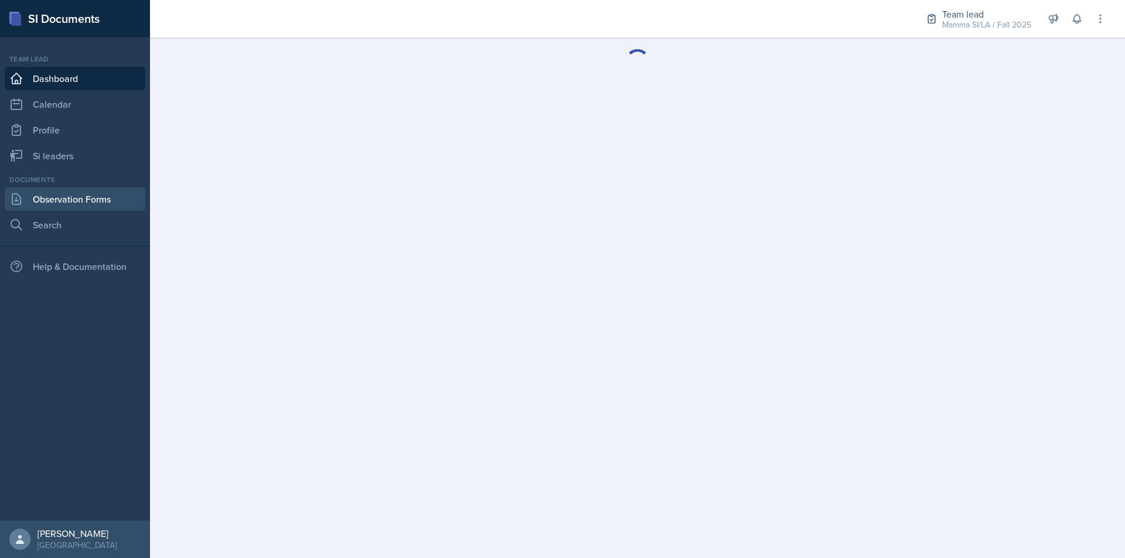
click at [110, 196] on link "Observation Forms" at bounding box center [75, 198] width 141 height 23
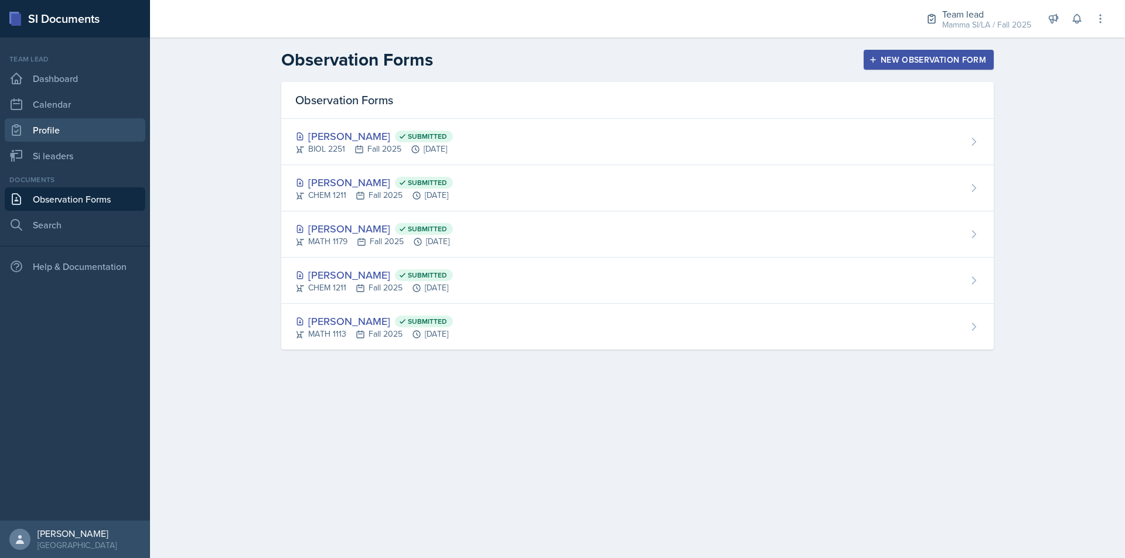
click at [84, 135] on link "Profile" at bounding box center [75, 129] width 141 height 23
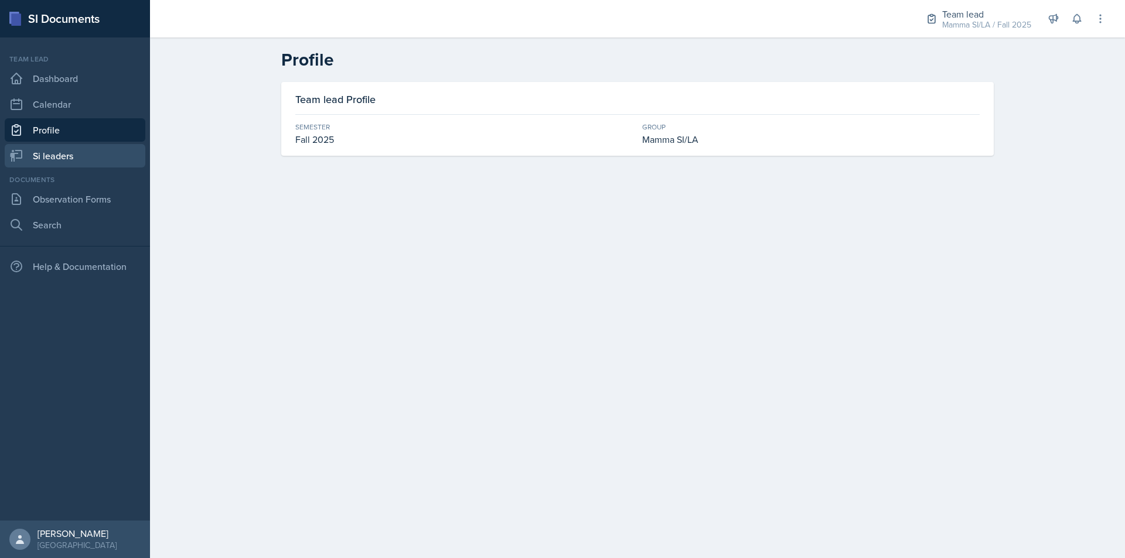
click at [89, 161] on link "Si leaders" at bounding box center [75, 155] width 141 height 23
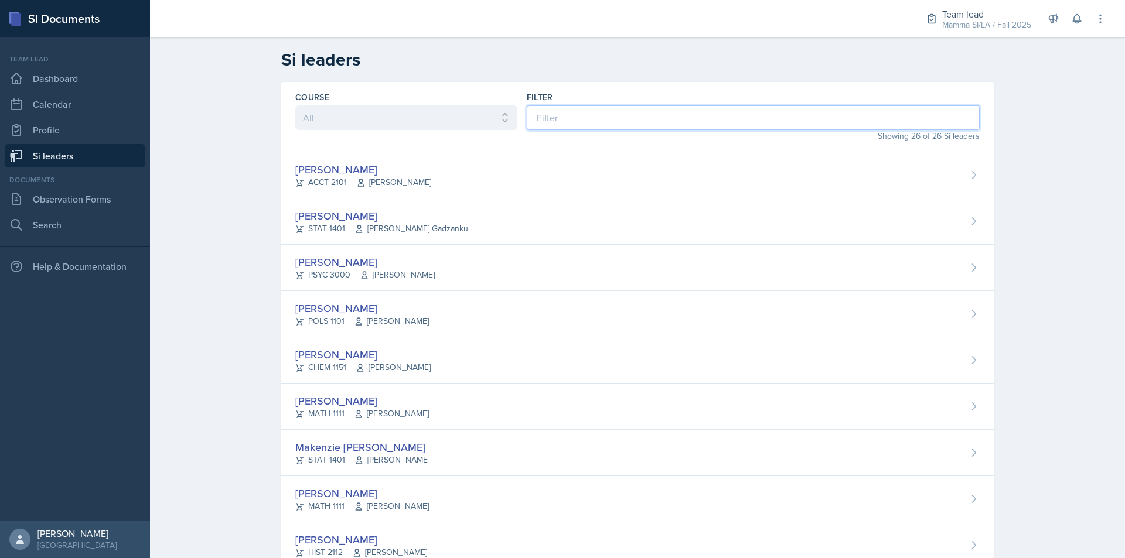
click at [657, 117] on input at bounding box center [753, 117] width 453 height 25
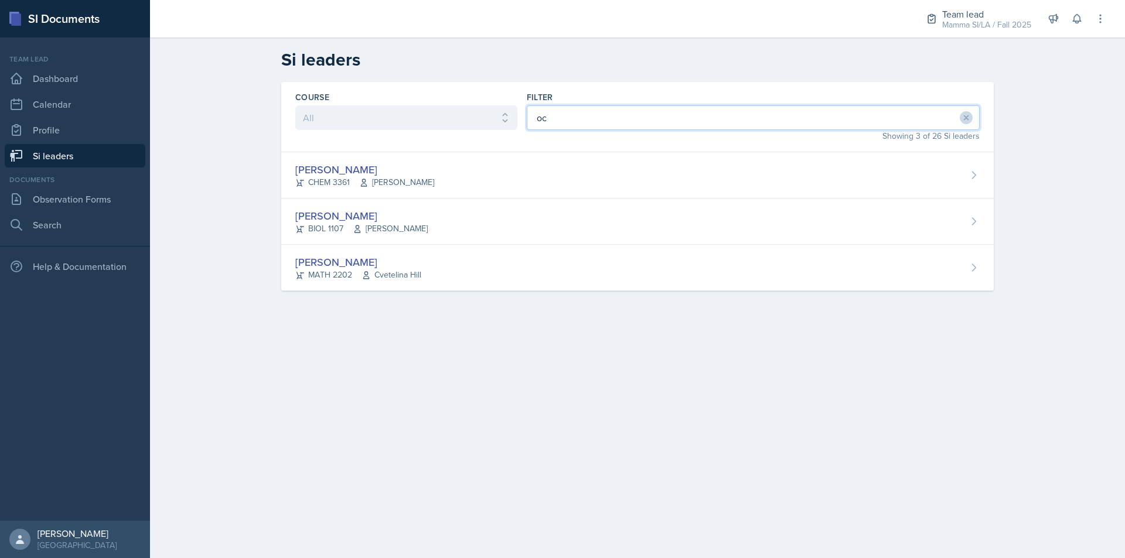
type input "oct"
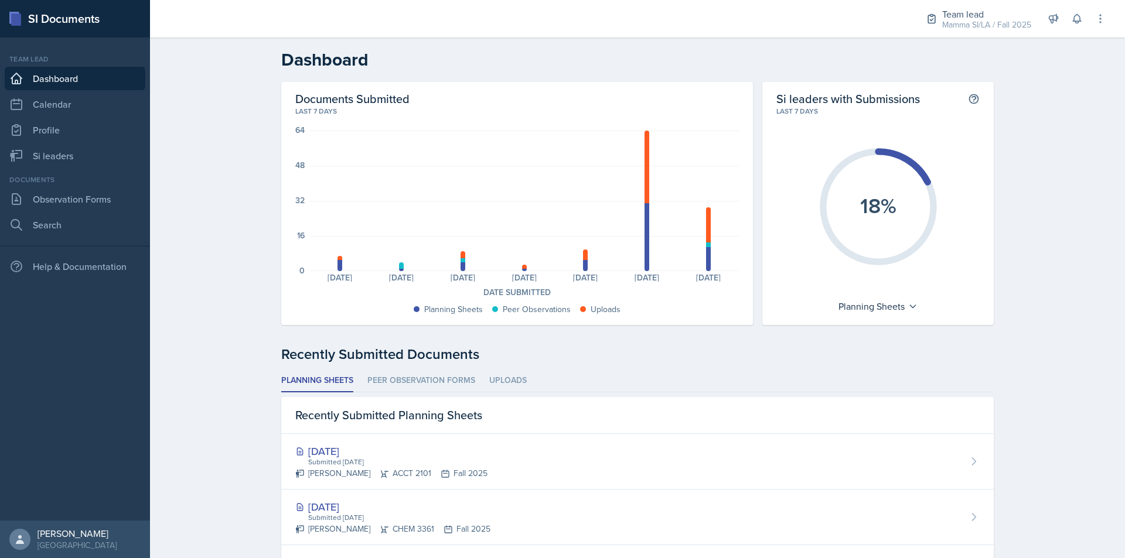
click at [100, 144] on div "Team lead Dashboard Calendar Profile Si leaders" at bounding box center [75, 111] width 141 height 114
click at [103, 157] on link "Si leaders" at bounding box center [75, 155] width 141 height 23
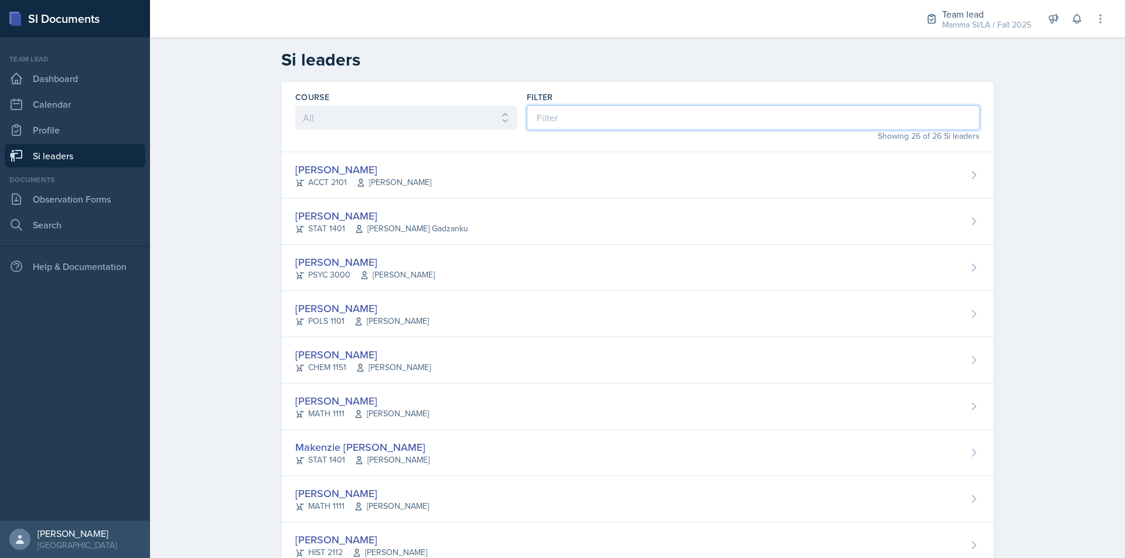
click at [601, 117] on input at bounding box center [753, 117] width 453 height 25
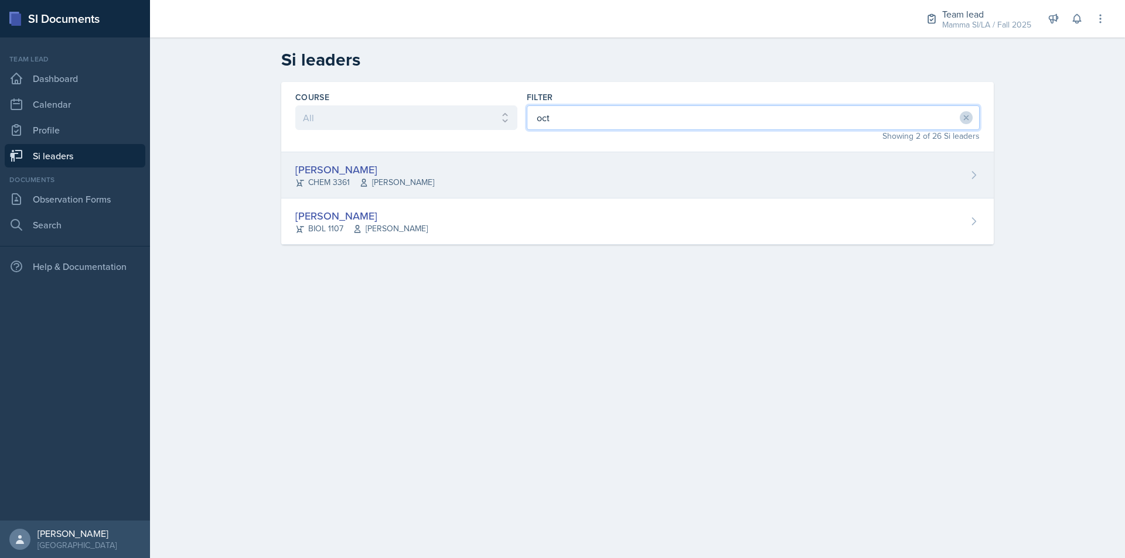
type input "oct"
click at [520, 165] on div "[PERSON_NAME] CHEM 3361 [PERSON_NAME]" at bounding box center [637, 175] width 712 height 46
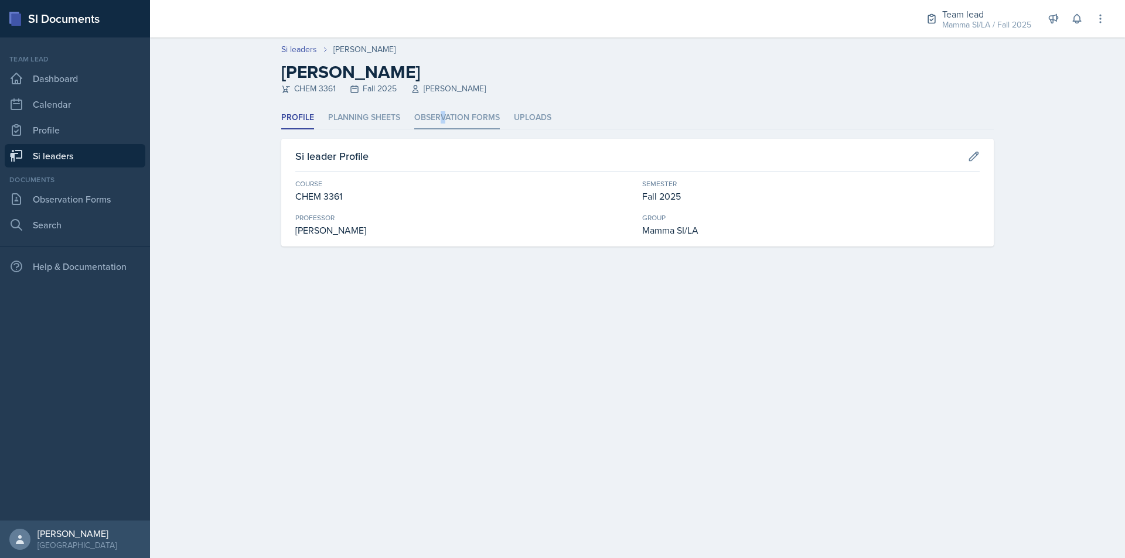
click at [443, 120] on li "Observation Forms" at bounding box center [457, 118] width 86 height 23
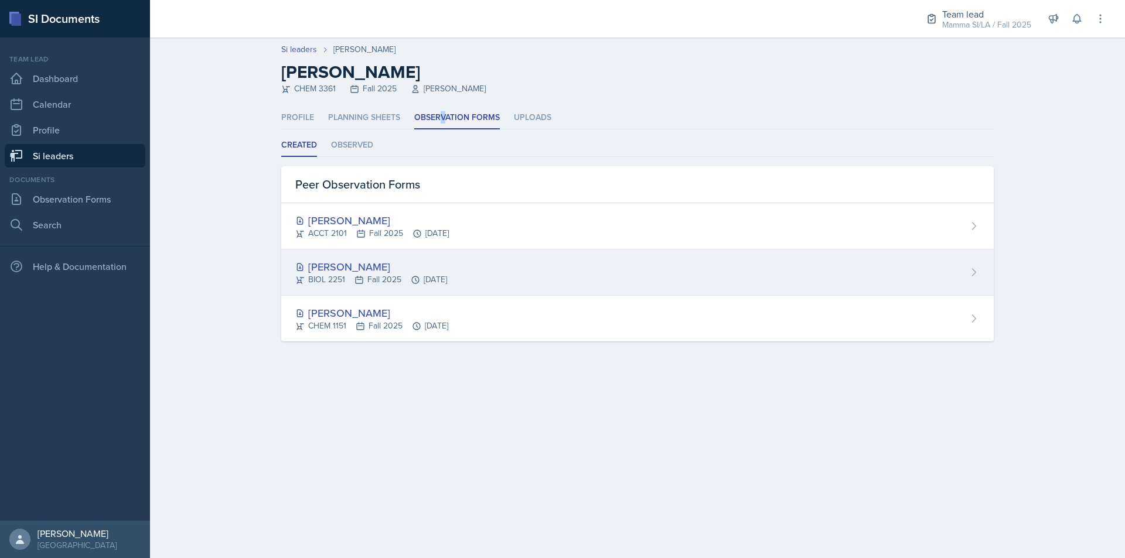
click at [381, 256] on div "[PERSON_NAME] BIOL 2251 Fall 2025 [DATE]" at bounding box center [637, 273] width 712 height 46
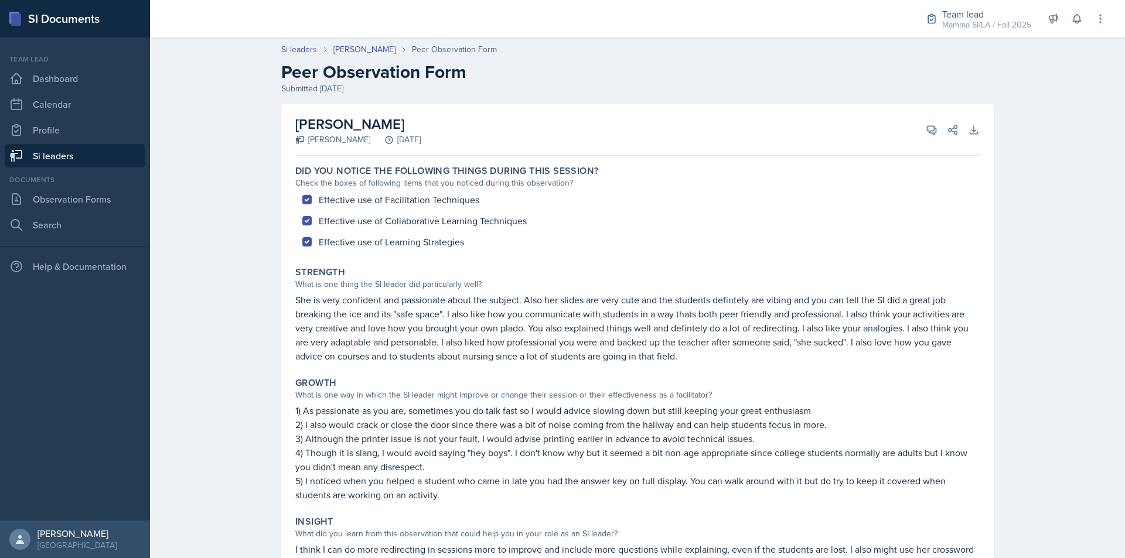
click at [84, 156] on link "Si leaders" at bounding box center [75, 155] width 141 height 23
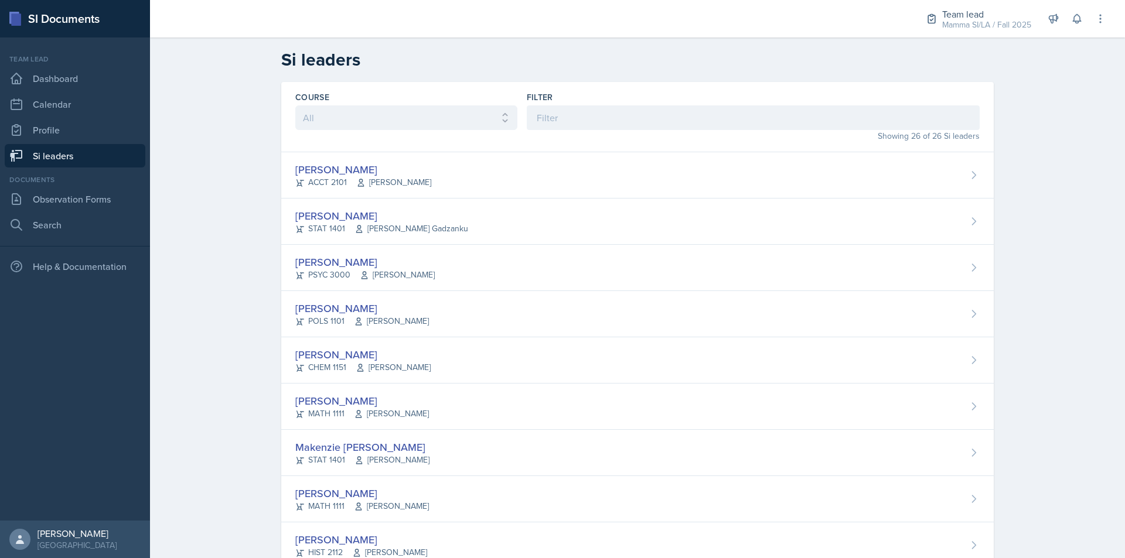
click at [585, 101] on div "Filter" at bounding box center [753, 97] width 453 height 12
click at [589, 117] on input at bounding box center [753, 117] width 453 height 25
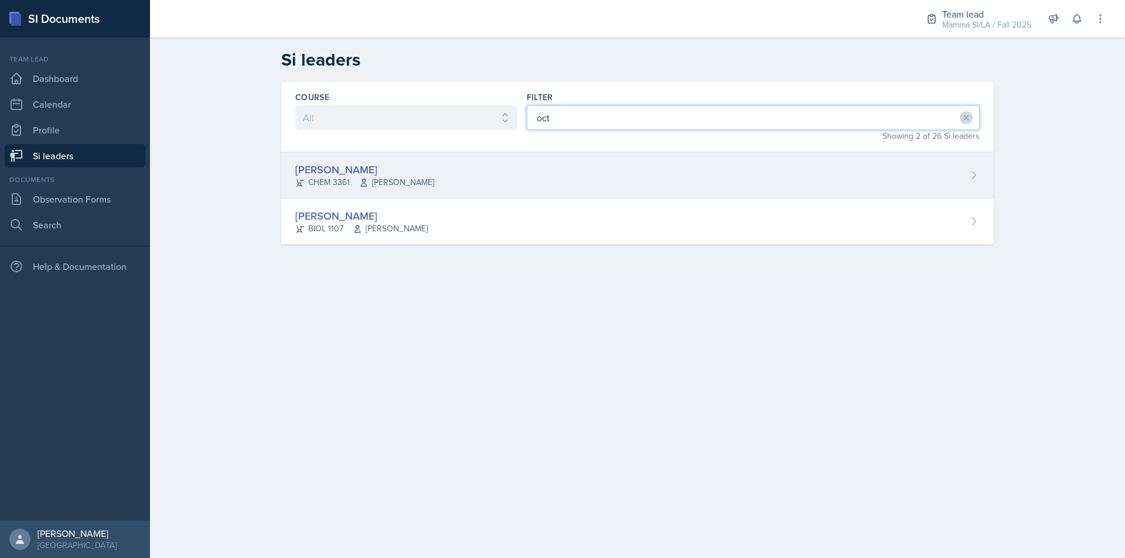
type input "oct"
click at [531, 163] on div "[PERSON_NAME] CHEM 3361 [PERSON_NAME]" at bounding box center [637, 175] width 712 height 46
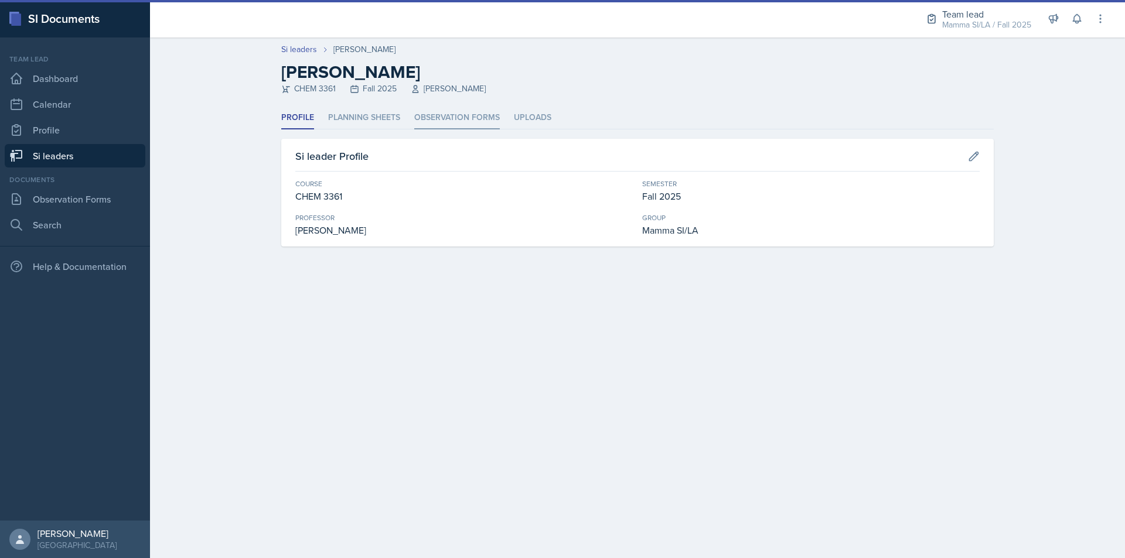
click at [420, 110] on li "Observation Forms" at bounding box center [457, 118] width 86 height 23
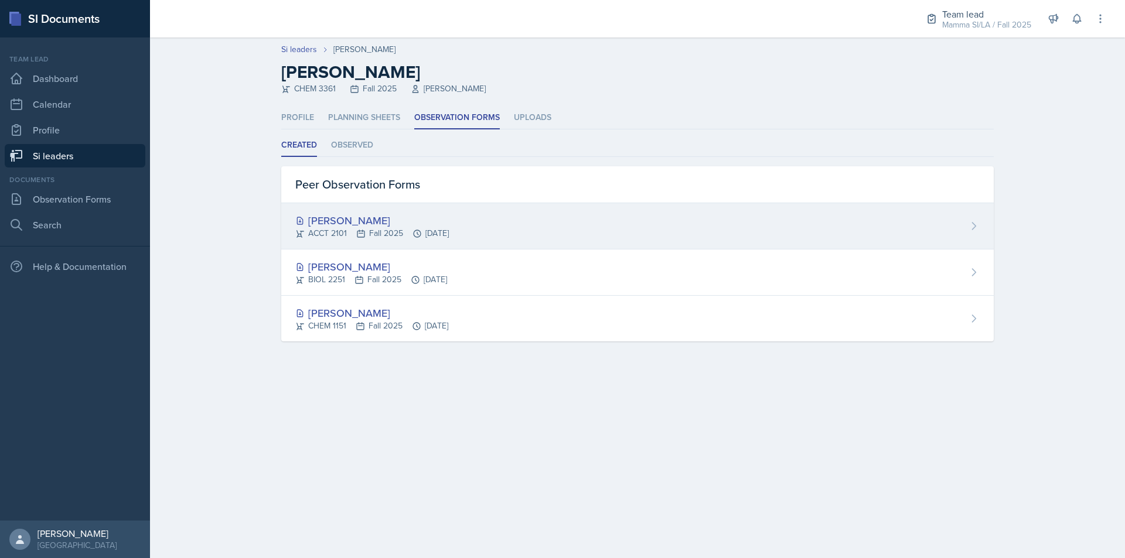
click at [395, 229] on div "ACCT 2101 Fall 2025 [DATE]" at bounding box center [372, 233] width 154 height 12
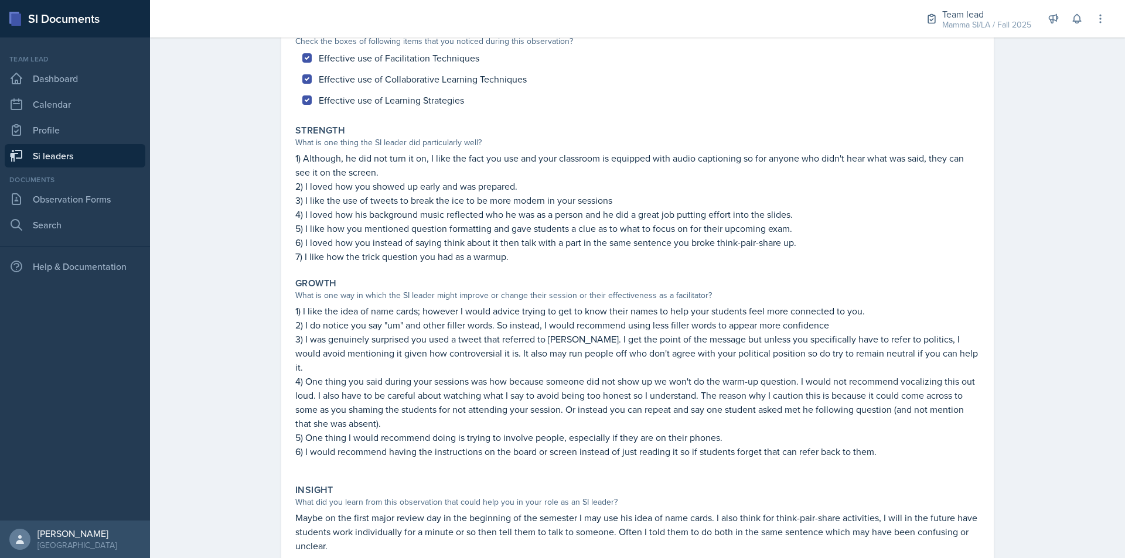
scroll to position [135, 0]
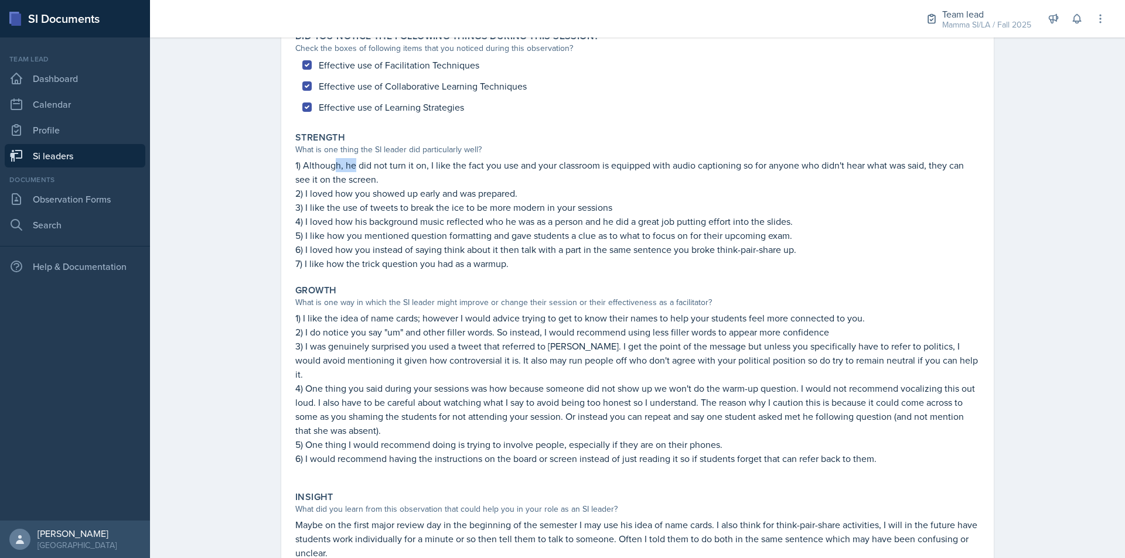
drag, startPoint x: 331, startPoint y: 172, endPoint x: 400, endPoint y: 169, distance: 69.2
click at [387, 169] on p "1) Although, he did not turn it on, I like the fact you use and your classroom …" at bounding box center [637, 172] width 684 height 28
click at [400, 169] on p "1) Although, he did not turn it on, I like the fact you use and your classroom …" at bounding box center [637, 172] width 684 height 28
drag, startPoint x: 360, startPoint y: 167, endPoint x: 430, endPoint y: 165, distance: 69.7
click at [415, 166] on p "1) Although, he did not turn it on, I like the fact you use and your classroom …" at bounding box center [637, 172] width 684 height 28
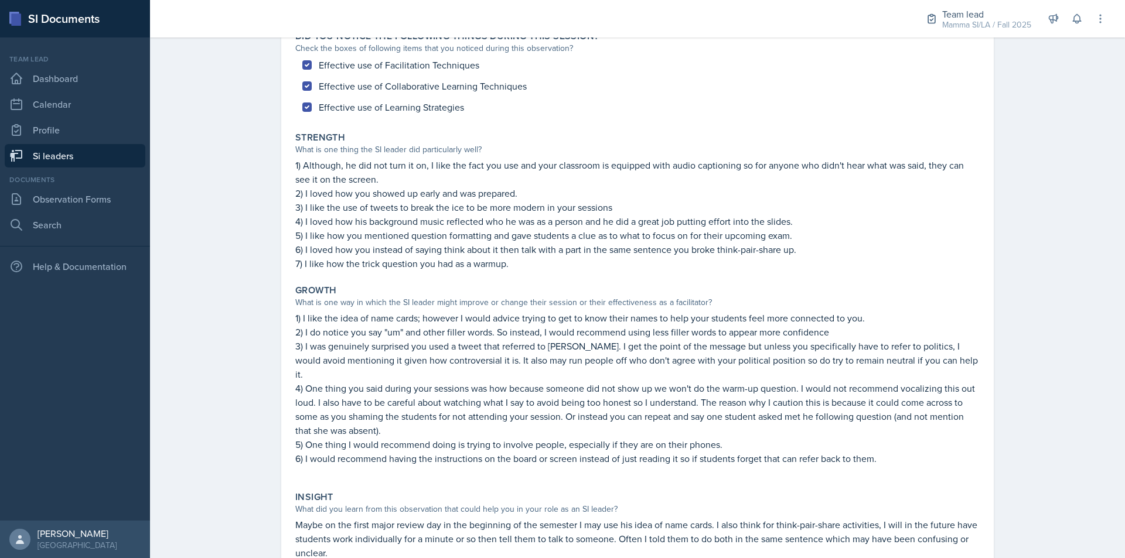
click at [431, 165] on p "1) Although, he did not turn it on, I like the fact you use and your classroom …" at bounding box center [637, 172] width 684 height 28
drag, startPoint x: 417, startPoint y: 164, endPoint x: 473, endPoint y: 167, distance: 56.3
click at [447, 166] on p "1) Although, he did not turn it on, I like the fact you use and your classroom …" at bounding box center [637, 172] width 684 height 28
click at [473, 167] on p "1) Although, he did not turn it on, I like the fact you use and your classroom …" at bounding box center [637, 172] width 684 height 28
drag, startPoint x: 399, startPoint y: 191, endPoint x: 412, endPoint y: 193, distance: 13.6
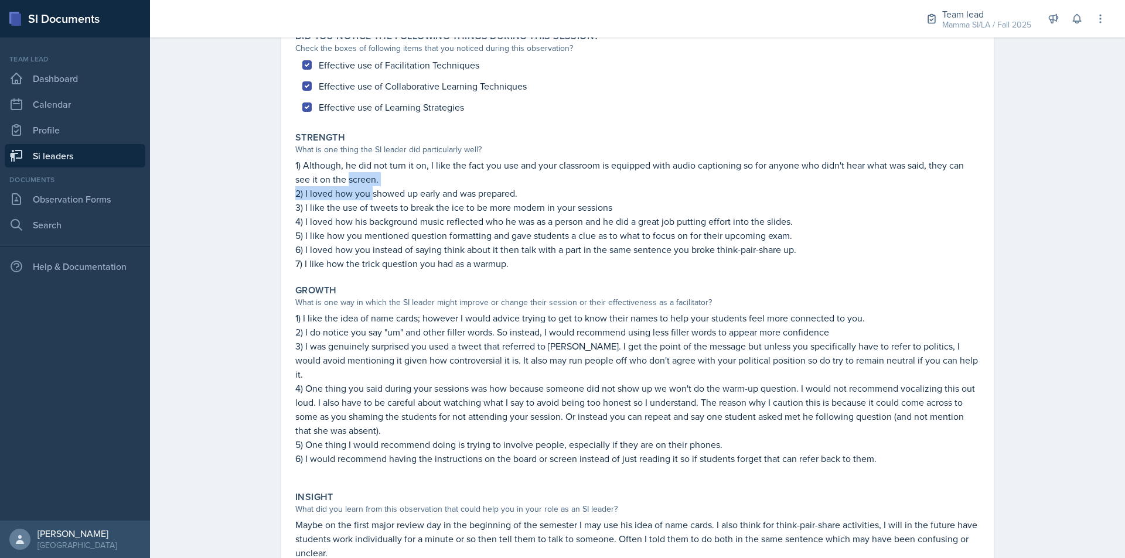
click at [403, 192] on div "1) Although, he did not turn it on, I like the fact you use and your classroom …" at bounding box center [637, 214] width 684 height 112
click at [412, 193] on p "2) I loved how you showed up early and was prepared." at bounding box center [637, 193] width 684 height 14
drag, startPoint x: 343, startPoint y: 174, endPoint x: 390, endPoint y: 182, distance: 47.6
click at [373, 179] on p "1) Although, he did not turn it on, I like the fact you use and your classroom …" at bounding box center [637, 172] width 684 height 28
click at [390, 182] on p "1) Although, he did not turn it on, I like the fact you use and your classroom …" at bounding box center [637, 172] width 684 height 28
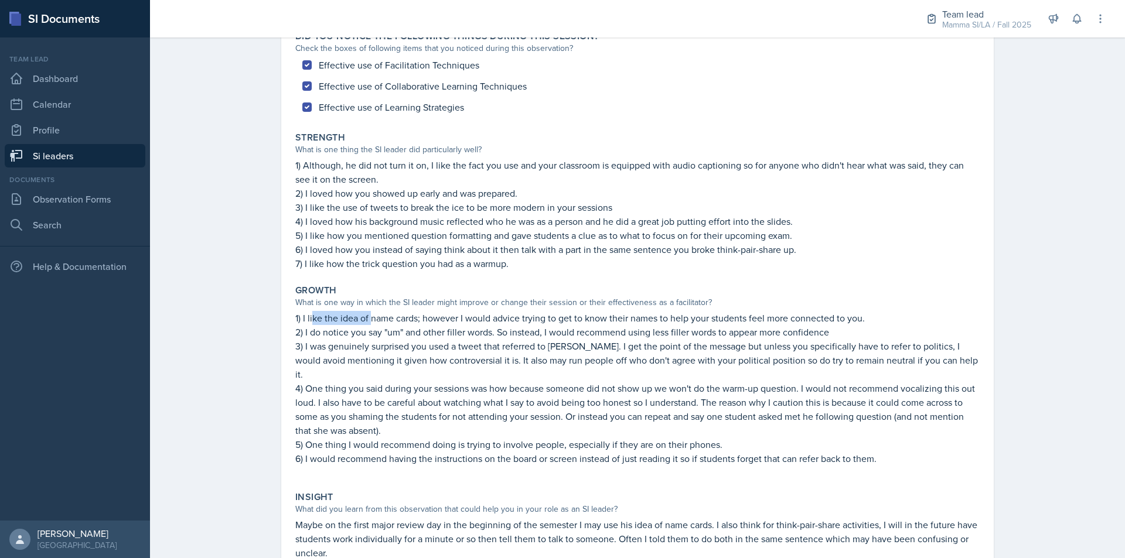
drag, startPoint x: 365, startPoint y: 319, endPoint x: 399, endPoint y: 321, distance: 34.0
click at [379, 319] on p "1) I like the idea of name cards; however I would advice trying to get to know …" at bounding box center [637, 318] width 684 height 14
click at [399, 321] on p "1) I like the idea of name cards; however I would advice trying to get to know …" at bounding box center [637, 318] width 684 height 14
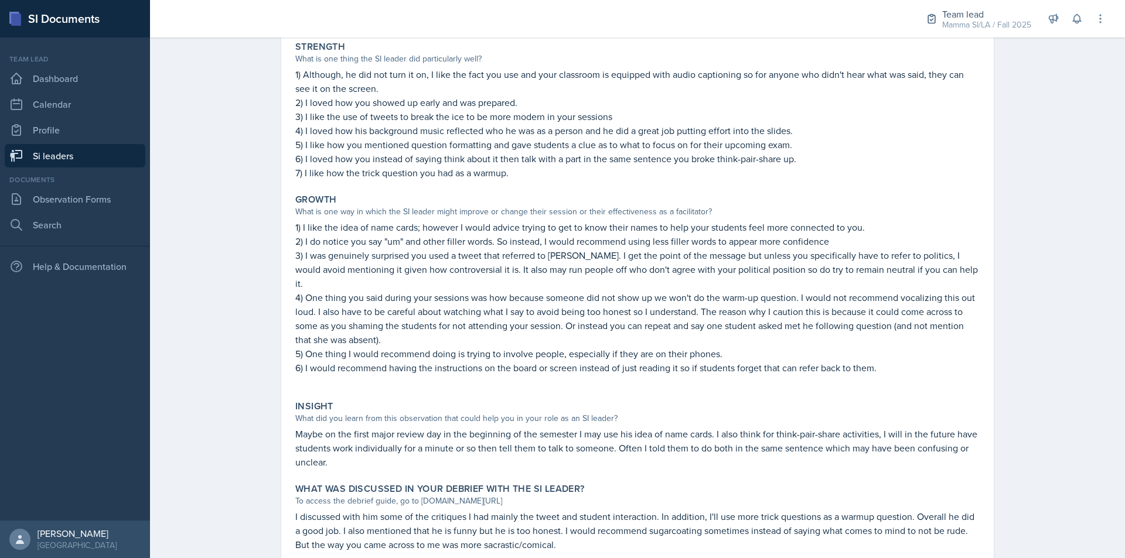
scroll to position [252, 0]
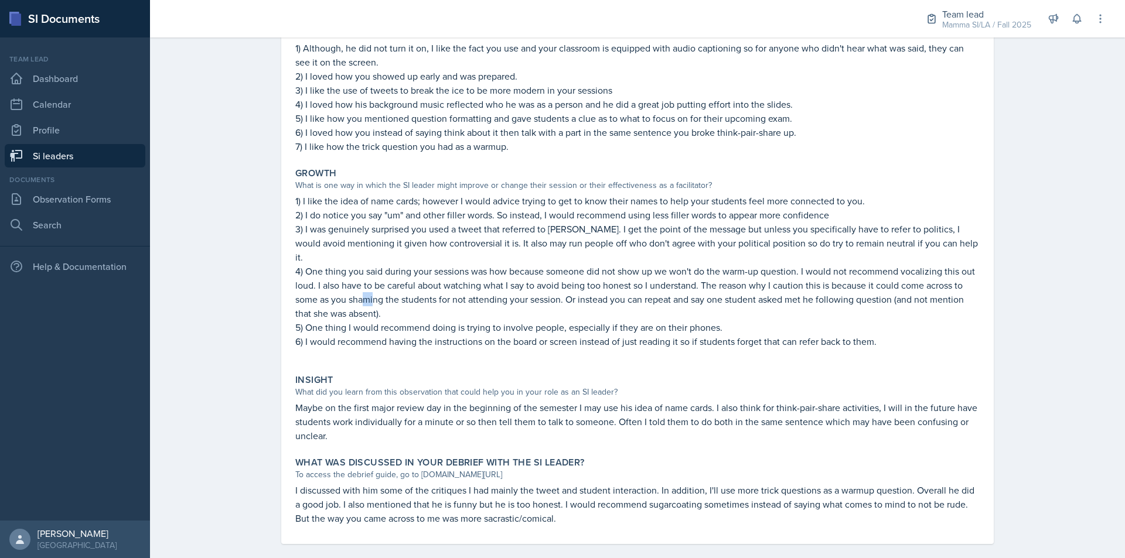
drag, startPoint x: 386, startPoint y: 290, endPoint x: 407, endPoint y: 290, distance: 20.5
click at [400, 290] on p "4) One thing you said during your sessions was how because someone did not show…" at bounding box center [637, 292] width 684 height 56
click at [412, 290] on p "4) One thing you said during your sessions was how because someone did not show…" at bounding box center [637, 292] width 684 height 56
click at [315, 248] on p "3) I was genuinely surprised you used a tweet that referred to [PERSON_NAME]. I…" at bounding box center [637, 243] width 684 height 42
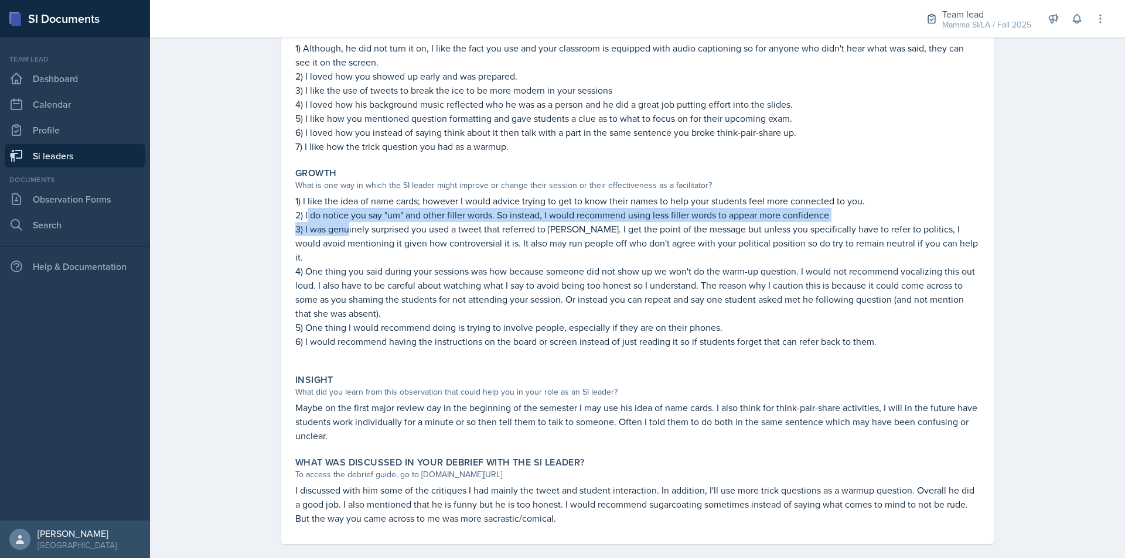
drag, startPoint x: 302, startPoint y: 214, endPoint x: 374, endPoint y: 228, distance: 73.3
click at [374, 228] on div "1) I like the idea of name cards; however I would advice trying to get to know …" at bounding box center [637, 277] width 684 height 166
click at [374, 228] on p "3) I was genuinely surprised you used a tweet that referred to [PERSON_NAME]. I…" at bounding box center [637, 243] width 684 height 42
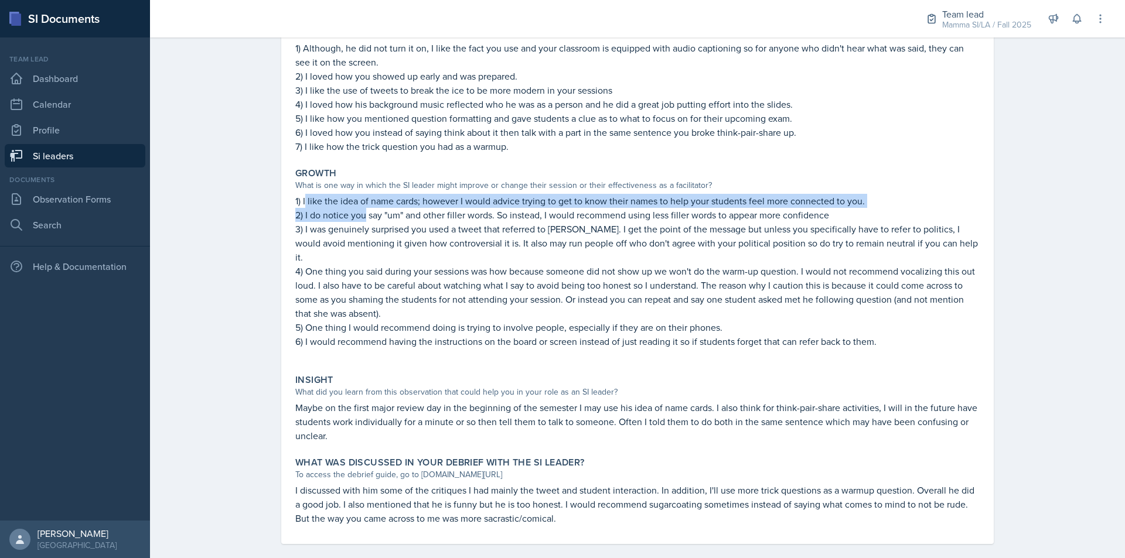
drag, startPoint x: 301, startPoint y: 201, endPoint x: 363, endPoint y: 209, distance: 62.6
click at [363, 209] on div "1) I like the idea of name cards; however I would advice trying to get to know …" at bounding box center [637, 277] width 684 height 166
click at [363, 209] on p "2) I do notice you say "um" and other filler words. So instead, I would recomme…" at bounding box center [637, 215] width 684 height 14
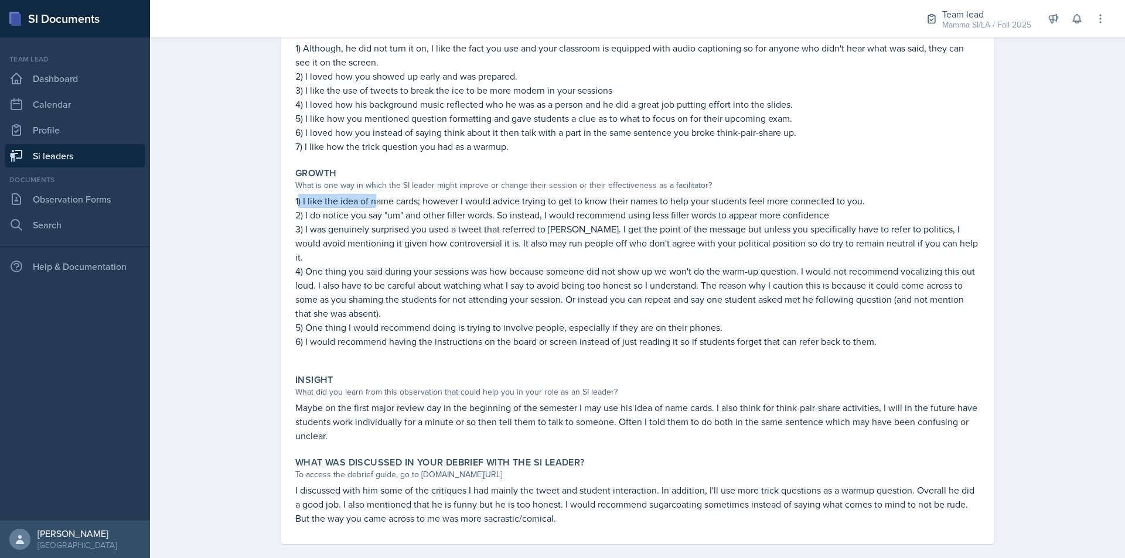
drag, startPoint x: 294, startPoint y: 202, endPoint x: 376, endPoint y: 206, distance: 82.7
click at [376, 206] on p "1) I like the idea of name cards; however I would advice trying to get to know …" at bounding box center [637, 201] width 684 height 14
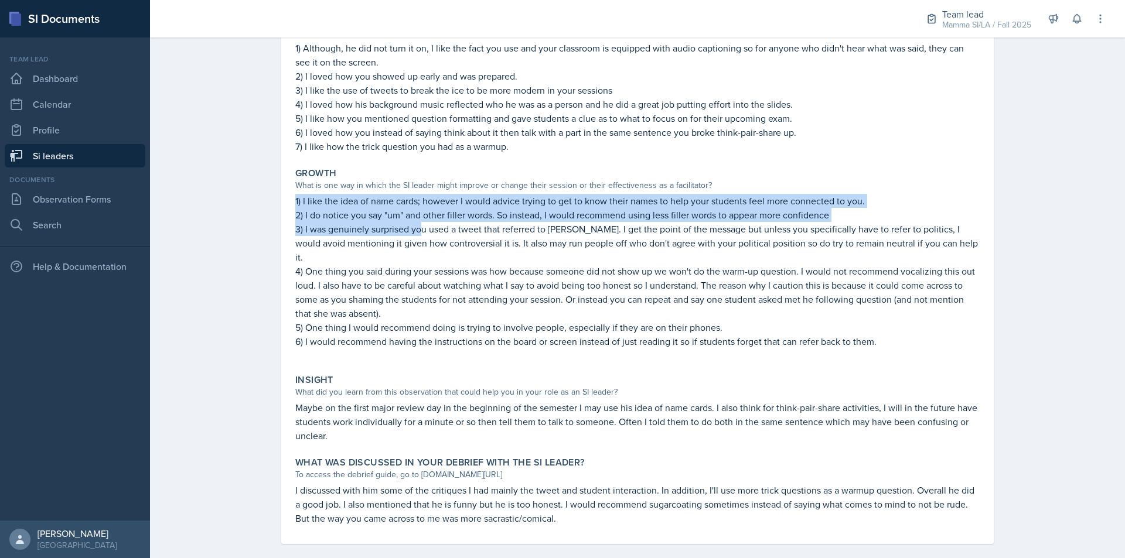
drag, startPoint x: 268, startPoint y: 198, endPoint x: 417, endPoint y: 233, distance: 153.5
click at [417, 233] on div "[PERSON_NAME] [PERSON_NAME] [DATE] View Comments Comments [DATE] [PERSON_NAME] …" at bounding box center [637, 212] width 750 height 720
click at [417, 233] on p "3) I was genuinely surprised you used a tweet that referred to [PERSON_NAME]. I…" at bounding box center [637, 243] width 684 height 42
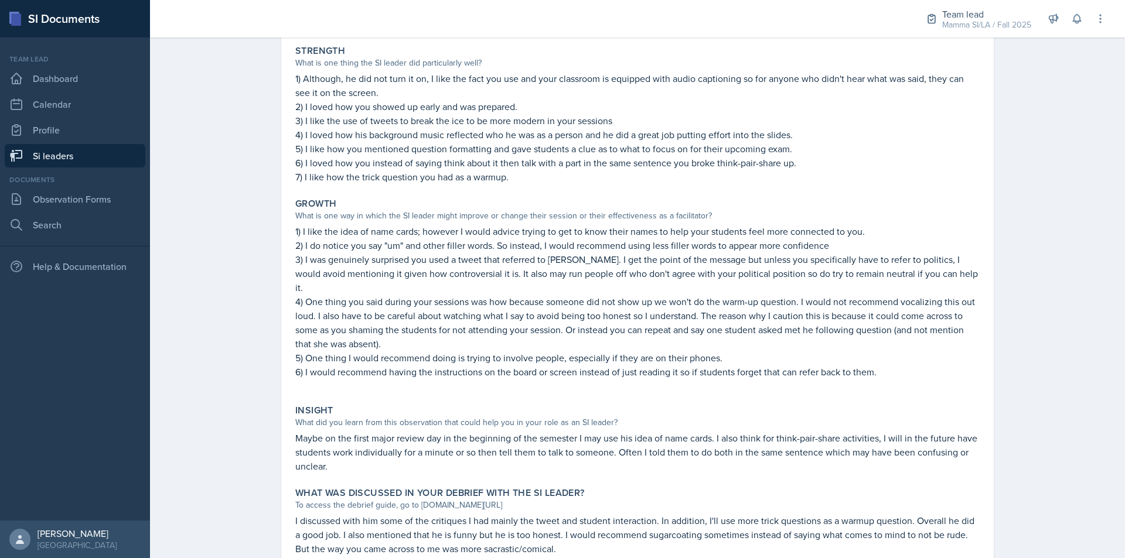
scroll to position [193, 0]
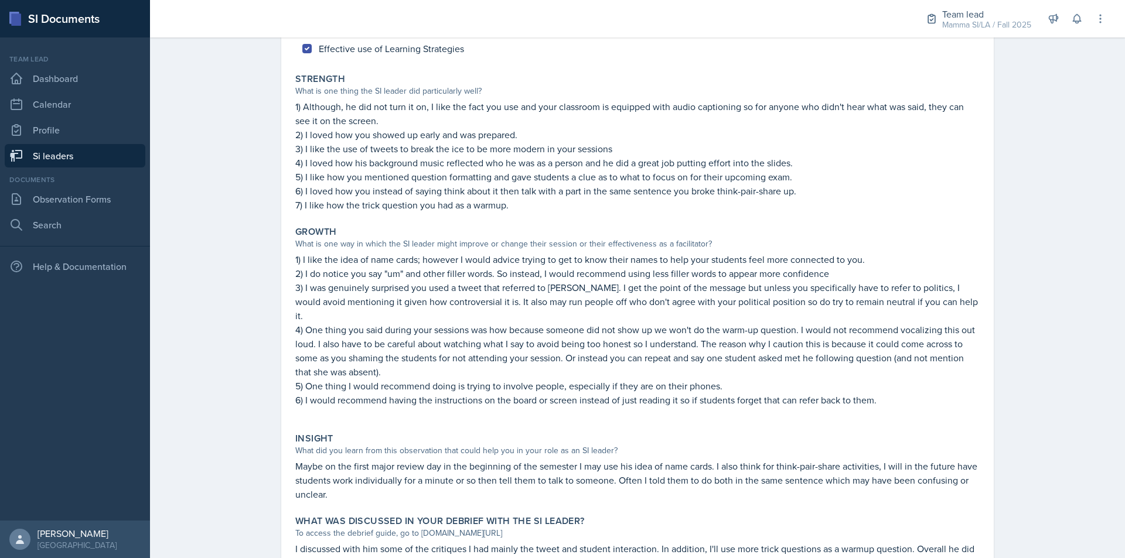
drag, startPoint x: 342, startPoint y: 237, endPoint x: 392, endPoint y: 237, distance: 50.4
click at [392, 237] on div "Growth" at bounding box center [637, 232] width 684 height 12
click at [354, 242] on div "What is one way in which the SI leader might improve or change their session or…" at bounding box center [637, 244] width 684 height 12
drag, startPoint x: 336, startPoint y: 258, endPoint x: 373, endPoint y: 262, distance: 37.1
click at [373, 262] on p "1) I like the idea of name cards; however I would advice trying to get to know …" at bounding box center [637, 260] width 684 height 14
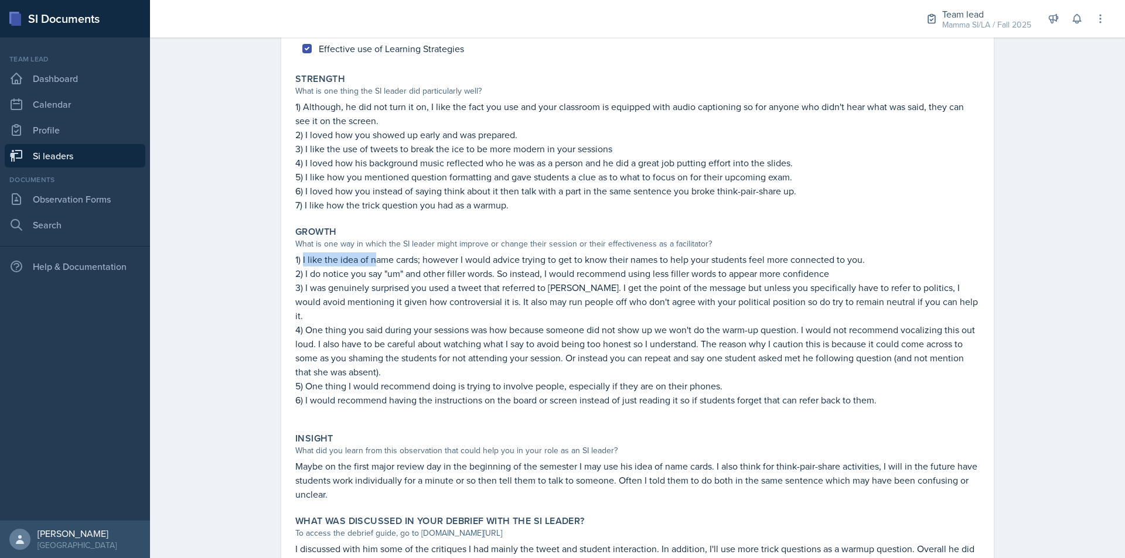
click at [373, 262] on p "1) I like the idea of name cards; however I would advice trying to get to know …" at bounding box center [637, 260] width 684 height 14
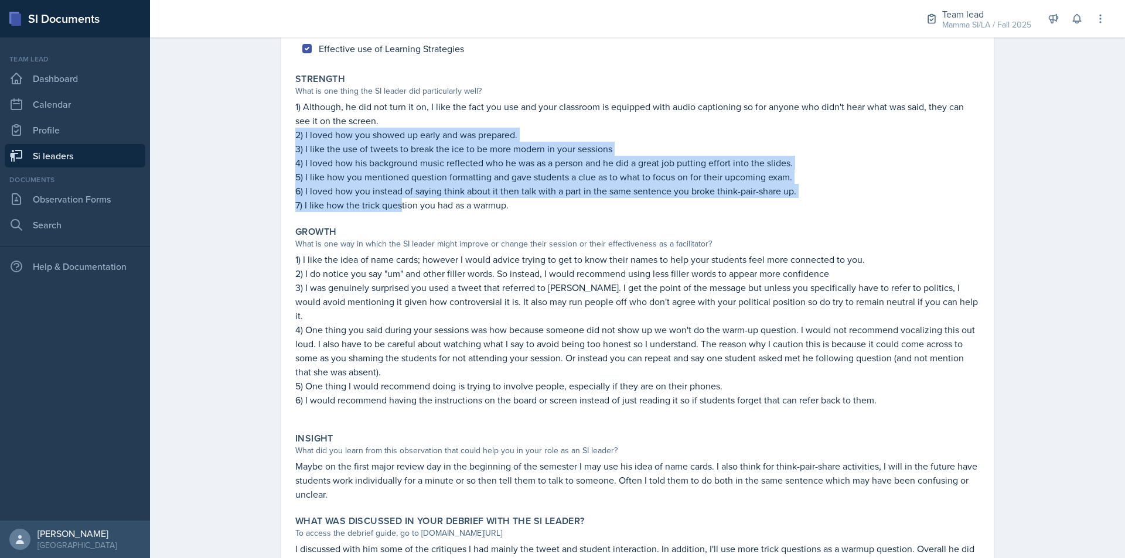
drag, startPoint x: 287, startPoint y: 132, endPoint x: 398, endPoint y: 199, distance: 129.8
click at [398, 199] on div "Strength What is one thing the SI leader did particularly well? 1) Although, he…" at bounding box center [638, 143] width 694 height 148
click at [398, 199] on p "7) I like how the trick question you had as a warmup." at bounding box center [637, 205] width 684 height 14
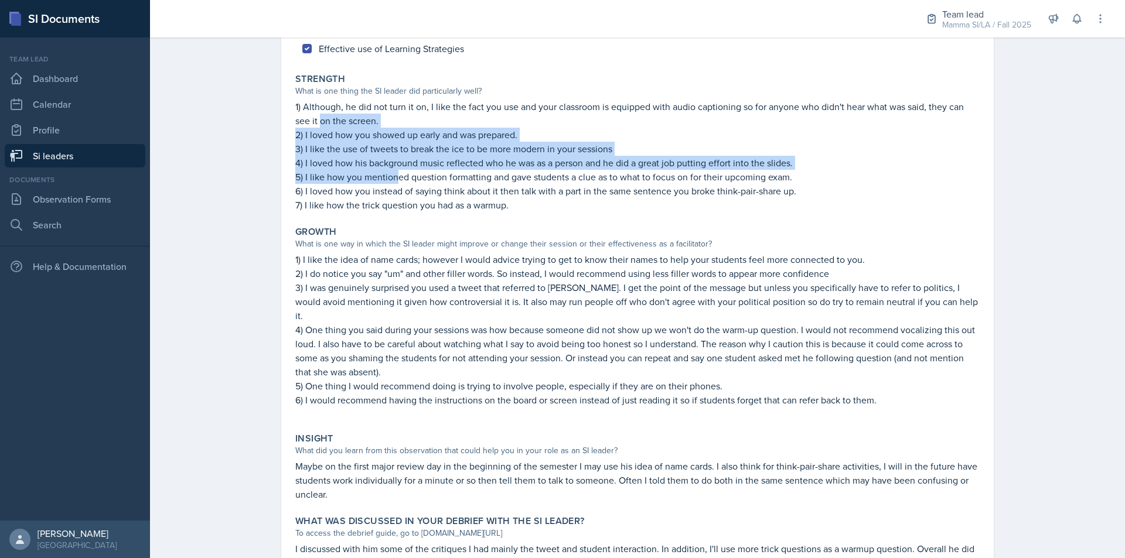
drag, startPoint x: 315, startPoint y: 125, endPoint x: 393, endPoint y: 180, distance: 95.9
click at [393, 180] on div "1) Although, he did not turn it on, I like the fact you use and your classroom …" at bounding box center [637, 156] width 684 height 112
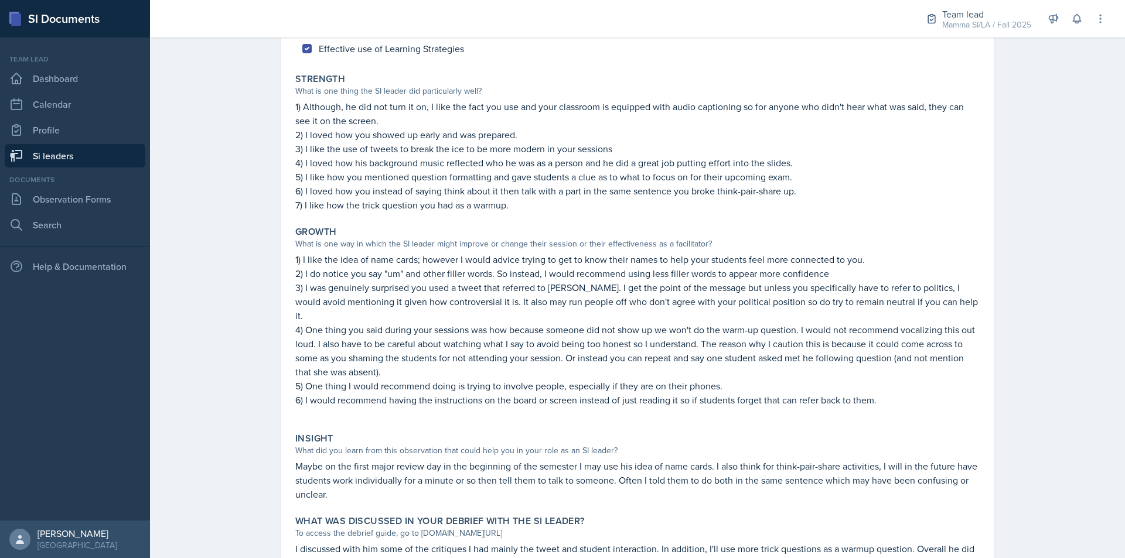
click at [354, 271] on p "2) I do notice you say "um" and other filler words. So instead, I would recomme…" at bounding box center [637, 274] width 684 height 14
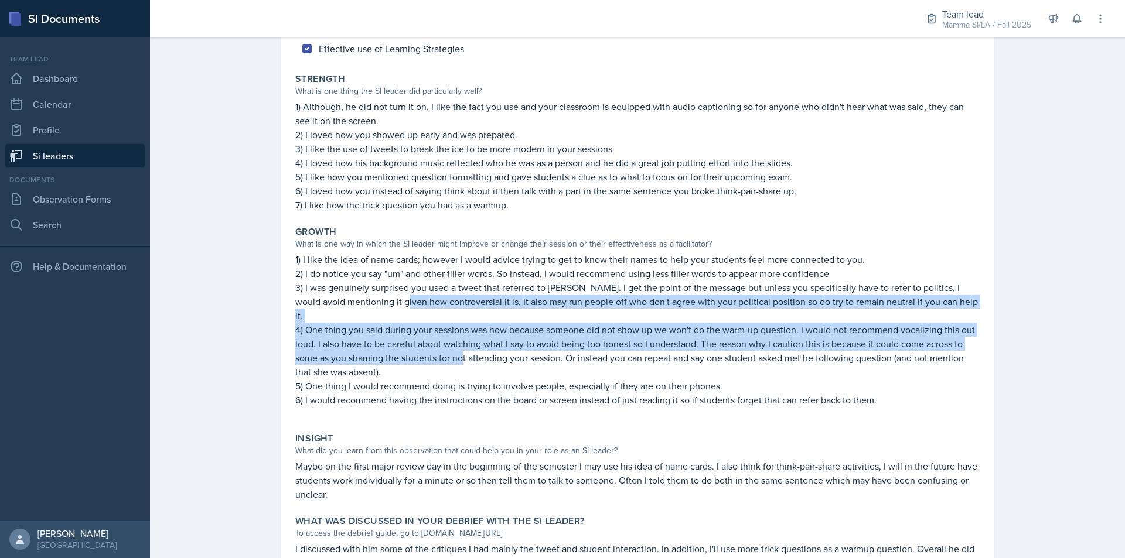
drag, startPoint x: 387, startPoint y: 302, endPoint x: 517, endPoint y: 366, distance: 144.4
click at [510, 363] on div "1) I like the idea of name cards; however I would advice trying to get to know …" at bounding box center [637, 336] width 684 height 166
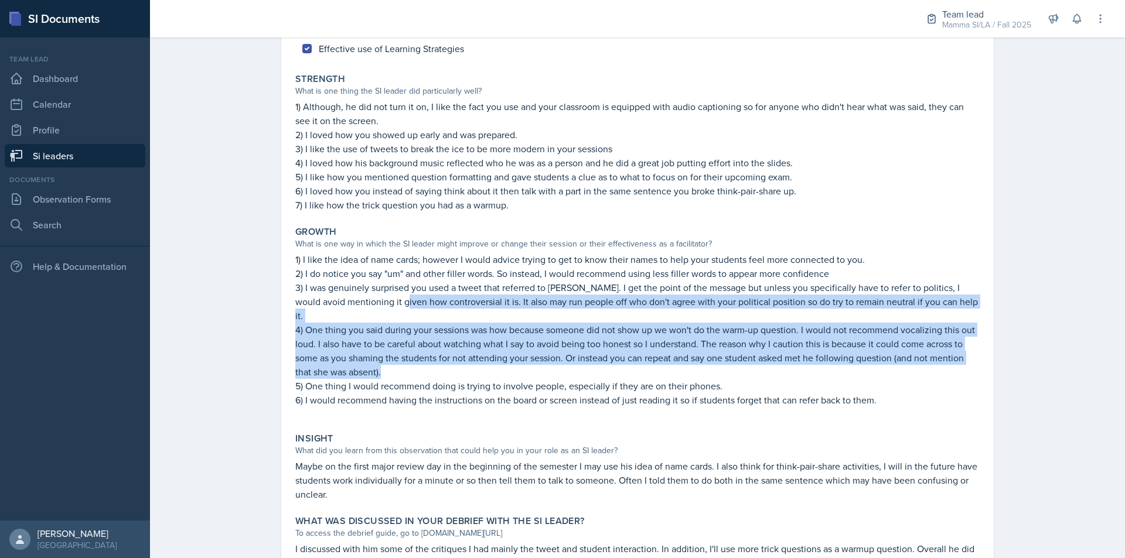
click at [496, 343] on p "4) One thing you said during your sessions was how because someone did not show…" at bounding box center [637, 351] width 684 height 56
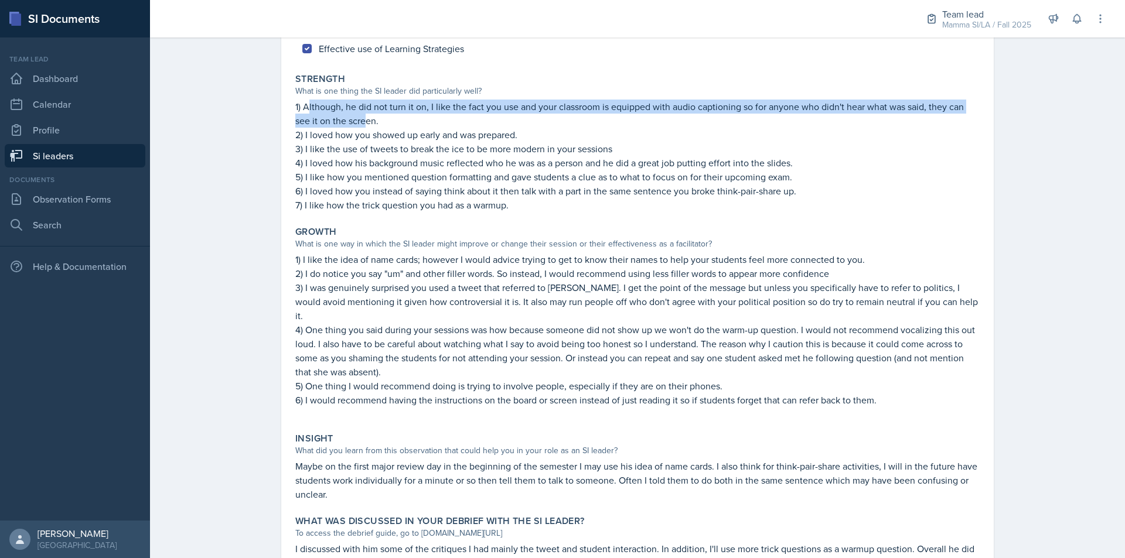
drag, startPoint x: 304, startPoint y: 108, endPoint x: 360, endPoint y: 120, distance: 57.5
click at [360, 120] on p "1) Although, he did not turn it on, I like the fact you use and your classroom …" at bounding box center [637, 114] width 684 height 28
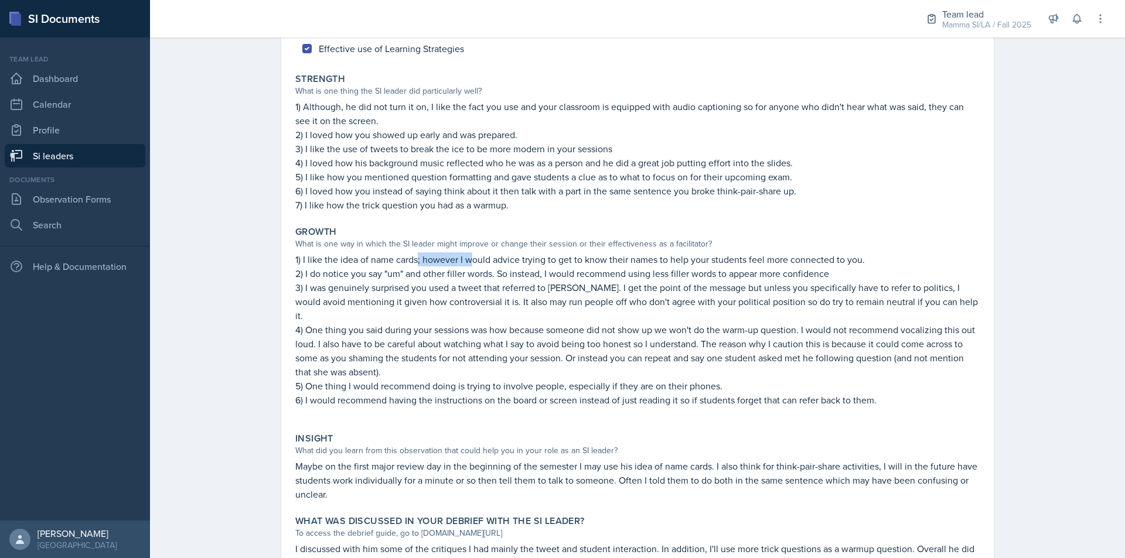
drag, startPoint x: 451, startPoint y: 263, endPoint x: 468, endPoint y: 263, distance: 17.0
click at [468, 263] on p "1) I like the idea of name cards; however I would advice trying to get to know …" at bounding box center [637, 260] width 684 height 14
click at [473, 263] on p "1) I like the idea of name cards; however I would advice trying to get to know …" at bounding box center [637, 260] width 684 height 14
drag, startPoint x: 578, startPoint y: 261, endPoint x: 596, endPoint y: 261, distance: 18.2
click at [587, 261] on p "1) I like the idea of name cards; however I would advice trying to get to know …" at bounding box center [637, 260] width 684 height 14
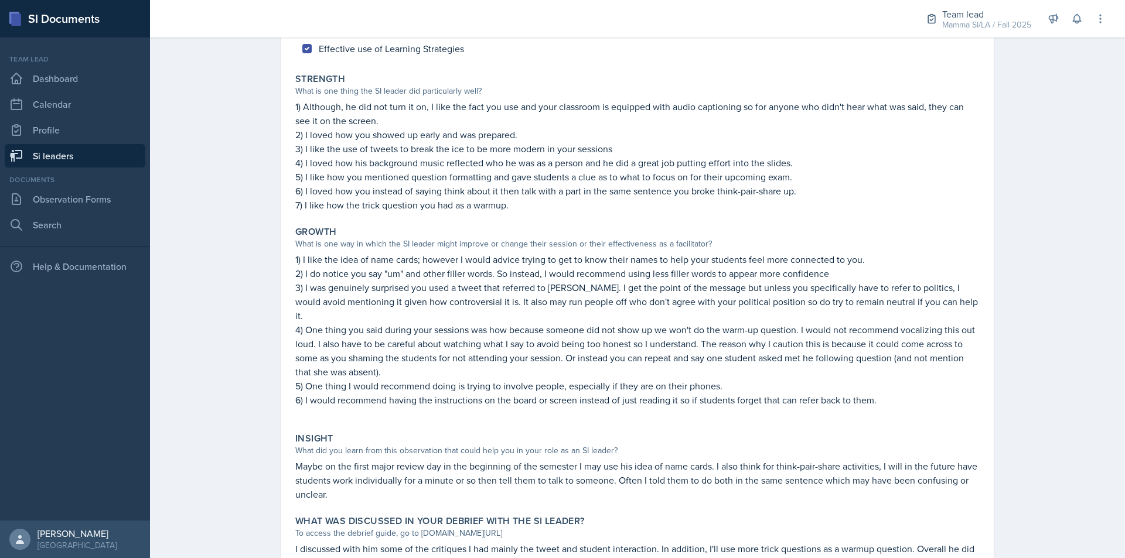
click at [597, 261] on p "1) I like the idea of name cards; however I would advice trying to get to know …" at bounding box center [637, 260] width 684 height 14
click at [512, 265] on p "1) I like the idea of name cards; however I would advice trying to get to know …" at bounding box center [637, 260] width 684 height 14
drag, startPoint x: 355, startPoint y: 261, endPoint x: 403, endPoint y: 261, distance: 48.0
click at [403, 261] on p "1) I like the idea of name cards; however I would advice trying to get to know …" at bounding box center [637, 260] width 684 height 14
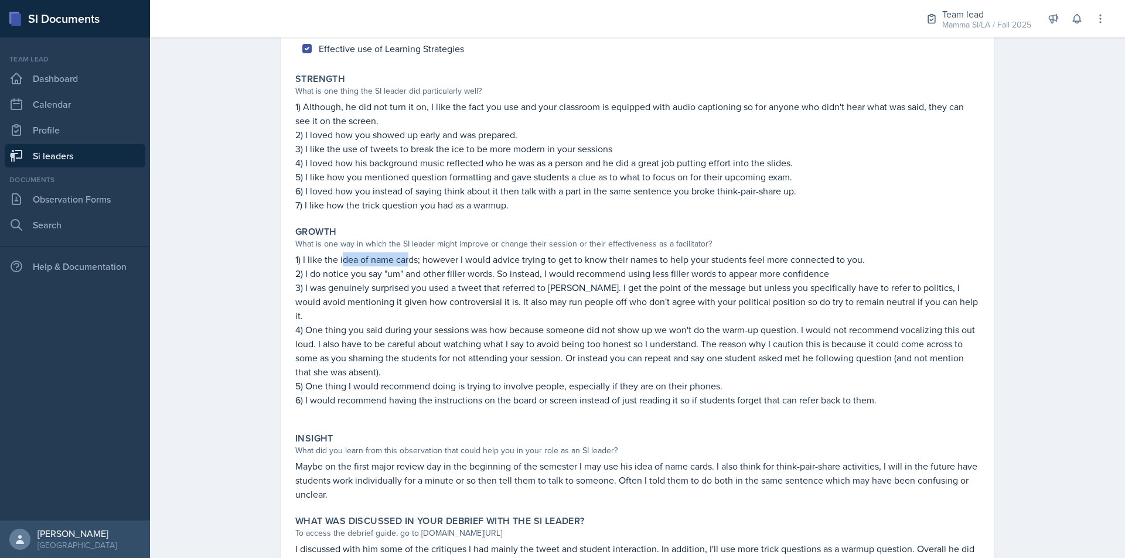
click at [403, 261] on p "1) I like the idea of name cards; however I would advice trying to get to know …" at bounding box center [637, 260] width 684 height 14
drag, startPoint x: 421, startPoint y: 261, endPoint x: 452, endPoint y: 261, distance: 31.1
click at [452, 261] on p "1) I like the idea of name cards; however I would advice trying to get to know …" at bounding box center [637, 260] width 684 height 14
click at [470, 261] on p "1) I like the idea of name cards; however I would advice trying to get to know …" at bounding box center [637, 260] width 684 height 14
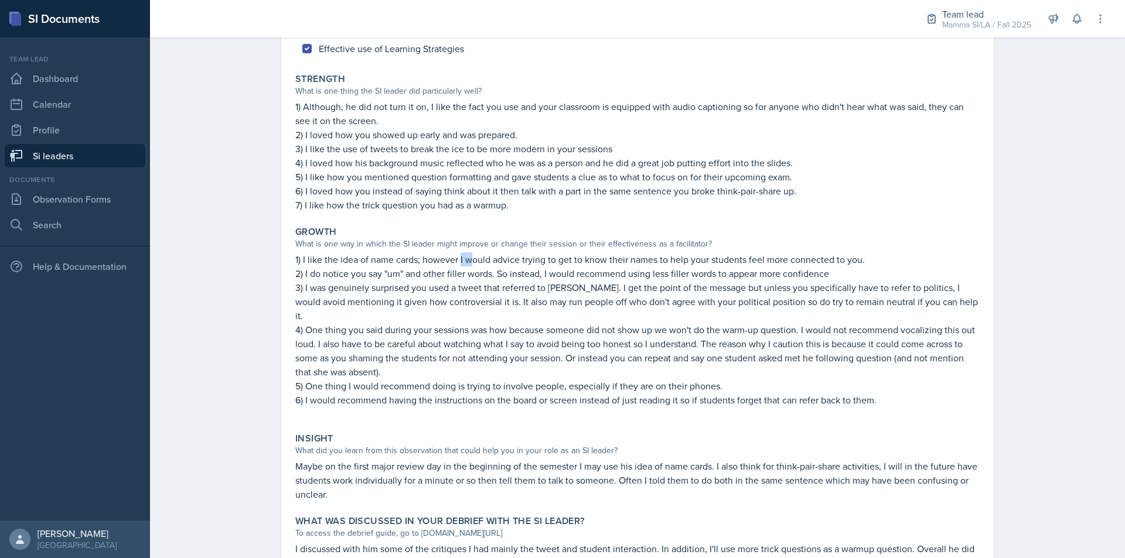
click at [471, 261] on p "1) I like the idea of name cards; however I would advice trying to get to know …" at bounding box center [637, 260] width 684 height 14
click at [523, 261] on p "1) I like the idea of name cards; however I would advice trying to get to know …" at bounding box center [637, 260] width 684 height 14
click at [534, 264] on p "1) I like the idea of name cards; however I would advice trying to get to know …" at bounding box center [637, 260] width 684 height 14
drag, startPoint x: 727, startPoint y: 260, endPoint x: 737, endPoint y: 260, distance: 10.0
click at [729, 260] on p "1) I like the idea of name cards; however I would advice trying to get to know …" at bounding box center [637, 260] width 684 height 14
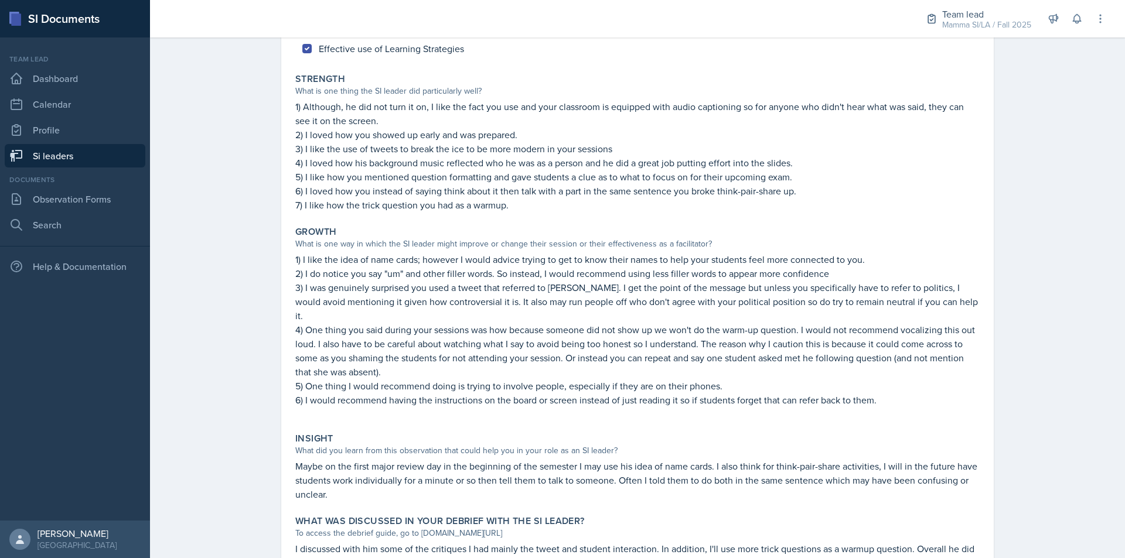
click at [737, 260] on p "1) I like the idea of name cards; however I would advice trying to get to know …" at bounding box center [637, 260] width 684 height 14
click at [794, 260] on p "1) I like the idea of name cards; however I would advice trying to get to know …" at bounding box center [637, 260] width 684 height 14
click at [796, 260] on p "1) I like the idea of name cards; however I would advice trying to get to know …" at bounding box center [637, 260] width 684 height 14
click at [756, 257] on p "1) I like the idea of name cards; however I would advice trying to get to know …" at bounding box center [637, 260] width 684 height 14
drag, startPoint x: 568, startPoint y: 264, endPoint x: 579, endPoint y: 264, distance: 11.1
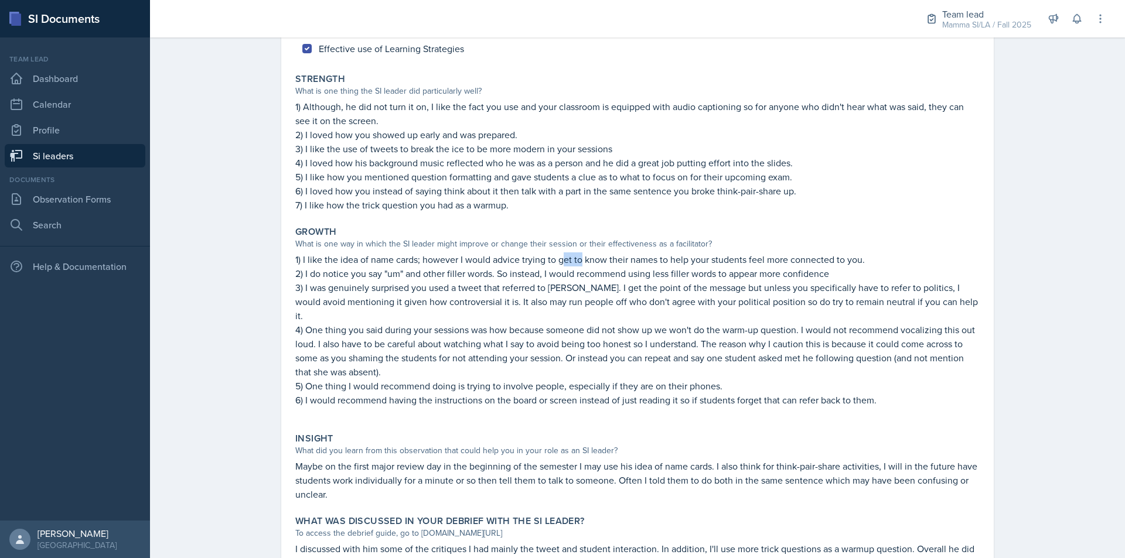
click at [579, 264] on p "1) I like the idea of name cards; however I would advice trying to get to know …" at bounding box center [637, 260] width 684 height 14
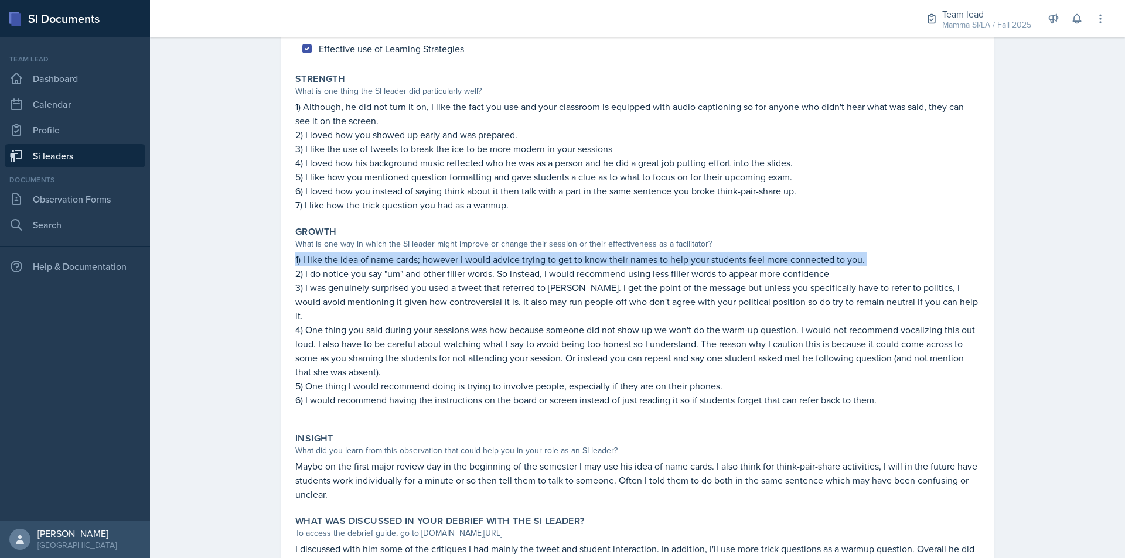
click at [579, 264] on p "1) I like the idea of name cards; however I would advice trying to get to know …" at bounding box center [637, 260] width 684 height 14
click at [523, 261] on p "1) I like the idea of name cards; however I would advice trying to get to know …" at bounding box center [637, 260] width 684 height 14
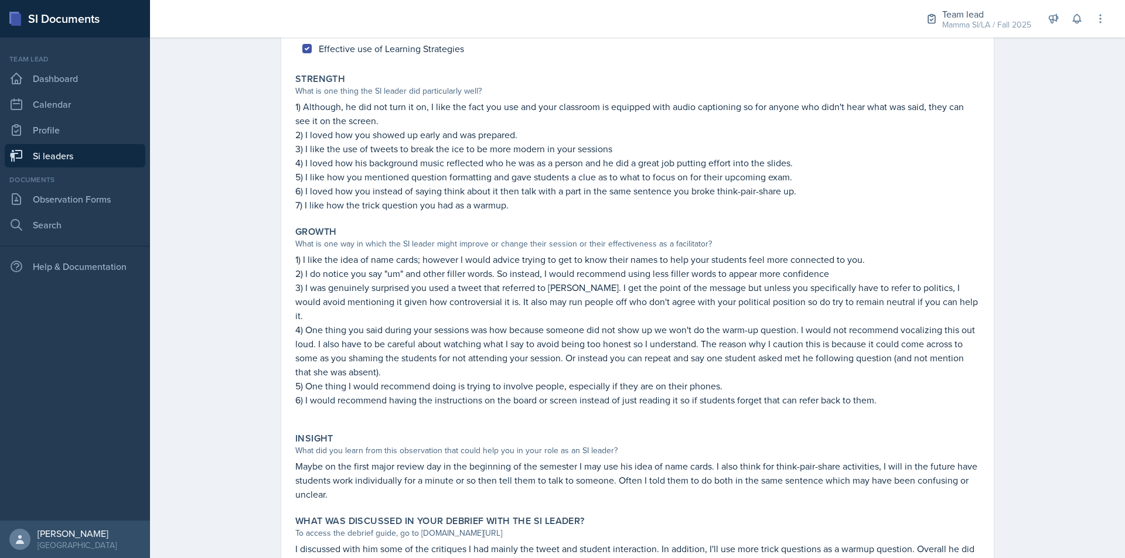
drag, startPoint x: 405, startPoint y: 267, endPoint x: 456, endPoint y: 266, distance: 51.0
click at [438, 266] on div "1) I like the idea of name cards; however I would advice trying to get to know …" at bounding box center [637, 336] width 684 height 166
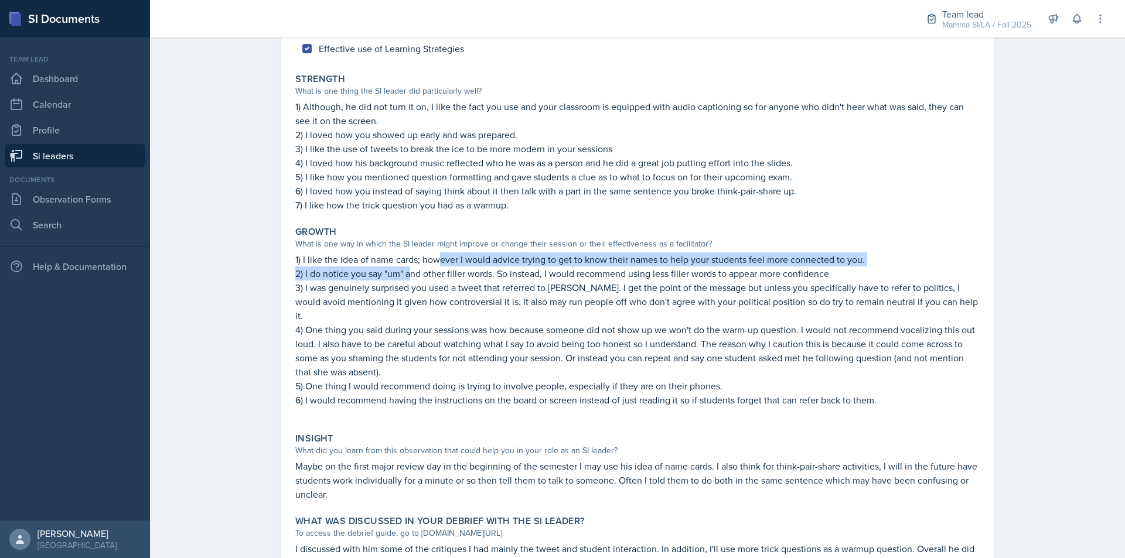
click at [456, 266] on p "1) I like the idea of name cards; however I would advice trying to get to know …" at bounding box center [637, 260] width 684 height 14
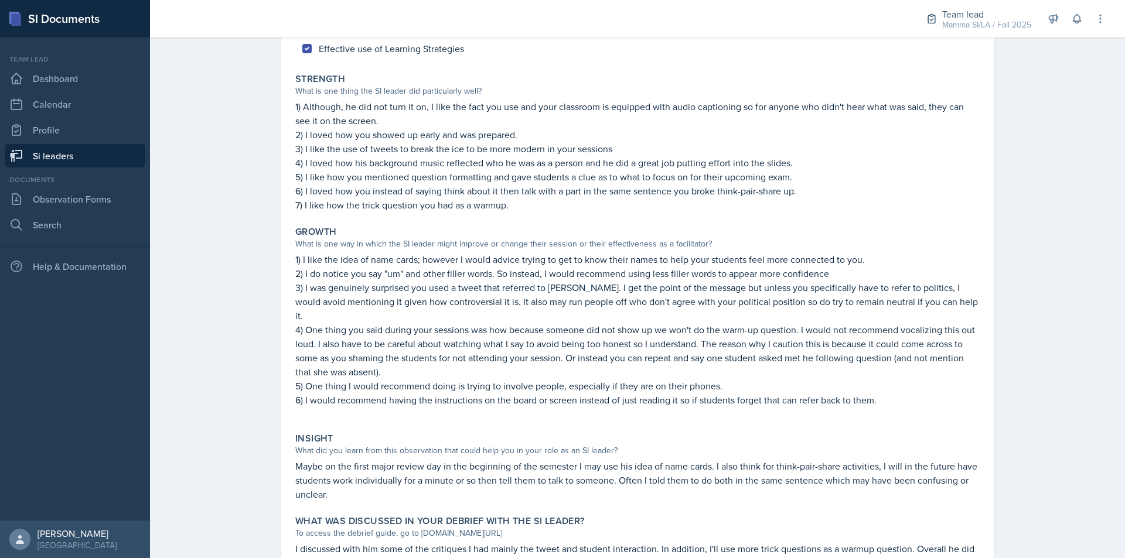
drag, startPoint x: 421, startPoint y: 265, endPoint x: 441, endPoint y: 265, distance: 19.3
click at [441, 265] on p "1) I like the idea of name cards; however I would advice trying to get to know …" at bounding box center [637, 260] width 684 height 14
click at [448, 265] on p "1) I like the idea of name cards; however I would advice trying to get to know …" at bounding box center [637, 260] width 684 height 14
click at [544, 277] on p "2) I do notice you say "um" and other filler words. So instead, I would recomme…" at bounding box center [637, 274] width 684 height 14
click at [550, 275] on p "2) I do notice you say "um" and other filler words. So instead, I would recomme…" at bounding box center [637, 274] width 684 height 14
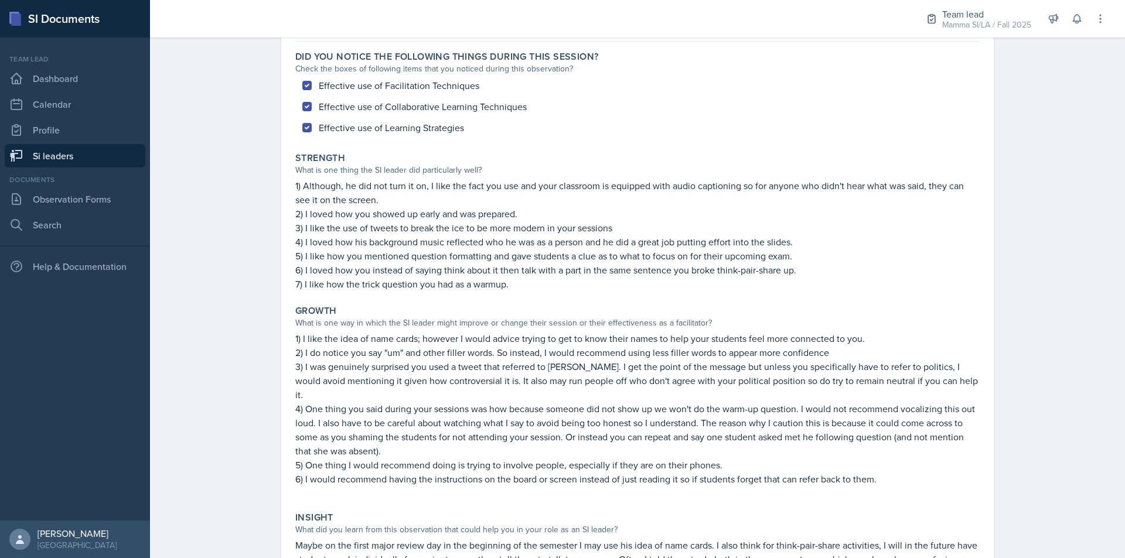
scroll to position [117, 0]
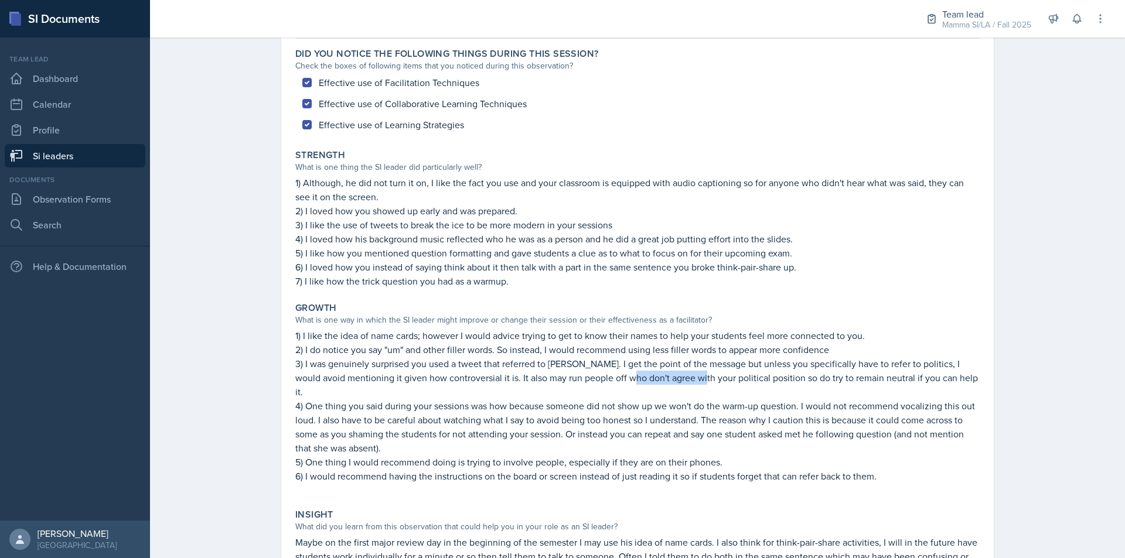
click at [684, 375] on p "3) I was genuinely surprised you used a tweet that referred to [PERSON_NAME]. I…" at bounding box center [637, 378] width 684 height 42
click at [686, 375] on p "3) I was genuinely surprised you used a tweet that referred to [PERSON_NAME]. I…" at bounding box center [637, 378] width 684 height 42
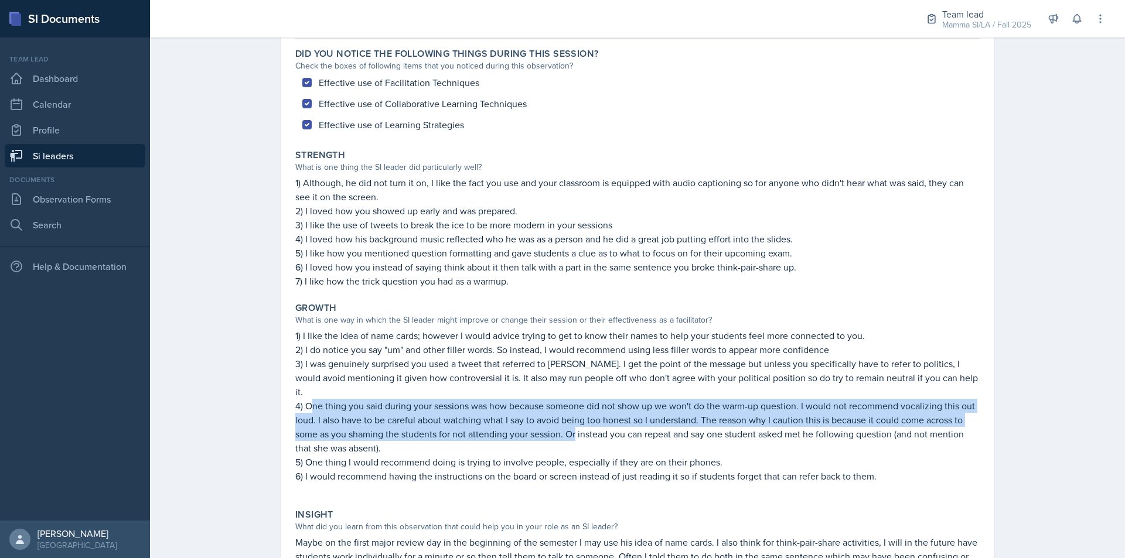
drag, startPoint x: 311, startPoint y: 394, endPoint x: 572, endPoint y: 424, distance: 263.7
click at [572, 424] on p "4) One thing you said during your sessions was how because someone did not show…" at bounding box center [637, 427] width 684 height 56
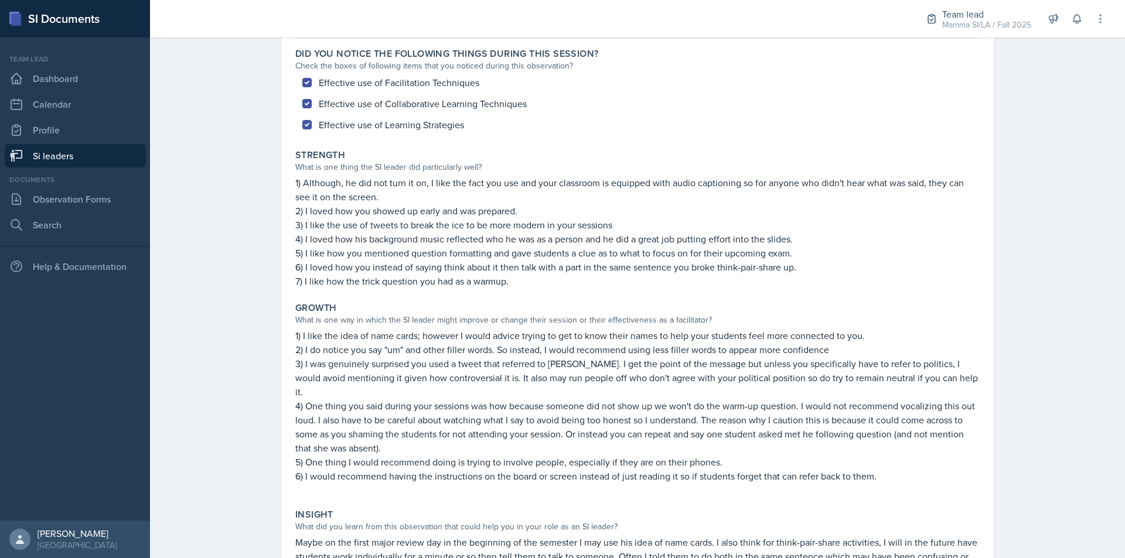
click at [574, 427] on p "4) One thing you said during your sessions was how because someone did not show…" at bounding box center [637, 427] width 684 height 56
drag, startPoint x: 547, startPoint y: 430, endPoint x: 490, endPoint y: 429, distance: 56.8
click at [490, 429] on p "4) One thing you said during your sessions was how because someone did not show…" at bounding box center [637, 427] width 684 height 56
drag, startPoint x: 369, startPoint y: 458, endPoint x: 421, endPoint y: 456, distance: 52.2
click at [421, 469] on p "6) I would recommend having the instructions on the board or screen instead of …" at bounding box center [637, 476] width 684 height 14
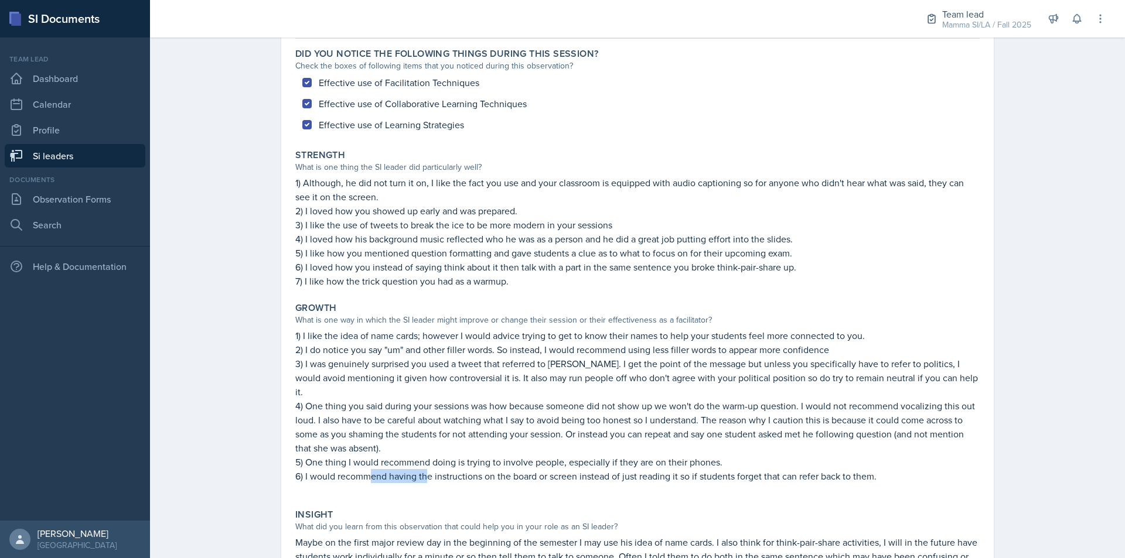
click at [421, 469] on p "6) I would recommend having the instructions on the board or screen instead of …" at bounding box center [637, 476] width 684 height 14
drag, startPoint x: 456, startPoint y: 454, endPoint x: 503, endPoint y: 452, distance: 47.5
click at [503, 455] on p "5) One thing I would recommend doing is trying to involve people, especially if…" at bounding box center [637, 462] width 684 height 14
drag, startPoint x: 427, startPoint y: 451, endPoint x: 453, endPoint y: 451, distance: 25.8
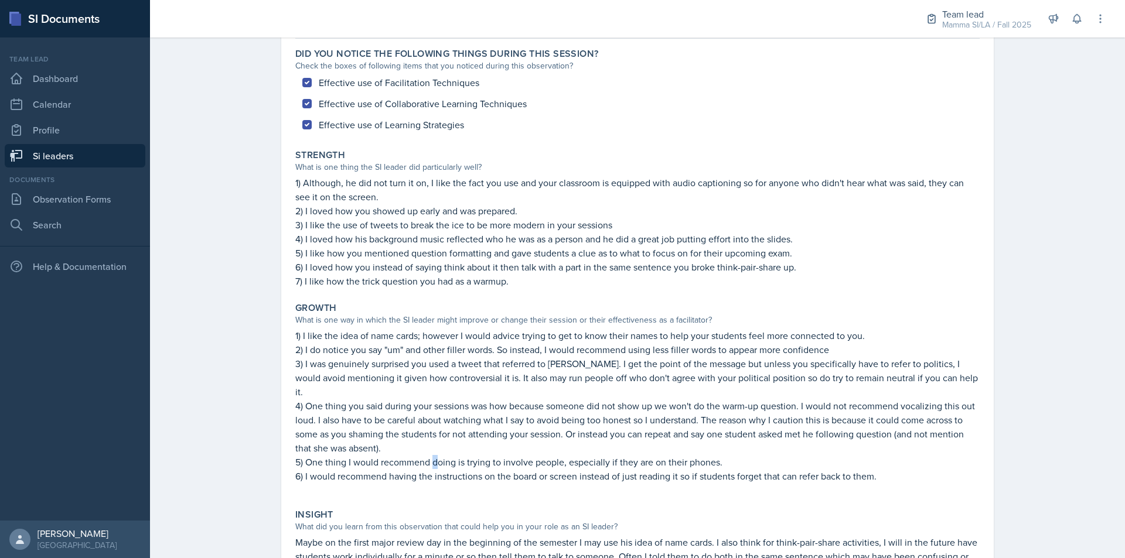
click at [448, 455] on p "5) One thing I would recommend doing is trying to involve people, especially if…" at bounding box center [637, 462] width 684 height 14
click at [453, 455] on p "5) One thing I would recommend doing is trying to involve people, especially if…" at bounding box center [637, 462] width 684 height 14
drag, startPoint x: 504, startPoint y: 447, endPoint x: 541, endPoint y: 451, distance: 37.1
click at [525, 455] on p "5) One thing I would recommend doing is trying to involve people, especially if…" at bounding box center [637, 462] width 684 height 14
click at [541, 455] on p "5) One thing I would recommend doing is trying to involve people, especially if…" at bounding box center [637, 462] width 684 height 14
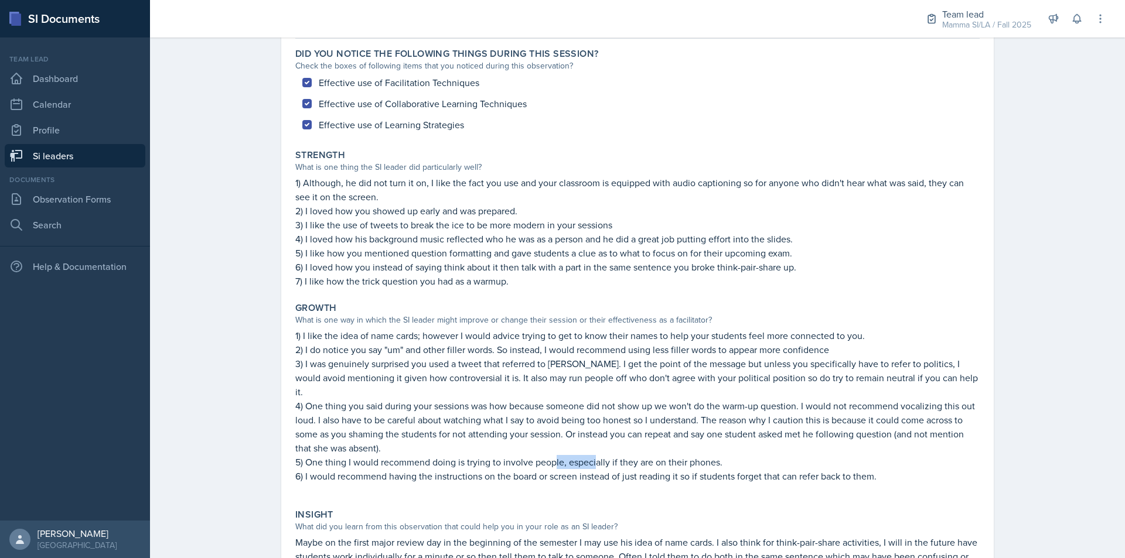
drag, startPoint x: 560, startPoint y: 446, endPoint x: 609, endPoint y: 448, distance: 49.2
click at [608, 455] on p "5) One thing I would recommend doing is trying to involve people, especially if…" at bounding box center [637, 462] width 684 height 14
click at [609, 455] on p "5) One thing I would recommend doing is trying to involve people, especially if…" at bounding box center [637, 462] width 684 height 14
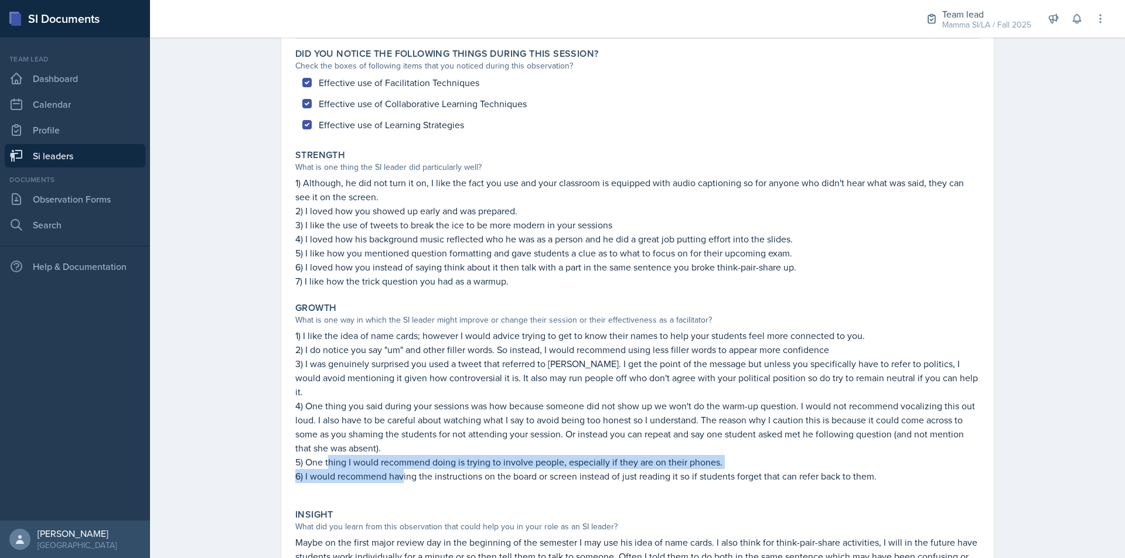
drag, startPoint x: 347, startPoint y: 454, endPoint x: 398, endPoint y: 456, distance: 51.6
click at [398, 456] on div "1) I like the idea of name cards; however I would advice trying to get to know …" at bounding box center [637, 412] width 684 height 166
click at [336, 469] on p "6) I would recommend having the instructions on the board or screen instead of …" at bounding box center [637, 476] width 684 height 14
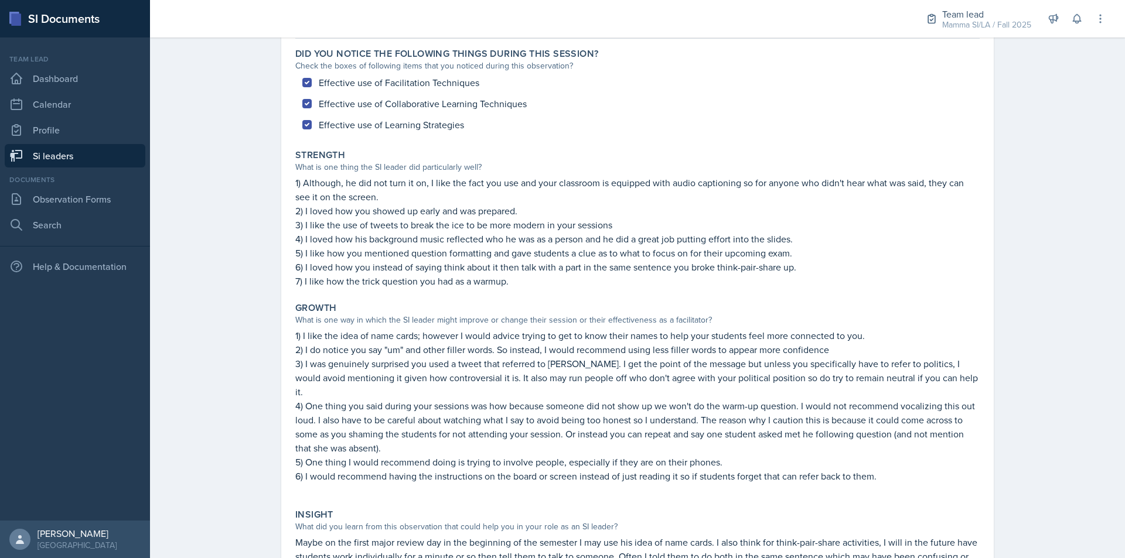
click at [411, 469] on p "6) I would recommend having the instructions on the board or screen instead of …" at bounding box center [637, 476] width 684 height 14
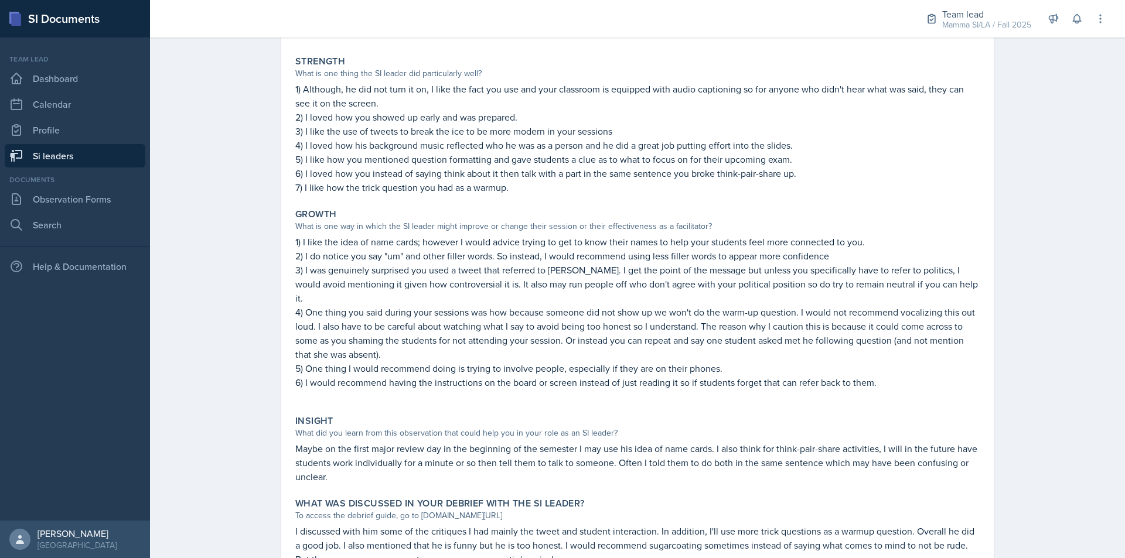
scroll to position [252, 0]
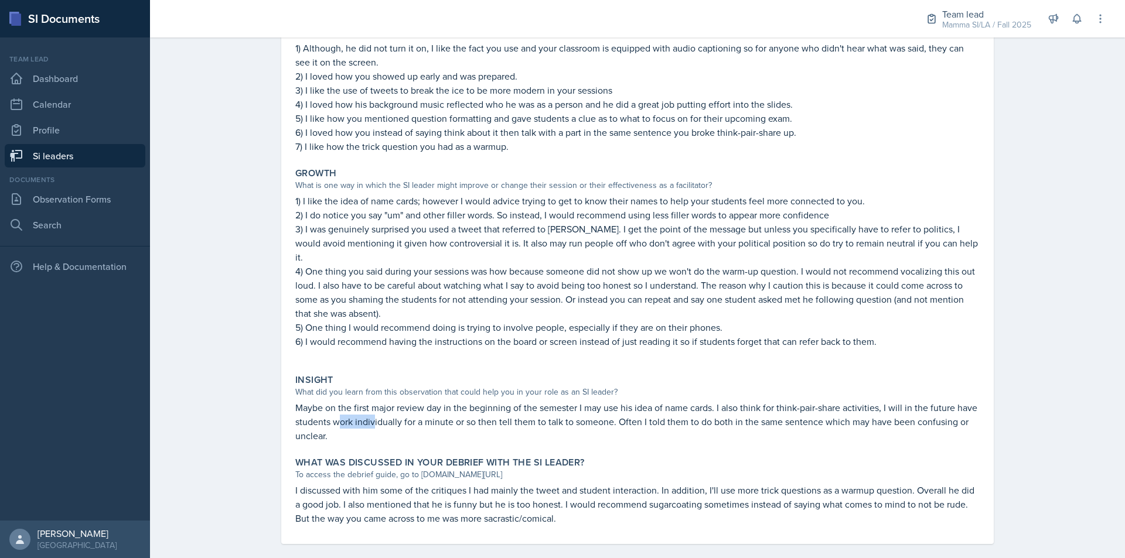
drag, startPoint x: 336, startPoint y: 403, endPoint x: 427, endPoint y: 410, distance: 91.1
click at [393, 409] on p "Maybe on the first major review day in the beginning of the semester I may use …" at bounding box center [637, 422] width 684 height 42
click at [428, 410] on p "Maybe on the first major review day in the beginning of the semester I may use …" at bounding box center [637, 422] width 684 height 42
drag, startPoint x: 339, startPoint y: 406, endPoint x: 390, endPoint y: 407, distance: 51.0
click at [386, 407] on p "Maybe on the first major review day in the beginning of the semester I may use …" at bounding box center [637, 422] width 684 height 42
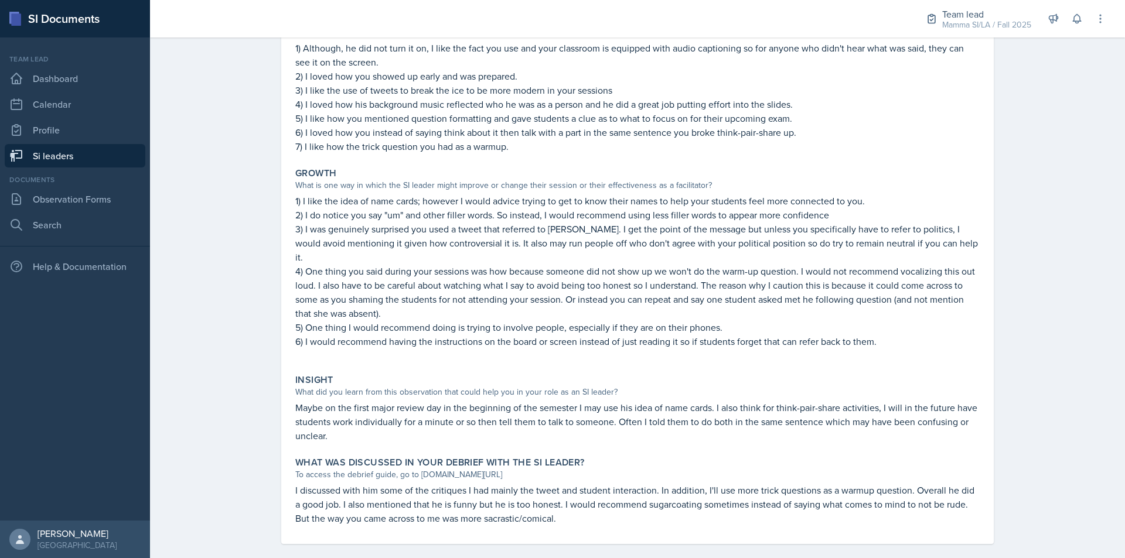
click at [394, 407] on p "Maybe on the first major review day in the beginning of the semester I may use …" at bounding box center [637, 422] width 684 height 42
drag, startPoint x: 358, startPoint y: 405, endPoint x: 408, endPoint y: 405, distance: 50.4
click at [405, 405] on p "Maybe on the first major review day in the beginning of the semester I may use …" at bounding box center [637, 422] width 684 height 42
click at [408, 405] on p "Maybe on the first major review day in the beginning of the semester I may use …" at bounding box center [637, 422] width 684 height 42
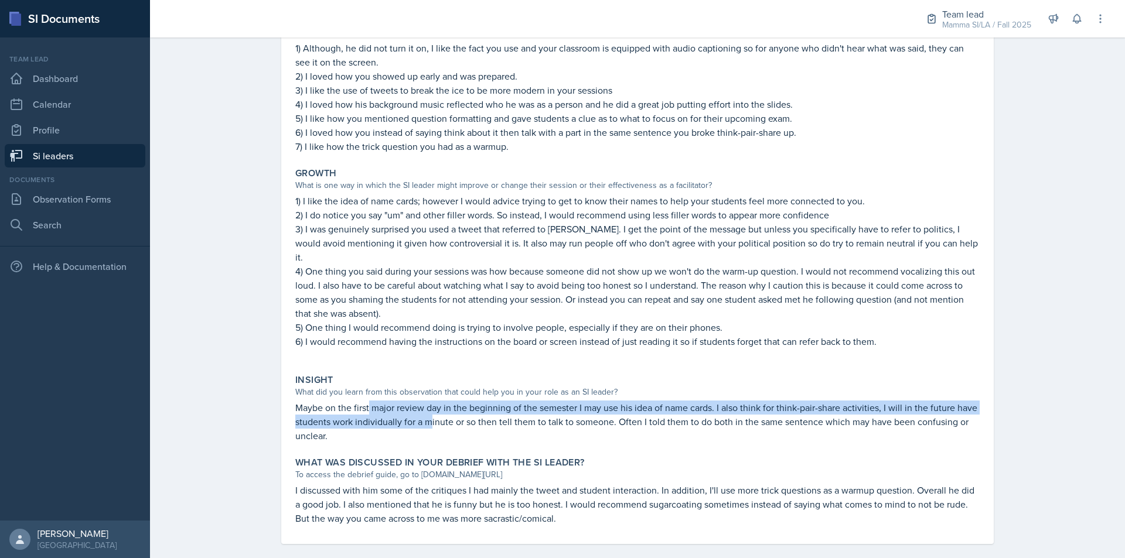
drag, startPoint x: 364, startPoint y: 400, endPoint x: 451, endPoint y: 407, distance: 87.6
click at [451, 407] on p "Maybe on the first major review day in the beginning of the semester I may use …" at bounding box center [637, 422] width 684 height 42
click at [452, 407] on p "Maybe on the first major review day in the beginning of the semester I may use …" at bounding box center [637, 422] width 684 height 42
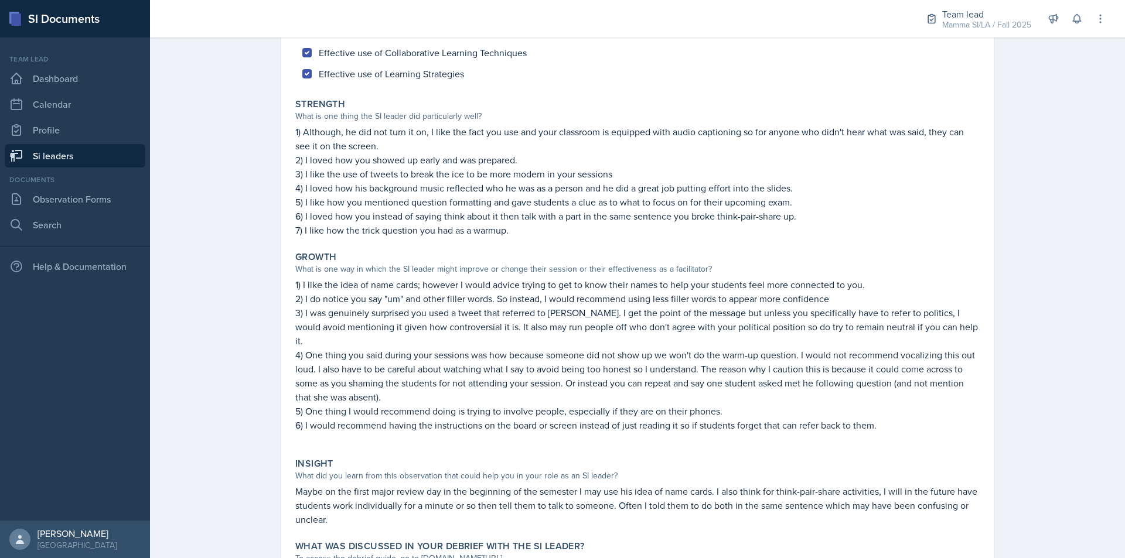
scroll to position [193, 0]
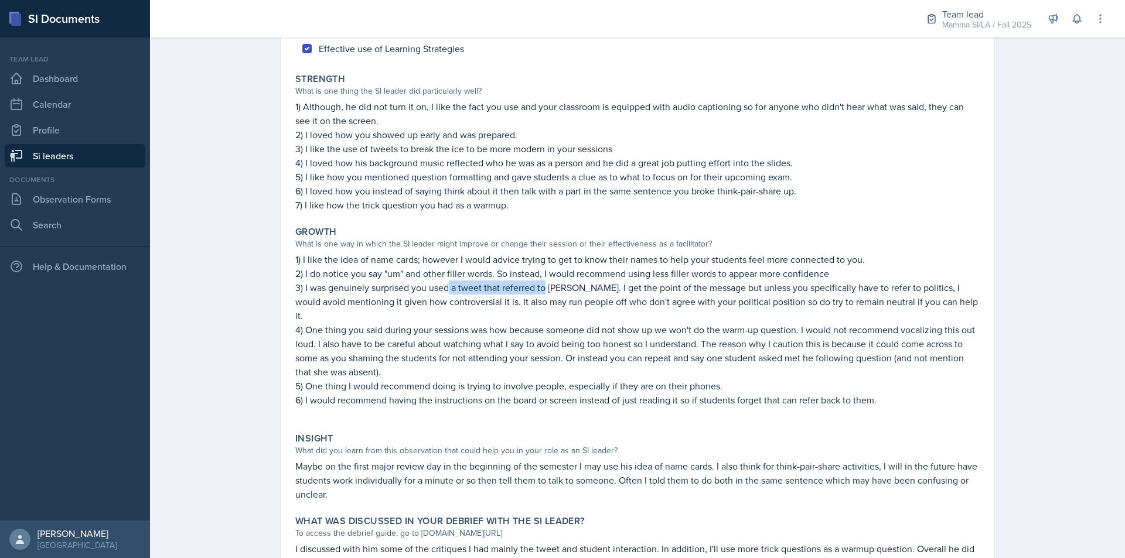
drag, startPoint x: 504, startPoint y: 294, endPoint x: 541, endPoint y: 294, distance: 36.9
click at [541, 294] on p "3) I was genuinely surprised you used a tweet that referred to [PERSON_NAME]. I…" at bounding box center [637, 302] width 684 height 42
drag, startPoint x: 387, startPoint y: 321, endPoint x: 414, endPoint y: 321, distance: 27.0
click at [412, 323] on p "4) One thing you said during your sessions was how because someone did not show…" at bounding box center [637, 351] width 684 height 56
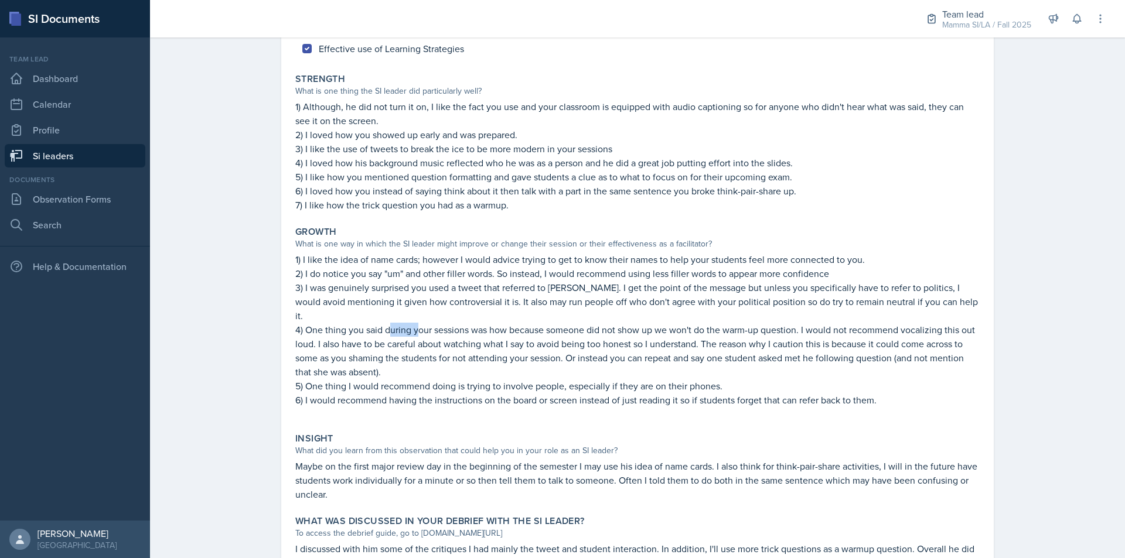
click at [414, 323] on p "4) One thing you said during your sessions was how because someone did not show…" at bounding box center [637, 351] width 684 height 56
drag, startPoint x: 466, startPoint y: 319, endPoint x: 472, endPoint y: 319, distance: 6.4
click at [469, 323] on p "4) One thing you said during your sessions was how because someone did not show…" at bounding box center [637, 351] width 684 height 56
click at [476, 323] on p "4) One thing you said during your sessions was how because someone did not show…" at bounding box center [637, 351] width 684 height 56
drag, startPoint x: 498, startPoint y: 319, endPoint x: 516, endPoint y: 319, distance: 17.6
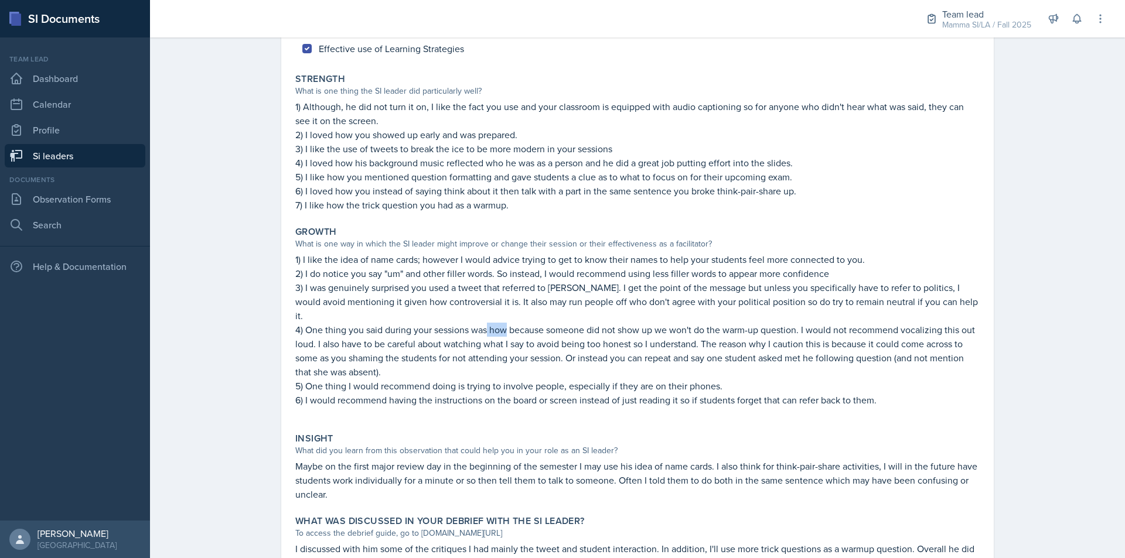
click at [509, 323] on p "4) One thing you said during your sessions was how because someone did not show…" at bounding box center [637, 351] width 684 height 56
click at [512, 323] on p "4) One thing you said during your sessions was how because someone did not show…" at bounding box center [637, 351] width 684 height 56
click at [516, 323] on p "4) One thing you said during your sessions was how because someone did not show…" at bounding box center [637, 351] width 684 height 56
drag, startPoint x: 516, startPoint y: 319, endPoint x: 568, endPoint y: 321, distance: 52.2
click at [549, 323] on p "4) One thing you said during your sessions was how because someone did not show…" at bounding box center [637, 351] width 684 height 56
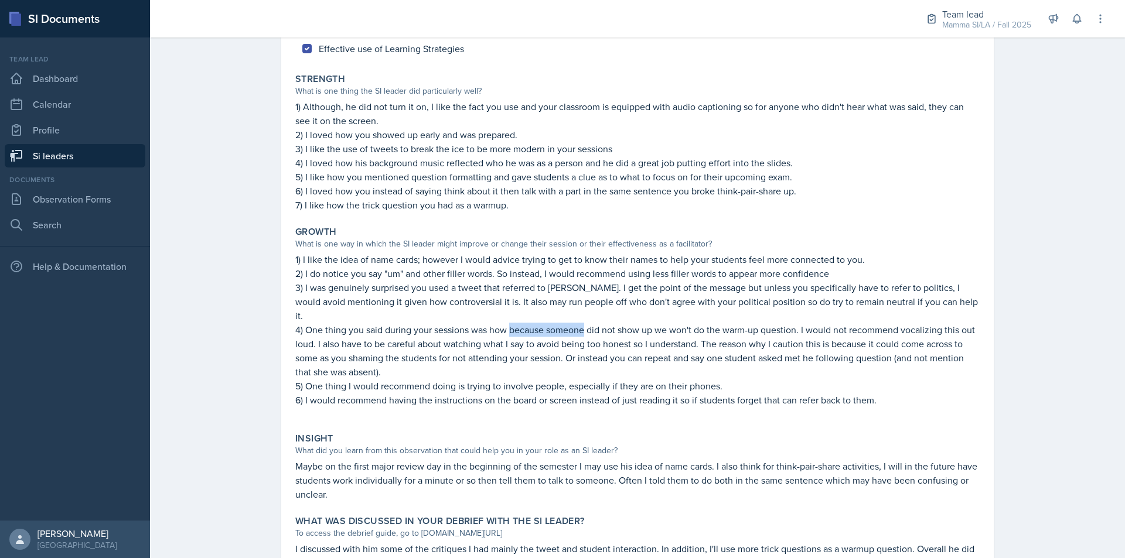
click at [575, 323] on p "4) One thing you said during your sessions was how because someone did not show…" at bounding box center [637, 351] width 684 height 56
click at [631, 323] on p "4) One thing you said during your sessions was how because someone did not show…" at bounding box center [637, 351] width 684 height 56
click at [647, 323] on p "4) One thing you said during your sessions was how because someone did not show…" at bounding box center [637, 351] width 684 height 56
drag, startPoint x: 670, startPoint y: 321, endPoint x: 728, endPoint y: 321, distance: 58.6
click at [720, 323] on p "4) One thing you said during your sessions was how because someone did not show…" at bounding box center [637, 351] width 684 height 56
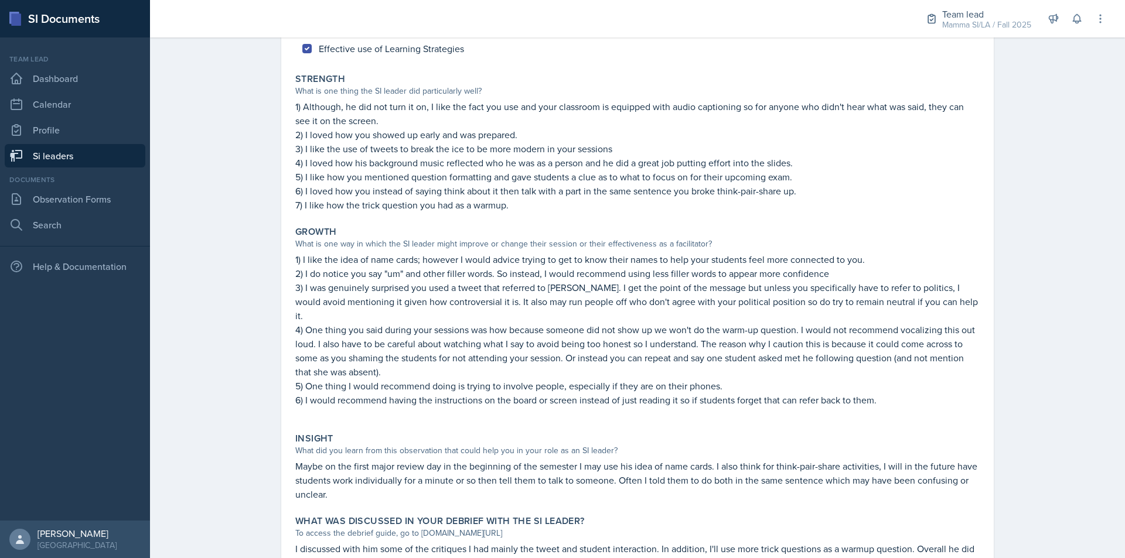
click at [728, 323] on p "4) One thing you said during your sessions was how because someone did not show…" at bounding box center [637, 351] width 684 height 56
drag, startPoint x: 733, startPoint y: 321, endPoint x: 780, endPoint y: 320, distance: 46.9
click at [780, 323] on p "4) One thing you said during your sessions was how because someone did not show…" at bounding box center [637, 351] width 684 height 56
click at [785, 323] on p "4) One thing you said during your sessions was how because someone did not show…" at bounding box center [637, 351] width 684 height 56
drag, startPoint x: 799, startPoint y: 317, endPoint x: 837, endPoint y: 316, distance: 38.1
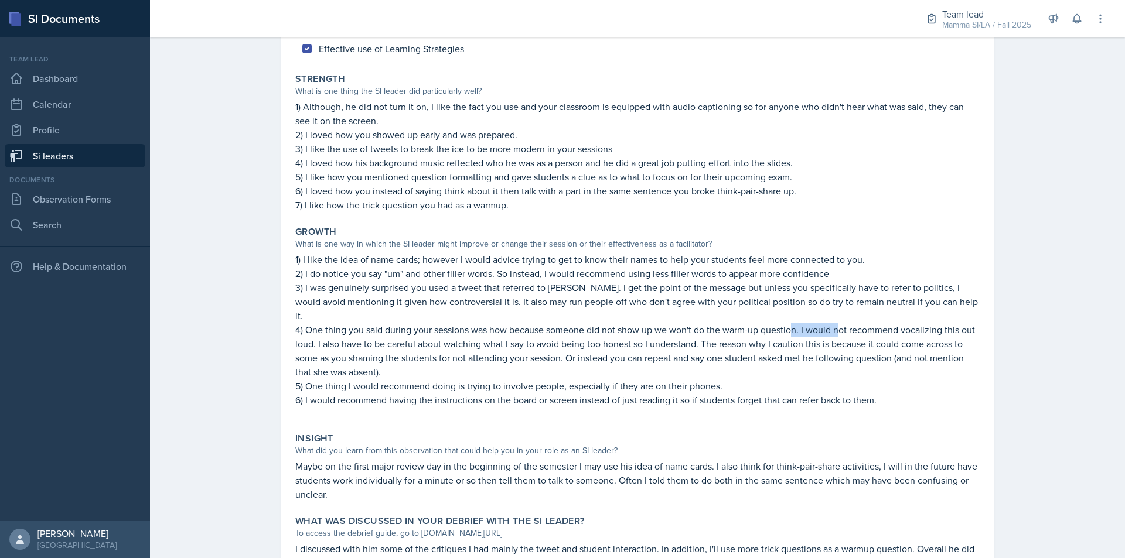
click at [837, 323] on p "4) One thing you said during your sessions was how because someone did not show…" at bounding box center [637, 351] width 684 height 56
drag, startPoint x: 796, startPoint y: 313, endPoint x: 829, endPoint y: 314, distance: 32.8
click at [829, 323] on p "4) One thing you said during your sessions was how because someone did not show…" at bounding box center [637, 351] width 684 height 56
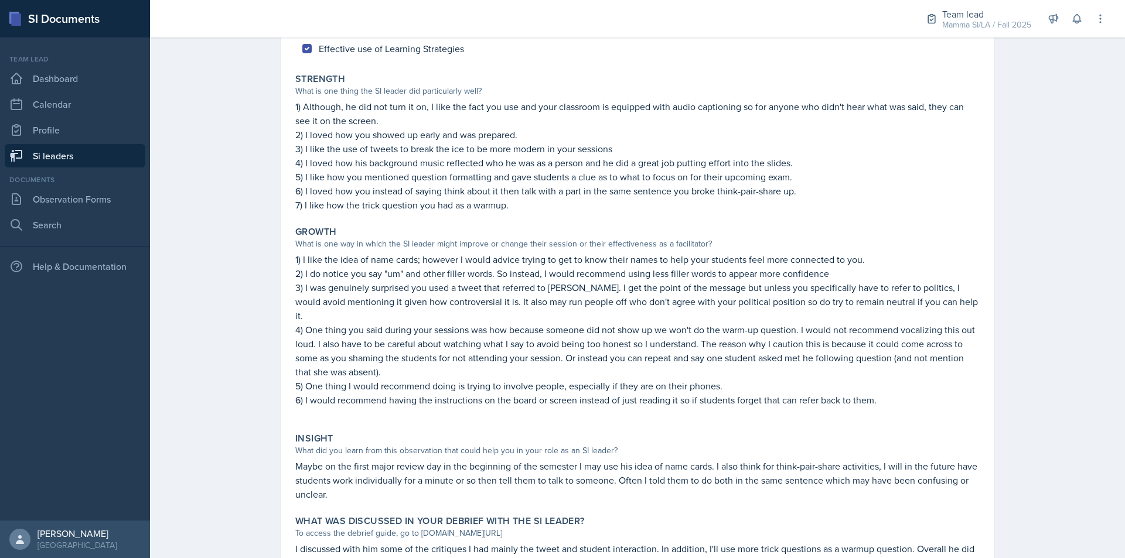
click at [777, 323] on p "4) One thing you said during your sessions was how because someone did not show…" at bounding box center [637, 351] width 684 height 56
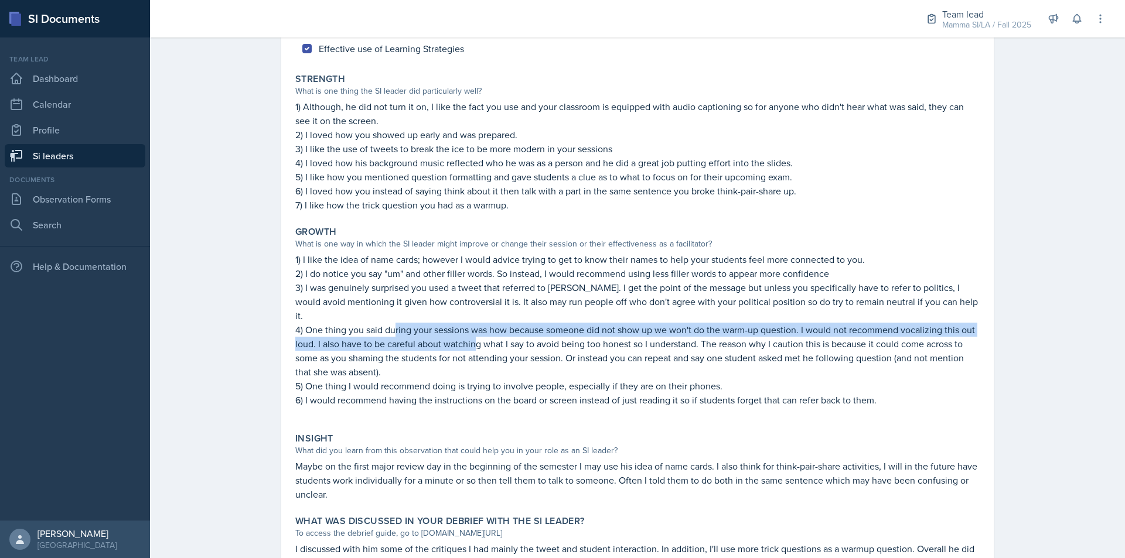
drag, startPoint x: 391, startPoint y: 319, endPoint x: 482, endPoint y: 326, distance: 91.0
click at [482, 326] on p "4) One thing you said during your sessions was how because someone did not show…" at bounding box center [637, 351] width 684 height 56
click at [478, 326] on p "4) One thing you said during your sessions was how because someone did not show…" at bounding box center [637, 351] width 684 height 56
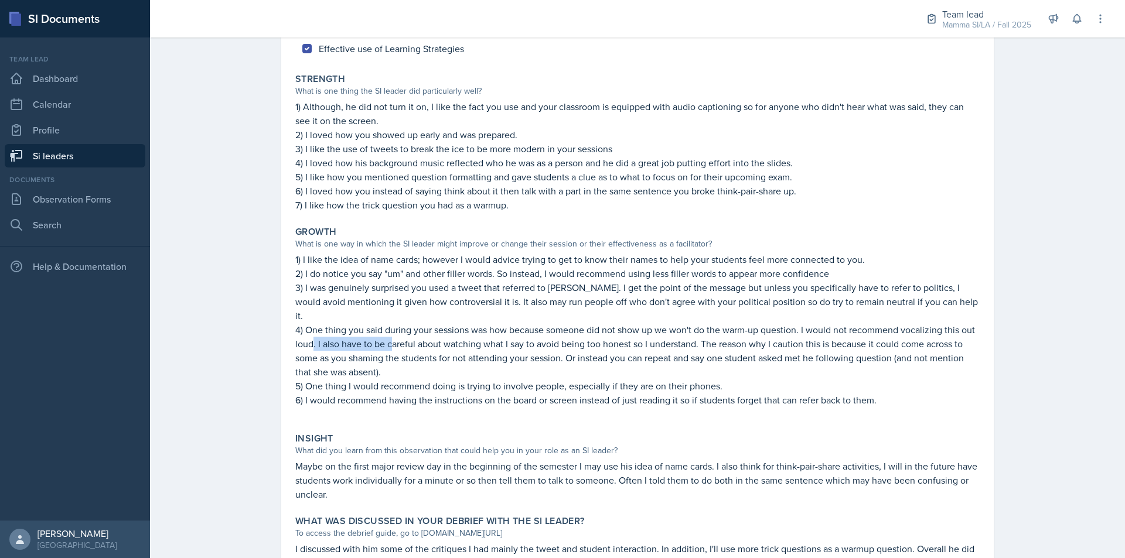
drag, startPoint x: 308, startPoint y: 330, endPoint x: 400, endPoint y: 328, distance: 92.0
click at [397, 328] on p "4) One thing you said during your sessions was how because someone did not show…" at bounding box center [637, 351] width 684 height 56
click at [400, 328] on p "4) One thing you said during your sessions was how because someone did not show…" at bounding box center [637, 351] width 684 height 56
drag, startPoint x: 425, startPoint y: 326, endPoint x: 444, endPoint y: 326, distance: 19.3
click at [432, 326] on p "4) One thing you said during your sessions was how because someone did not show…" at bounding box center [637, 351] width 684 height 56
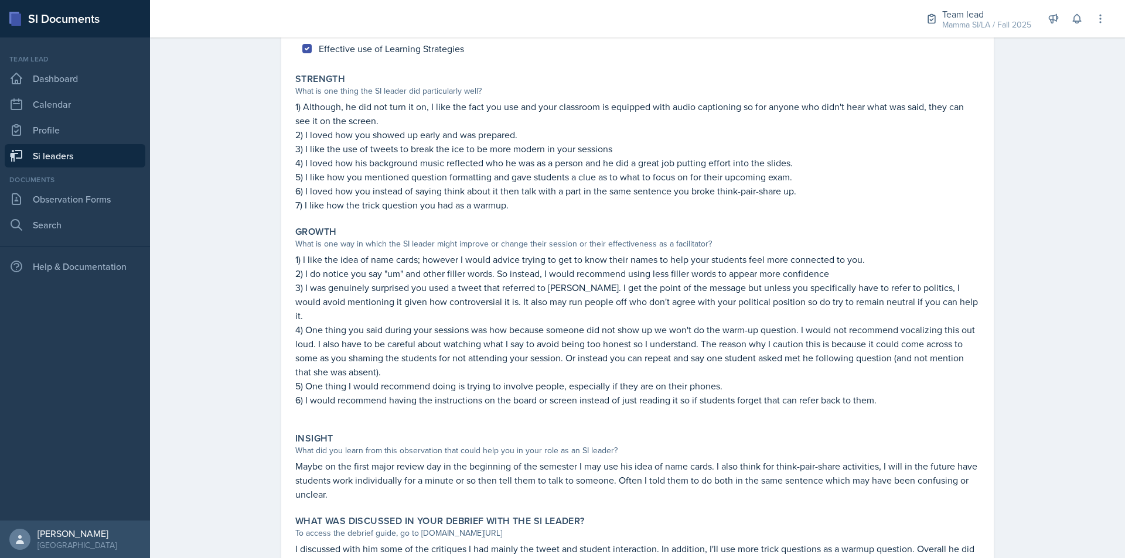
click at [445, 326] on p "4) One thing you said during your sessions was how because someone did not show…" at bounding box center [637, 351] width 684 height 56
click at [490, 328] on p "4) One thing you said during your sessions was how because someone did not show…" at bounding box center [637, 351] width 684 height 56
drag, startPoint x: 567, startPoint y: 332, endPoint x: 618, endPoint y: 335, distance: 51.6
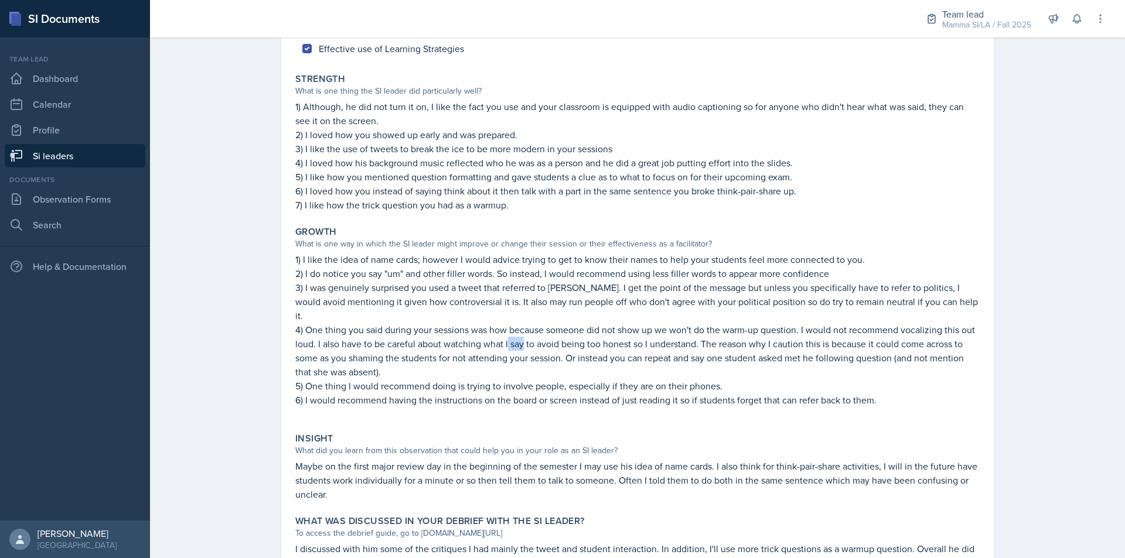
click at [593, 333] on p "4) One thing you said during your sessions was how because someone did not show…" at bounding box center [637, 351] width 684 height 56
click at [619, 335] on p "4) One thing you said during your sessions was how because someone did not show…" at bounding box center [637, 351] width 684 height 56
drag, startPoint x: 737, startPoint y: 329, endPoint x: 765, endPoint y: 329, distance: 28.1
click at [765, 329] on p "4) One thing you said during your sessions was how because someone did not show…" at bounding box center [637, 351] width 684 height 56
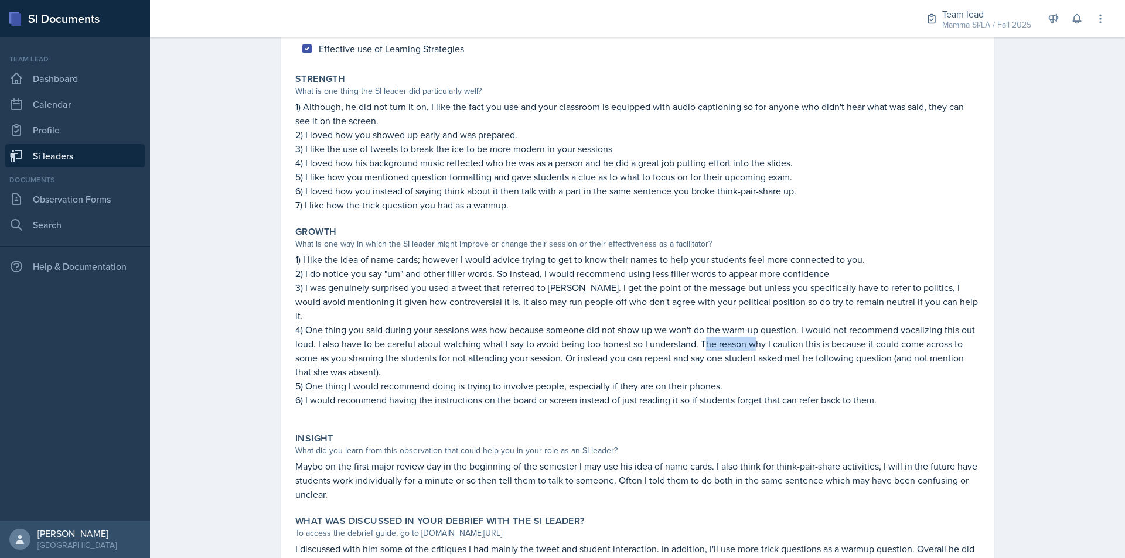
drag, startPoint x: 704, startPoint y: 326, endPoint x: 751, endPoint y: 329, distance: 46.9
click at [751, 329] on p "4) One thing you said during your sessions was how because someone did not show…" at bounding box center [637, 351] width 684 height 56
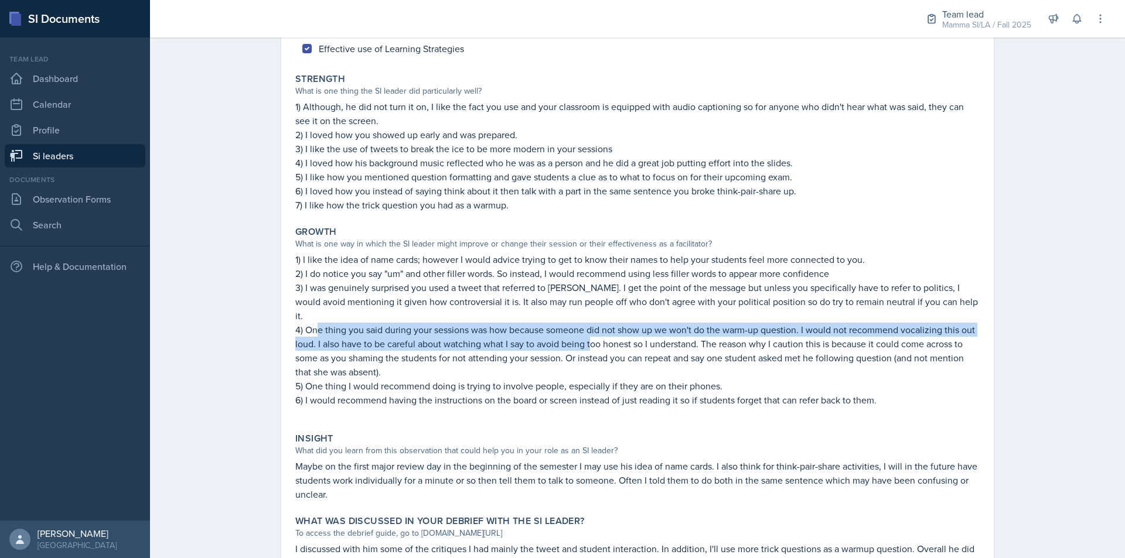
drag, startPoint x: 315, startPoint y: 318, endPoint x: 588, endPoint y: 326, distance: 273.7
click at [588, 326] on p "4) One thing you said during your sessions was how because someone did not show…" at bounding box center [637, 351] width 684 height 56
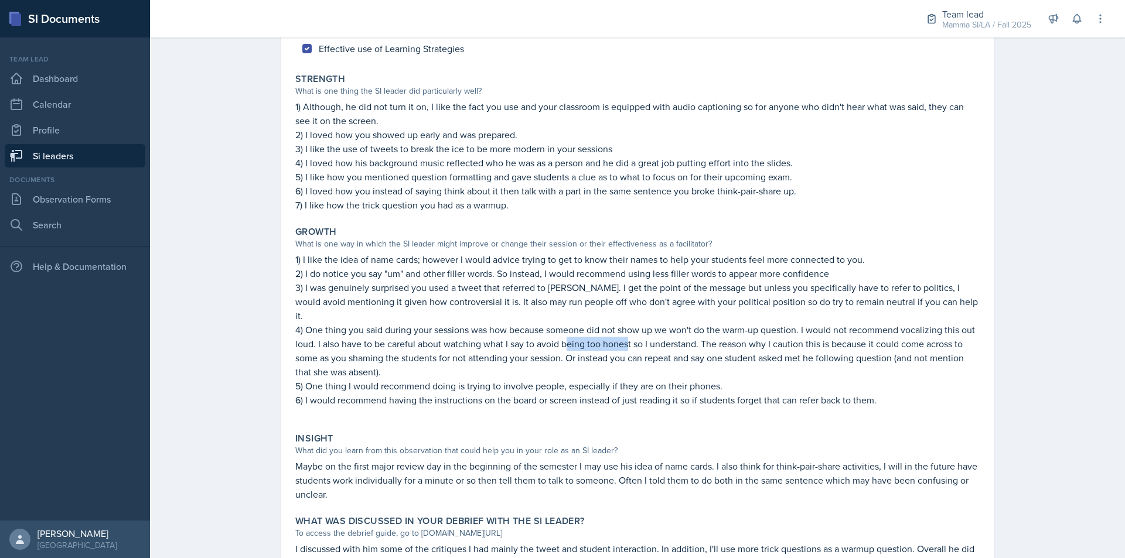
drag, startPoint x: 563, startPoint y: 333, endPoint x: 624, endPoint y: 334, distance: 60.9
click at [623, 334] on p "4) One thing you said during your sessions was how because someone did not show…" at bounding box center [637, 351] width 684 height 56
click at [624, 334] on p "4) One thing you said during your sessions was how because someone did not show…" at bounding box center [637, 351] width 684 height 56
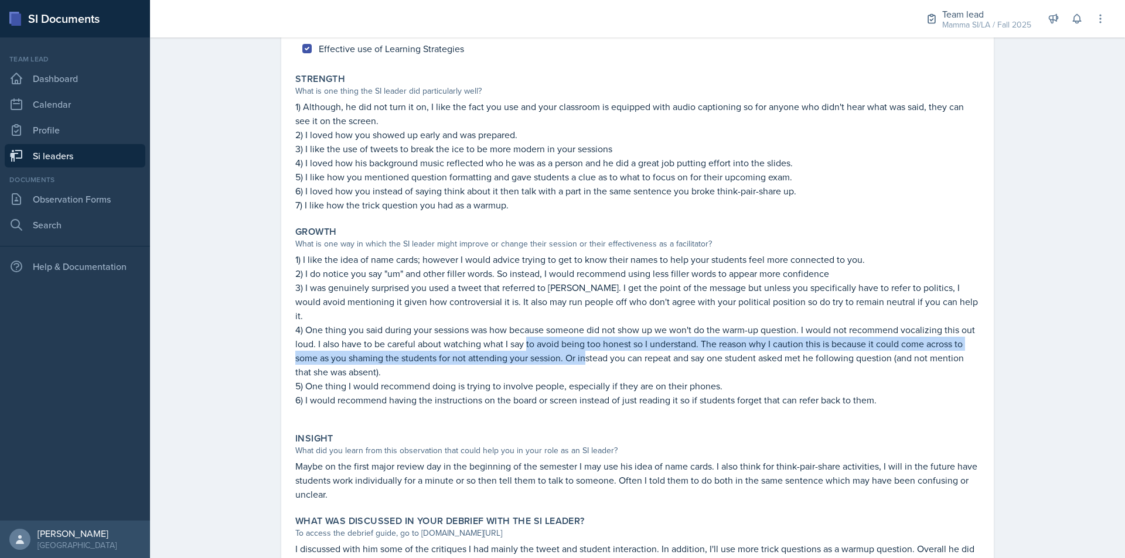
drag, startPoint x: 523, startPoint y: 335, endPoint x: 581, endPoint y: 337, distance: 58.1
click at [581, 337] on p "4) One thing you said during your sessions was how because someone did not show…" at bounding box center [637, 351] width 684 height 56
click at [517, 339] on p "4) One thing you said during your sessions was how because someone did not show…" at bounding box center [637, 351] width 684 height 56
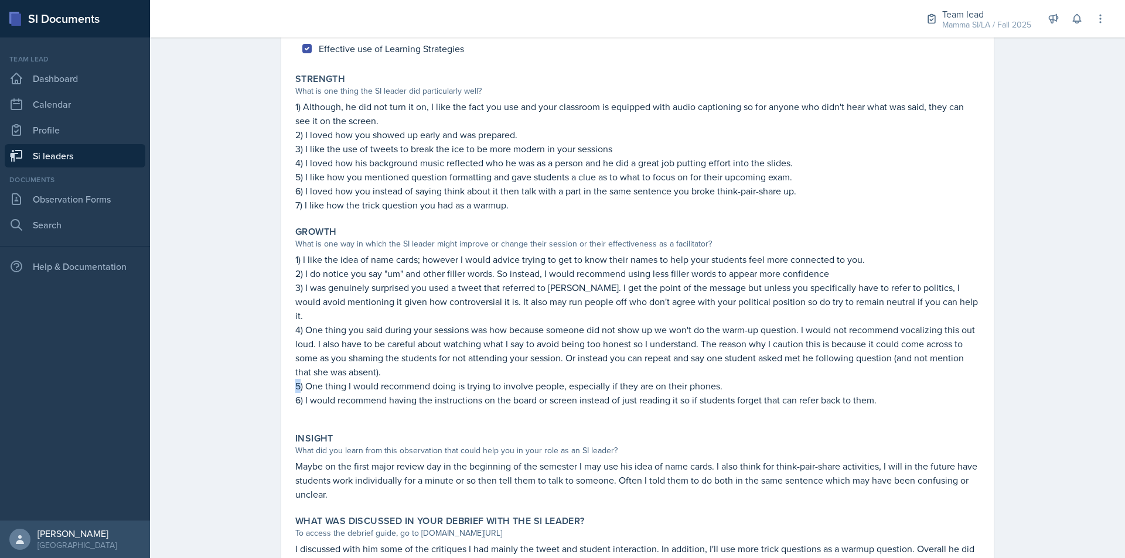
click at [312, 371] on div "[PERSON_NAME] [PERSON_NAME] [DATE] View Comments Comments [DATE] [PERSON_NAME] …" at bounding box center [637, 257] width 712 height 692
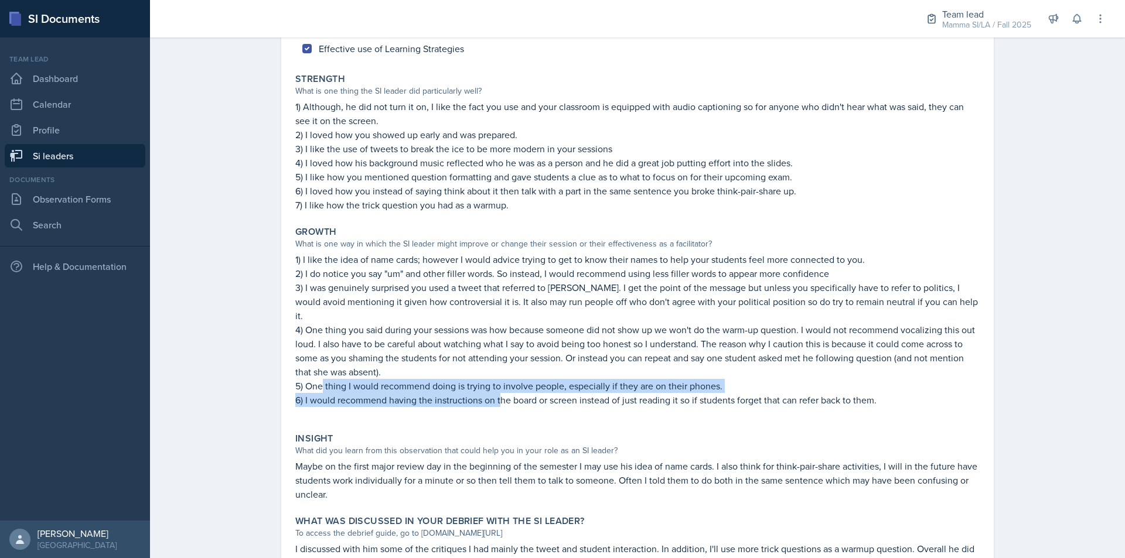
drag, startPoint x: 324, startPoint y: 375, endPoint x: 495, endPoint y: 381, distance: 170.6
click at [495, 381] on div "1) I like the idea of name cards; however I would advice trying to get to know …" at bounding box center [637, 336] width 684 height 166
click at [495, 393] on p "6) I would recommend having the instructions on the board or screen instead of …" at bounding box center [637, 400] width 684 height 14
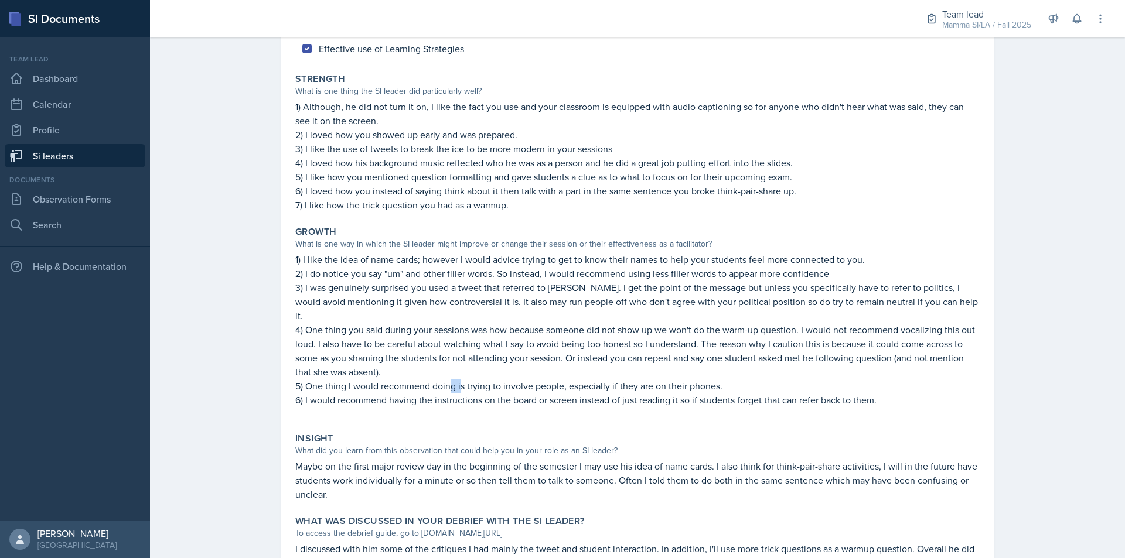
click at [475, 379] on p "5) One thing I would recommend doing is trying to involve people, especially if…" at bounding box center [637, 386] width 684 height 14
click at [494, 379] on p "5) One thing I would recommend doing is trying to involve people, especially if…" at bounding box center [637, 386] width 684 height 14
drag, startPoint x: 494, startPoint y: 377, endPoint x: 554, endPoint y: 377, distance: 60.4
click at [554, 379] on p "5) One thing I would recommend doing is trying to involve people, especially if…" at bounding box center [637, 386] width 684 height 14
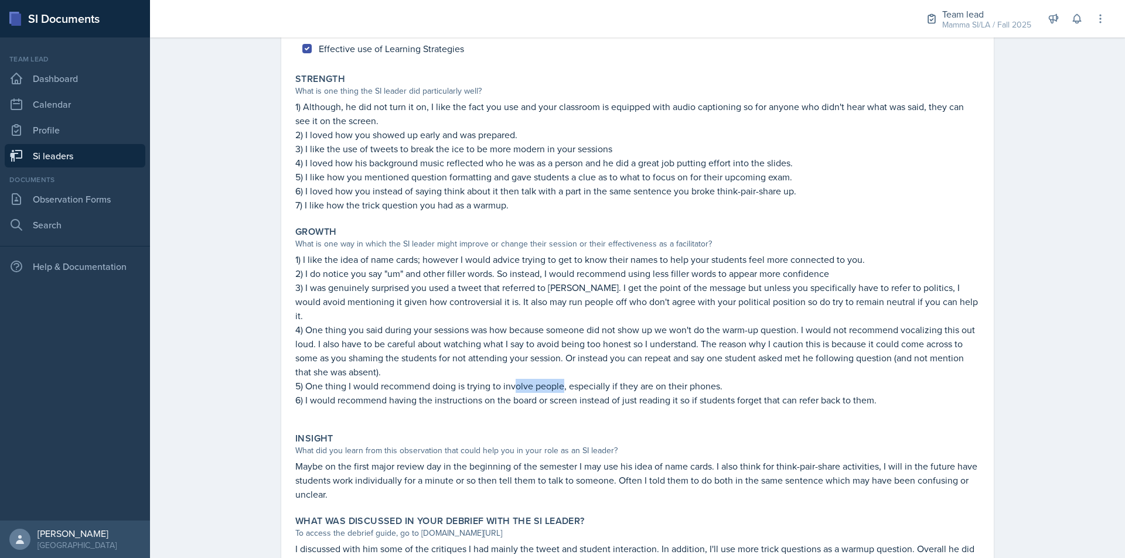
drag, startPoint x: 513, startPoint y: 376, endPoint x: 558, endPoint y: 376, distance: 45.1
click at [558, 379] on p "5) One thing I would recommend doing is trying to involve people, especially if…" at bounding box center [637, 386] width 684 height 14
drag, startPoint x: 513, startPoint y: 374, endPoint x: 554, endPoint y: 375, distance: 40.4
click at [550, 379] on p "5) One thing I would recommend doing is trying to involve people, especially if…" at bounding box center [637, 386] width 684 height 14
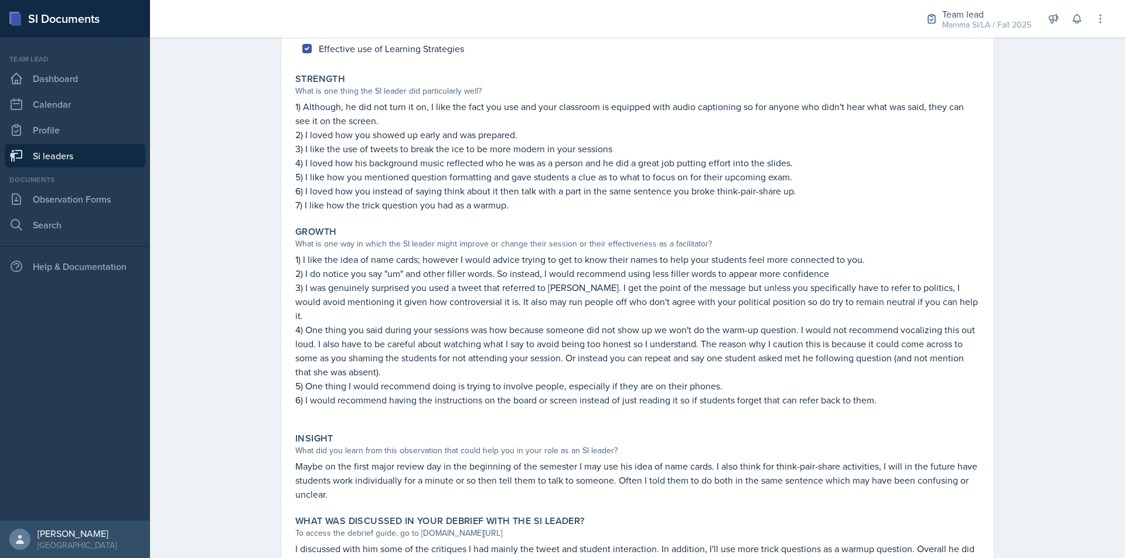
click at [554, 379] on p "5) One thing I would recommend doing is trying to involve people, especially if…" at bounding box center [637, 386] width 684 height 14
click at [463, 379] on p "5) One thing I would recommend doing is trying to involve people, especially if…" at bounding box center [637, 386] width 684 height 14
click at [490, 379] on p "5) One thing I would recommend doing is trying to involve people, especially if…" at bounding box center [637, 386] width 684 height 14
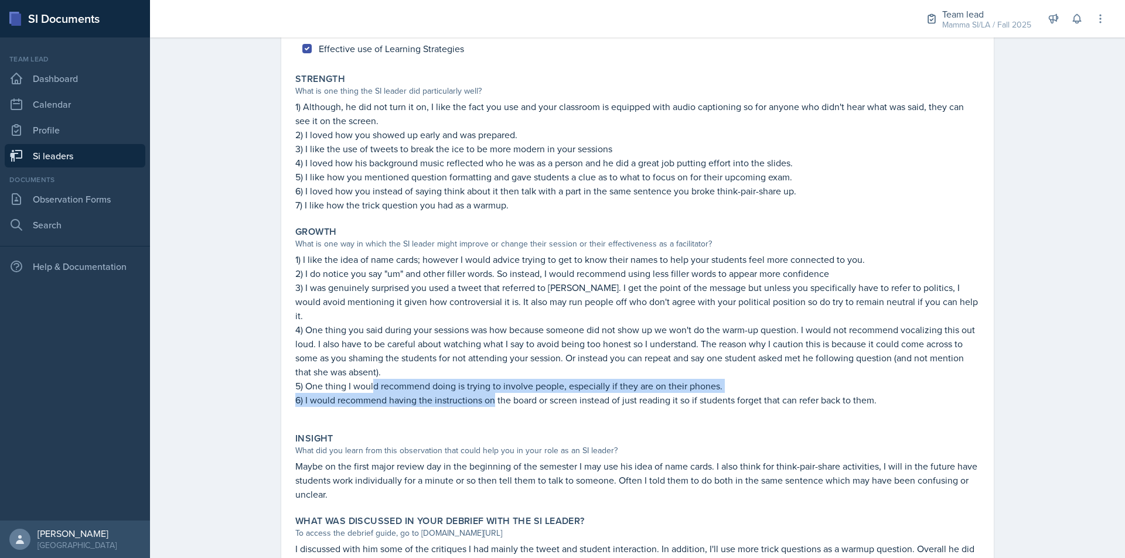
drag, startPoint x: 406, startPoint y: 379, endPoint x: 510, endPoint y: 379, distance: 103.7
click at [507, 379] on div "1) I like the idea of name cards; however I would advice trying to get to know …" at bounding box center [637, 336] width 684 height 166
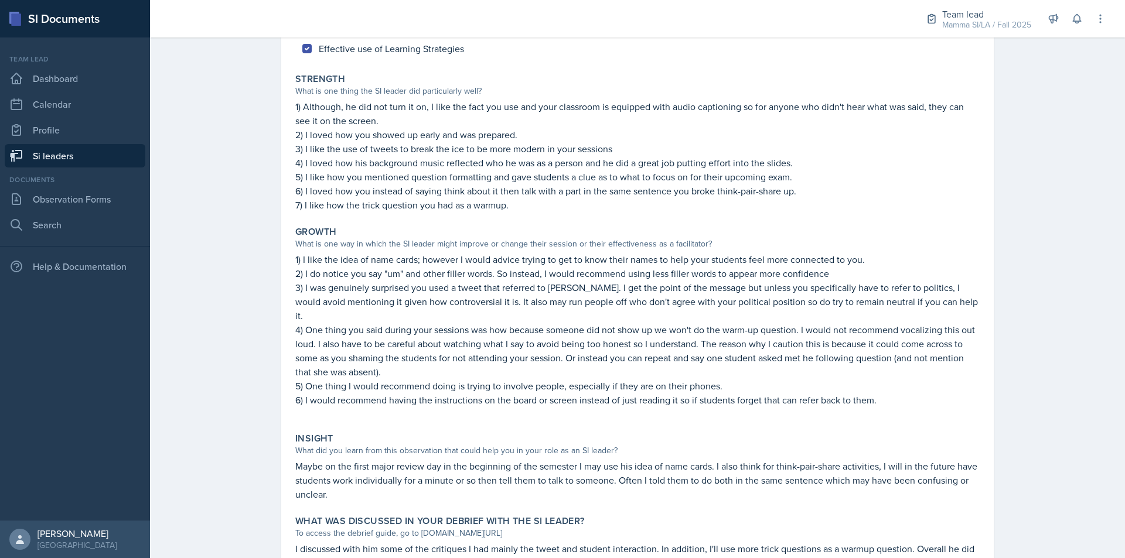
click at [519, 393] on p "6) I would recommend having the instructions on the board or screen instead of …" at bounding box center [637, 400] width 684 height 14
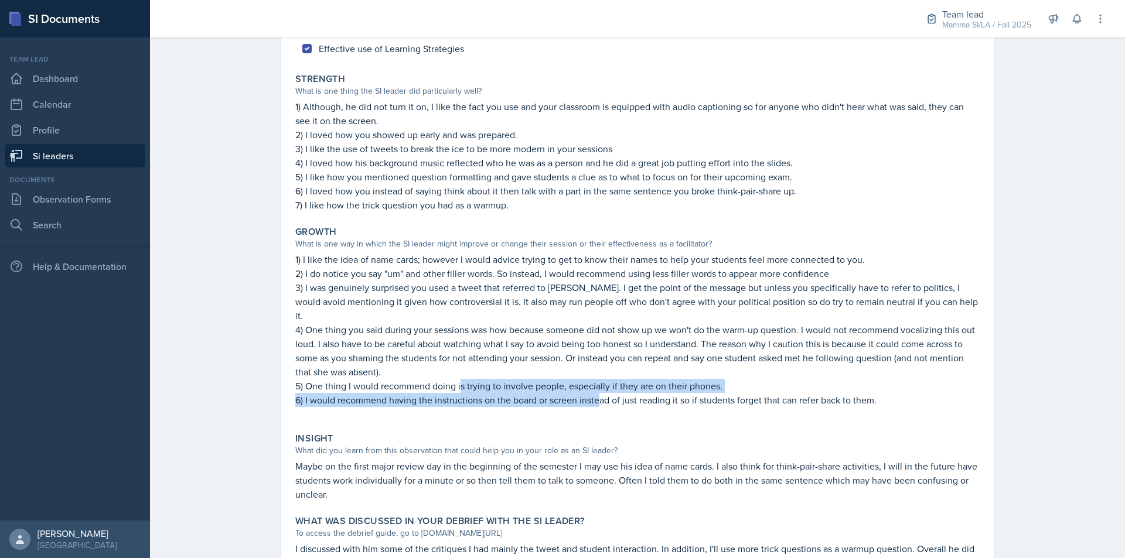
drag, startPoint x: 478, startPoint y: 377, endPoint x: 596, endPoint y: 381, distance: 118.4
click at [596, 381] on div "1) I like the idea of name cards; however I would advice trying to get to know …" at bounding box center [637, 336] width 684 height 166
click at [596, 393] on p "6) I would recommend having the instructions on the board or screen instead of …" at bounding box center [637, 400] width 684 height 14
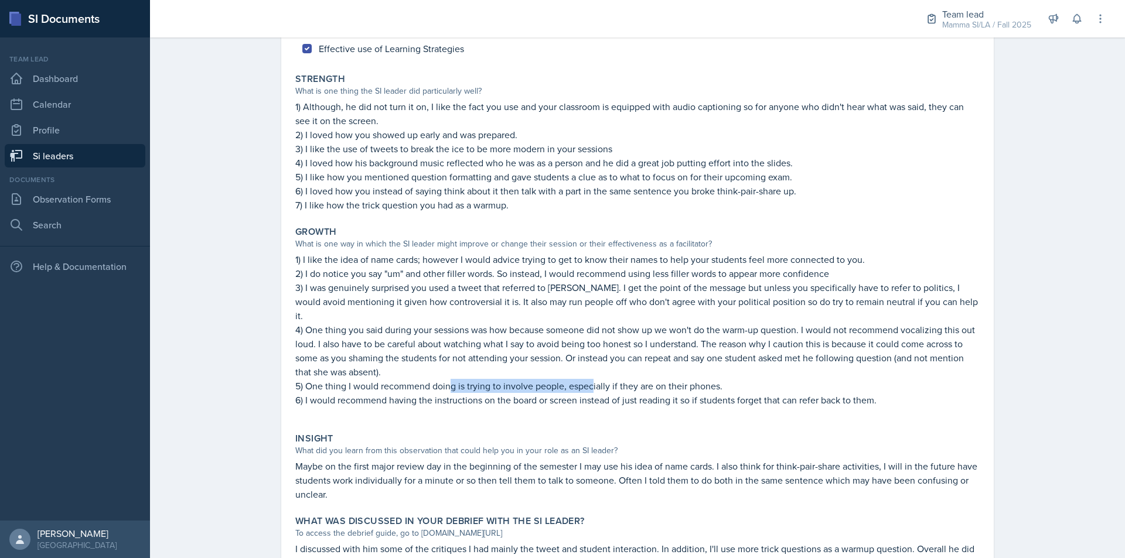
drag, startPoint x: 538, startPoint y: 371, endPoint x: 606, endPoint y: 372, distance: 67.4
click at [606, 379] on p "5) One thing I would recommend doing is trying to involve people, especially if…" at bounding box center [637, 386] width 684 height 14
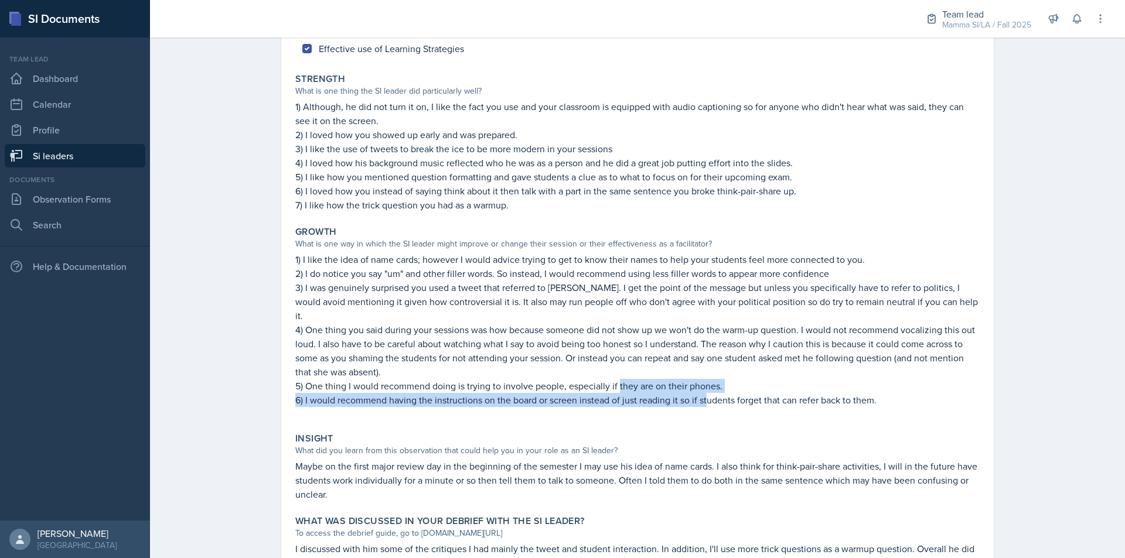
drag, startPoint x: 677, startPoint y: 383, endPoint x: 707, endPoint y: 385, distance: 30.6
click at [707, 384] on div "1) I like the idea of name cards; however I would advice trying to get to know …" at bounding box center [637, 336] width 684 height 166
click at [708, 393] on p "6) I would recommend having the instructions on the board or screen instead of …" at bounding box center [637, 400] width 684 height 14
drag, startPoint x: 873, startPoint y: 387, endPoint x: 931, endPoint y: 393, distance: 58.4
click at [931, 393] on div "1) I like the idea of name cards; however I would advice trying to get to know …" at bounding box center [637, 336] width 684 height 166
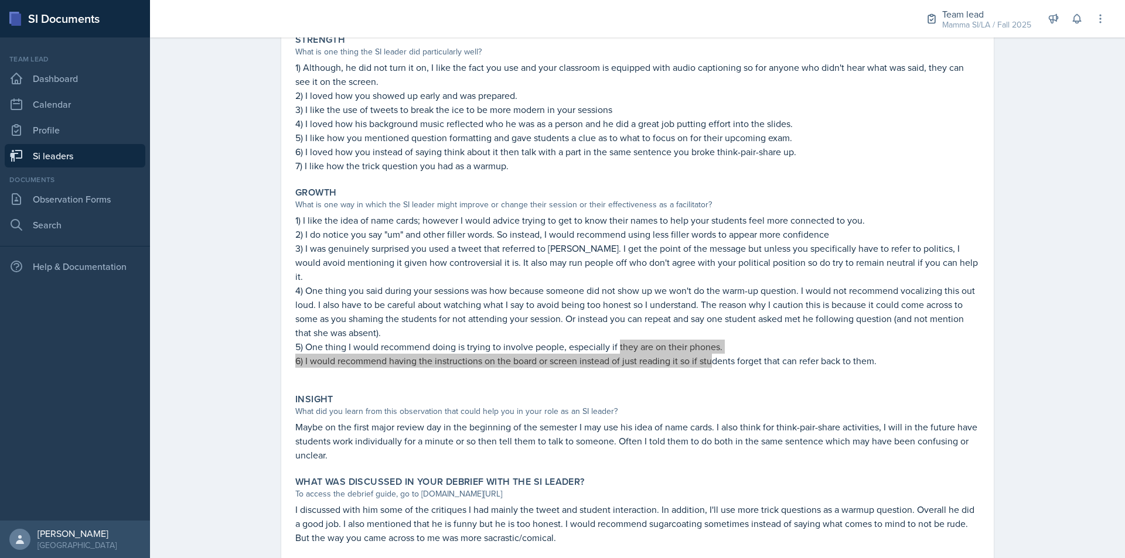
scroll to position [252, 0]
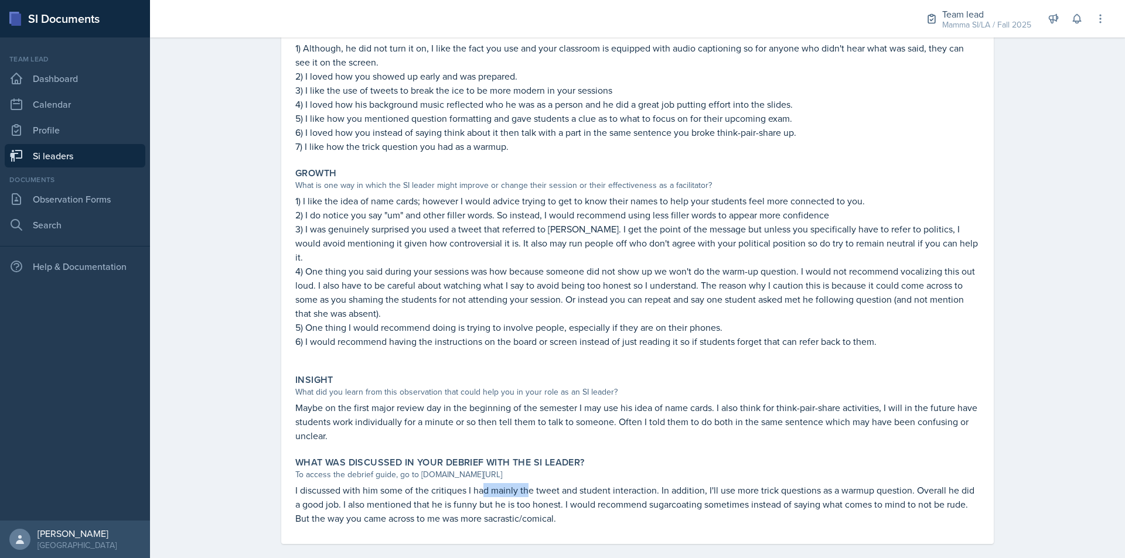
drag, startPoint x: 480, startPoint y: 478, endPoint x: 553, endPoint y: 479, distance: 73.3
click at [551, 483] on p "I discussed with him some of the critiques I had mainly the tweet and student i…" at bounding box center [637, 504] width 684 height 42
click at [553, 483] on p "I discussed with him some of the critiques I had mainly the tweet and student i…" at bounding box center [637, 504] width 684 height 42
drag, startPoint x: 511, startPoint y: 476, endPoint x: 575, endPoint y: 479, distance: 64.5
click at [558, 483] on p "I discussed with him some of the critiques I had mainly the tweet and student i…" at bounding box center [637, 504] width 684 height 42
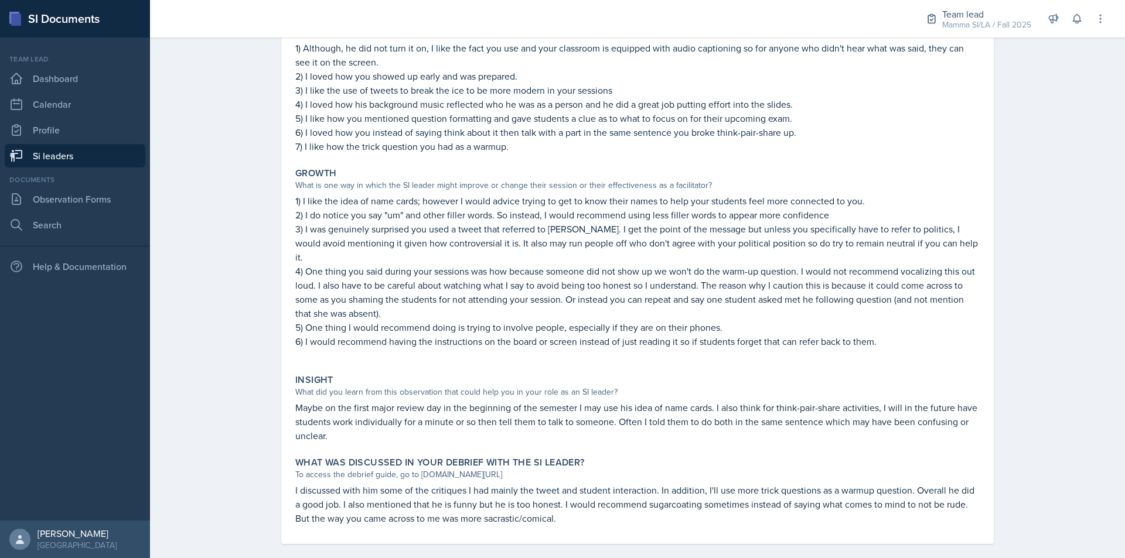
click at [579, 483] on p "I discussed with him some of the critiques I had mainly the tweet and student i…" at bounding box center [637, 504] width 684 height 42
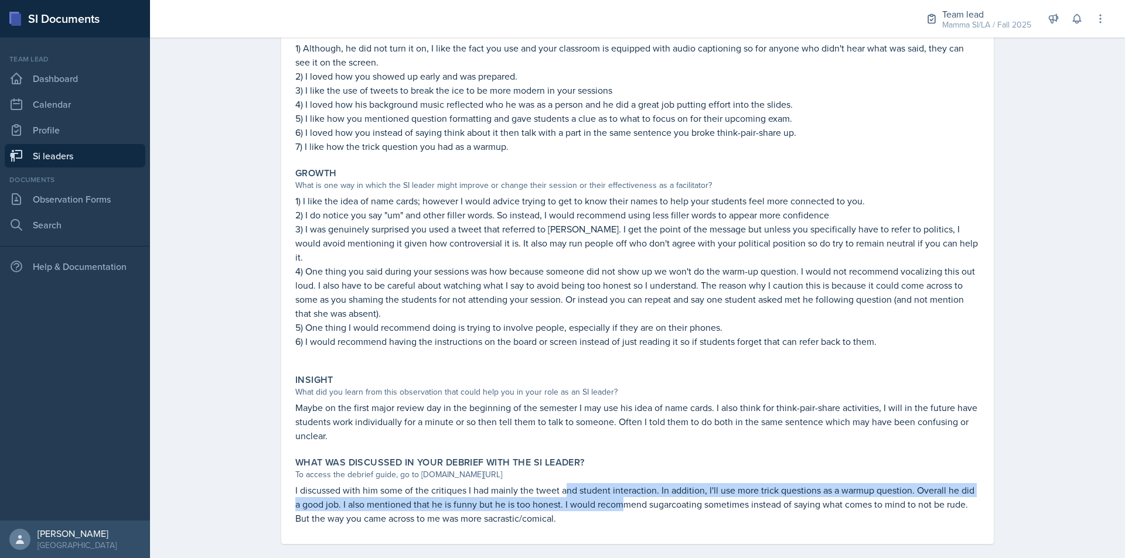
drag, startPoint x: 561, startPoint y: 479, endPoint x: 628, endPoint y: 487, distance: 66.8
click at [626, 487] on p "I discussed with him some of the critiques I had mainly the tweet and student i…" at bounding box center [637, 504] width 684 height 42
click at [628, 487] on p "I discussed with him some of the critiques I had mainly the tweet and student i…" at bounding box center [637, 504] width 684 height 42
click at [626, 483] on p "I discussed with him some of the critiques I had mainly the tweet and student i…" at bounding box center [637, 504] width 684 height 42
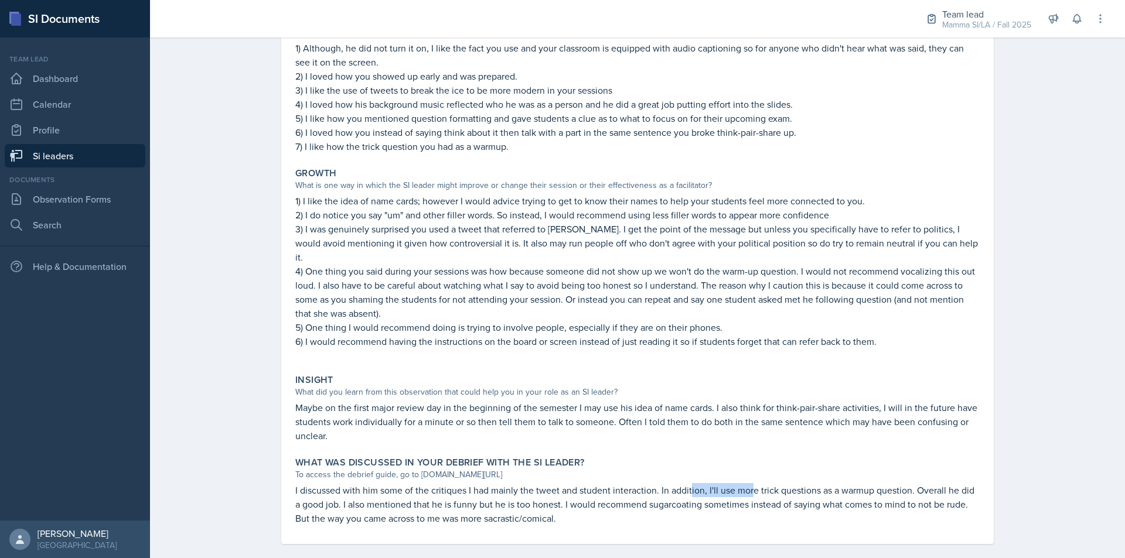
drag, startPoint x: 736, startPoint y: 480, endPoint x: 793, endPoint y: 482, distance: 56.9
click at [787, 483] on p "I discussed with him some of the critiques I had mainly the tweet and student i…" at bounding box center [637, 504] width 684 height 42
click at [793, 483] on p "I discussed with him some of the critiques I had mainly the tweet and student i…" at bounding box center [637, 504] width 684 height 42
drag, startPoint x: 768, startPoint y: 479, endPoint x: 823, endPoint y: 483, distance: 55.3
click at [817, 483] on p "I discussed with him some of the critiques I had mainly the tweet and student i…" at bounding box center [637, 504] width 684 height 42
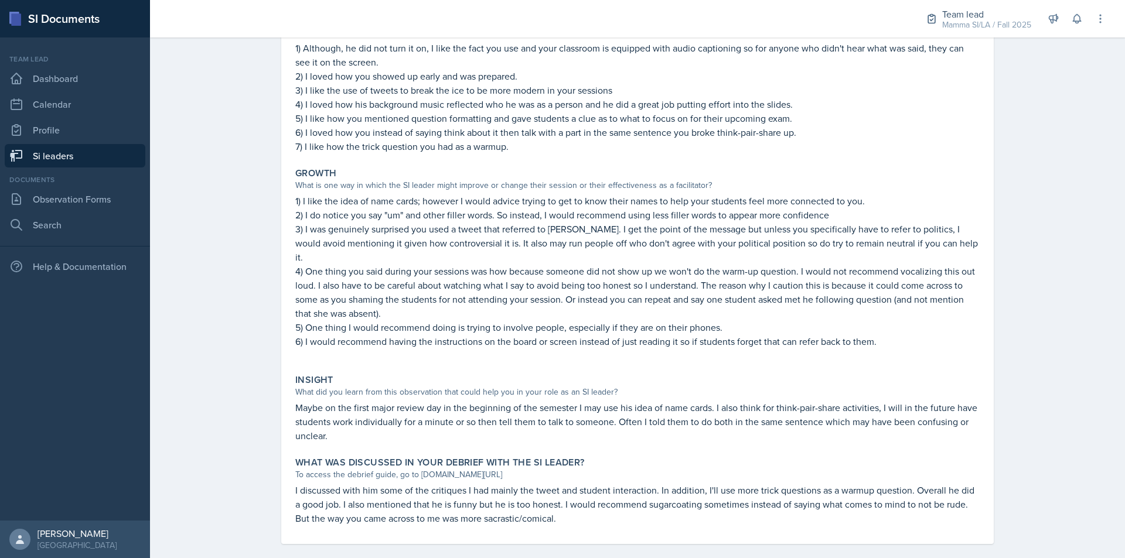
click at [824, 483] on p "I discussed with him some of the critiques I had mainly the tweet and student i…" at bounding box center [637, 504] width 684 height 42
click at [378, 492] on p "I discussed with him some of the critiques I had mainly the tweet and student i…" at bounding box center [637, 504] width 684 height 42
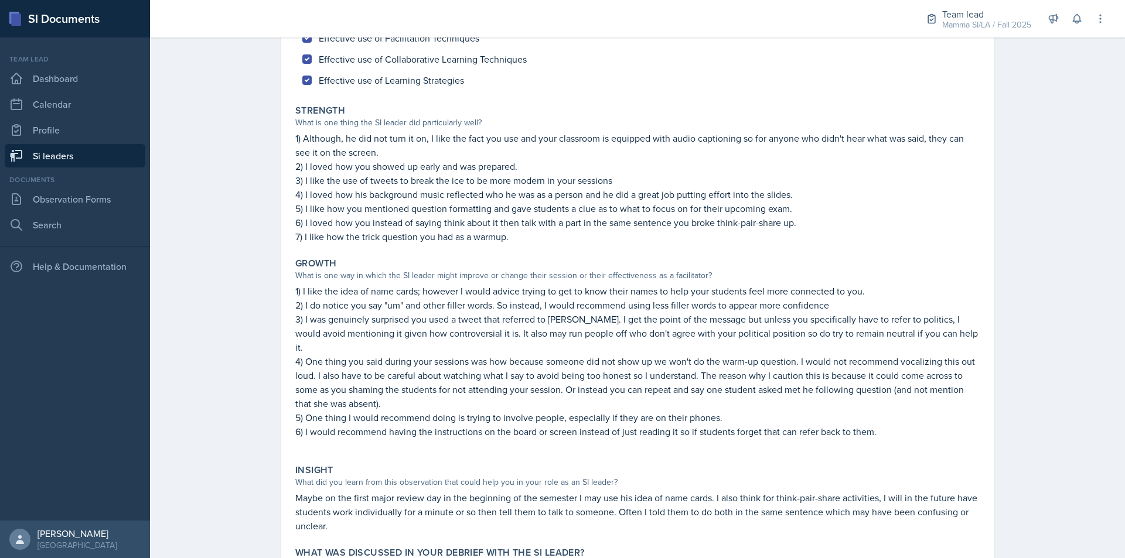
scroll to position [117, 0]
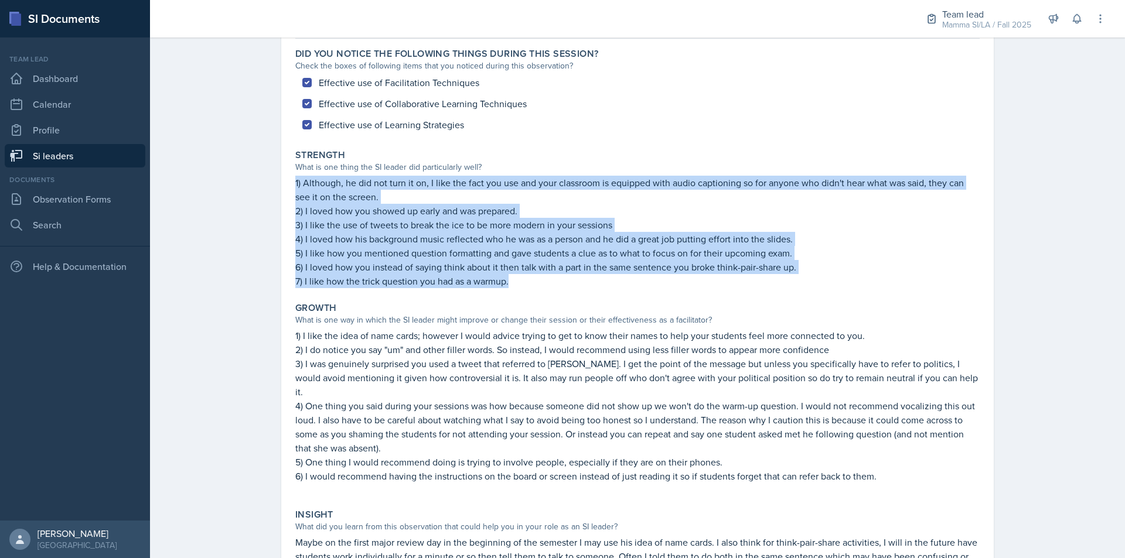
drag, startPoint x: 284, startPoint y: 186, endPoint x: 526, endPoint y: 289, distance: 262.5
click at [526, 289] on div "[PERSON_NAME] [PERSON_NAME] [DATE] View Comments Comments [DATE] [PERSON_NAME] …" at bounding box center [637, 333] width 712 height 692
click at [517, 284] on p "7) I like how the trick question you had as a warmup." at bounding box center [637, 281] width 684 height 14
